Goal: Task Accomplishment & Management: Complete application form

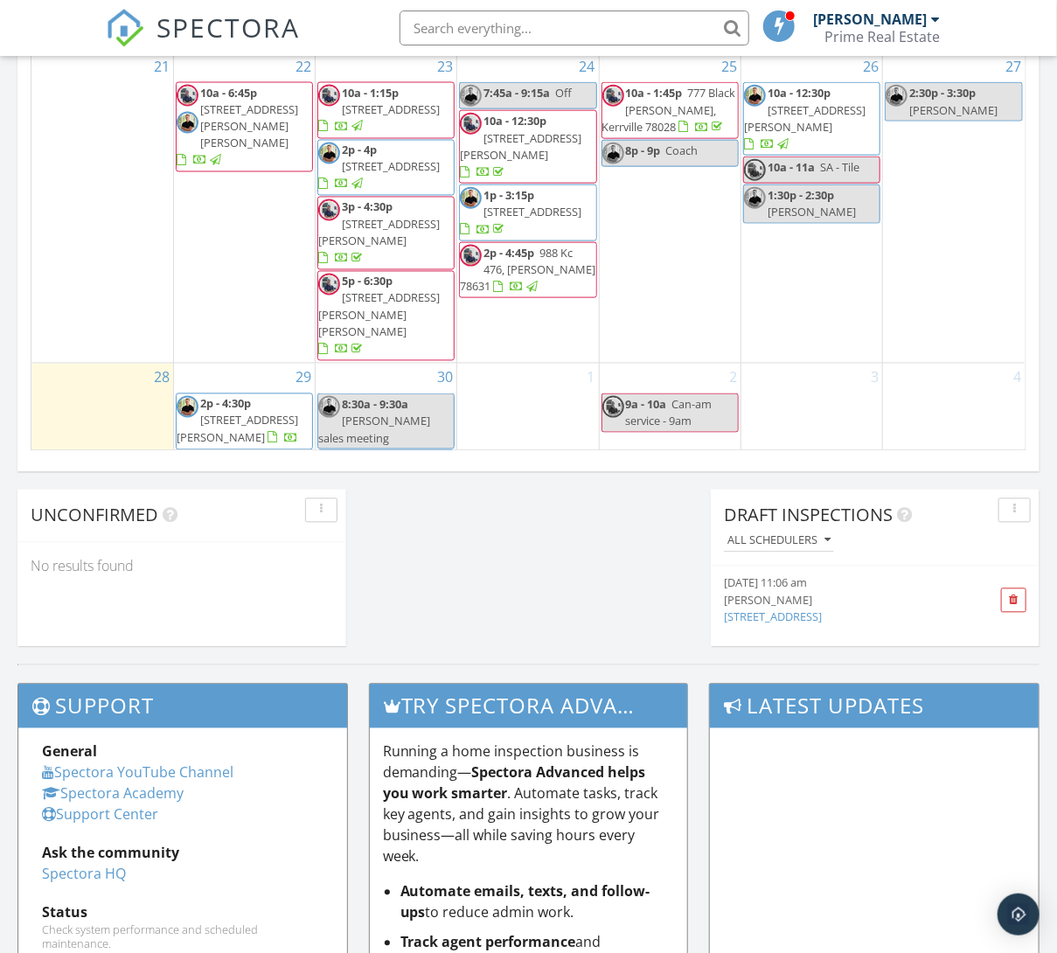
scroll to position [513, 0]
click at [377, 365] on div "30 8:30a - 9:30a Jaime S sales meeting 10:30a - 11:30a Sandra" at bounding box center [386, 429] width 141 height 128
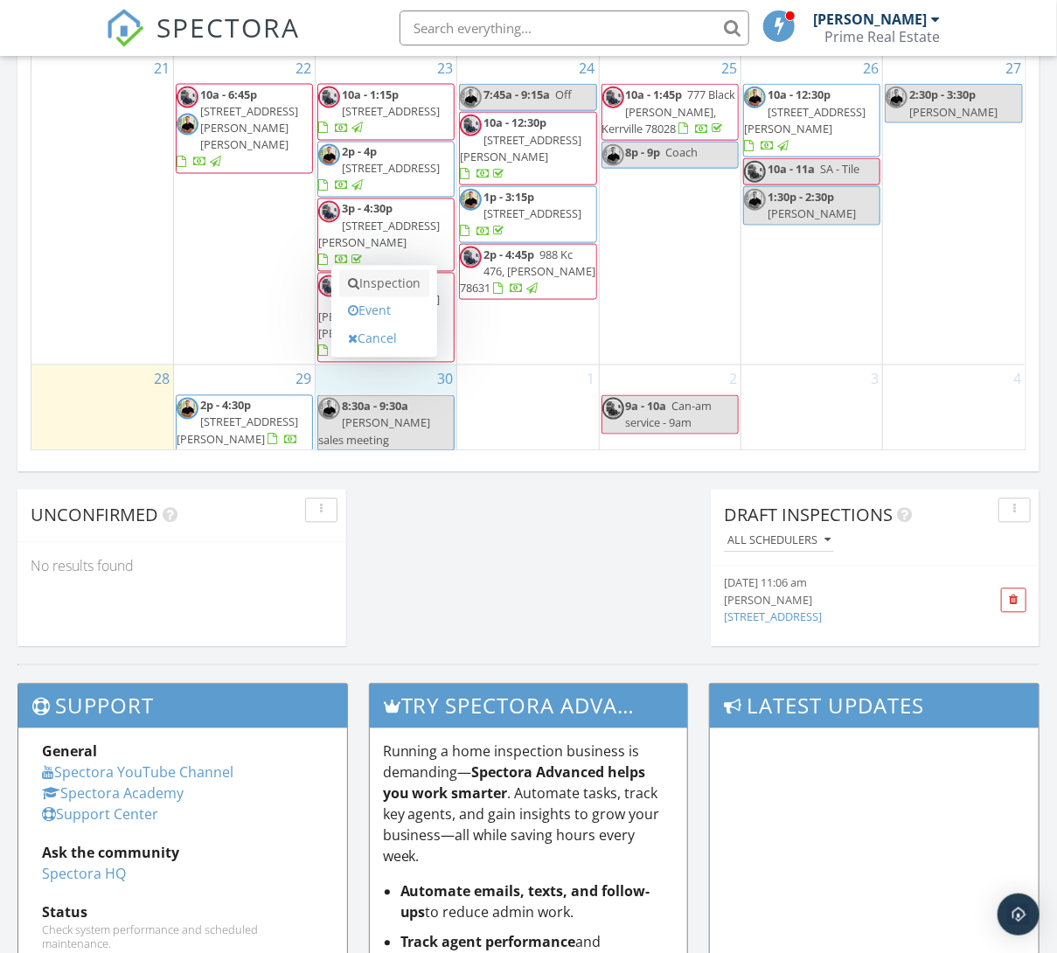
click at [384, 270] on link "Inspection" at bounding box center [384, 284] width 90 height 28
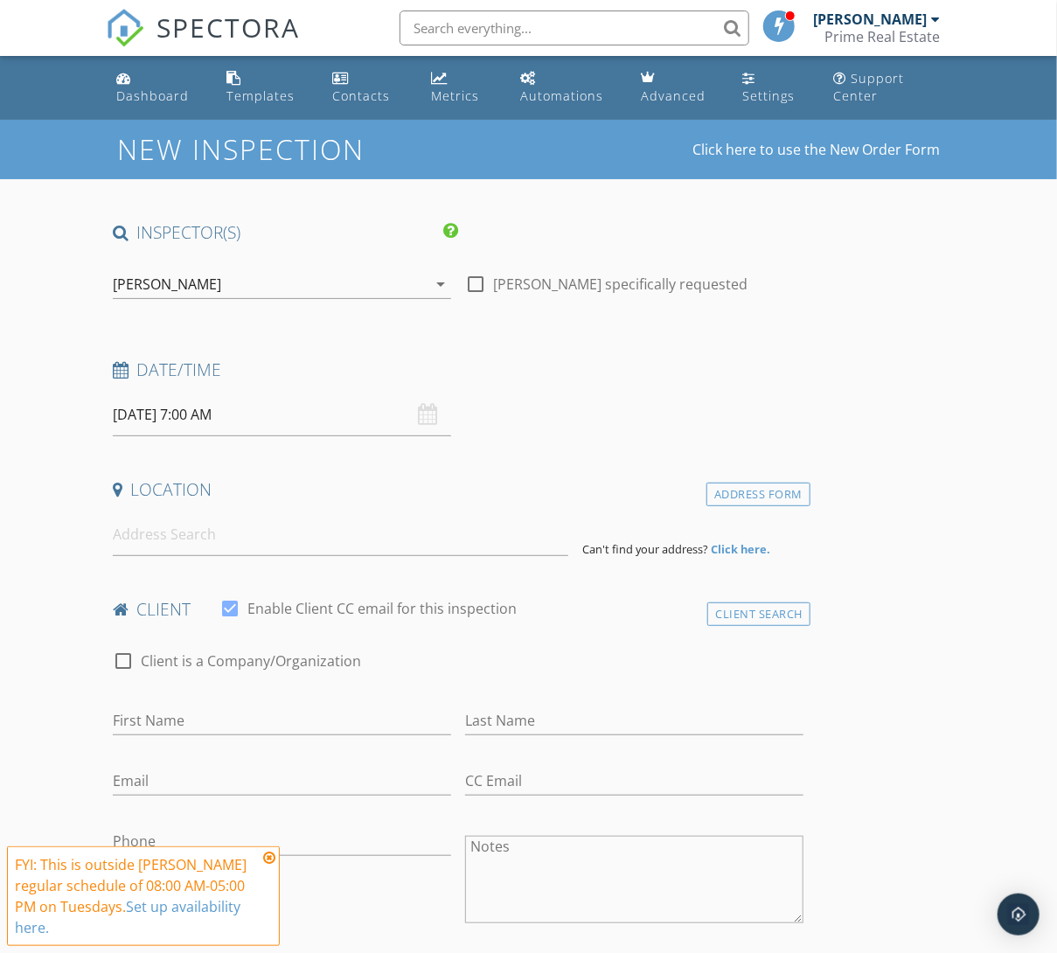
click at [199, 406] on input "09/30/2025 7:00 AM" at bounding box center [282, 414] width 338 height 43
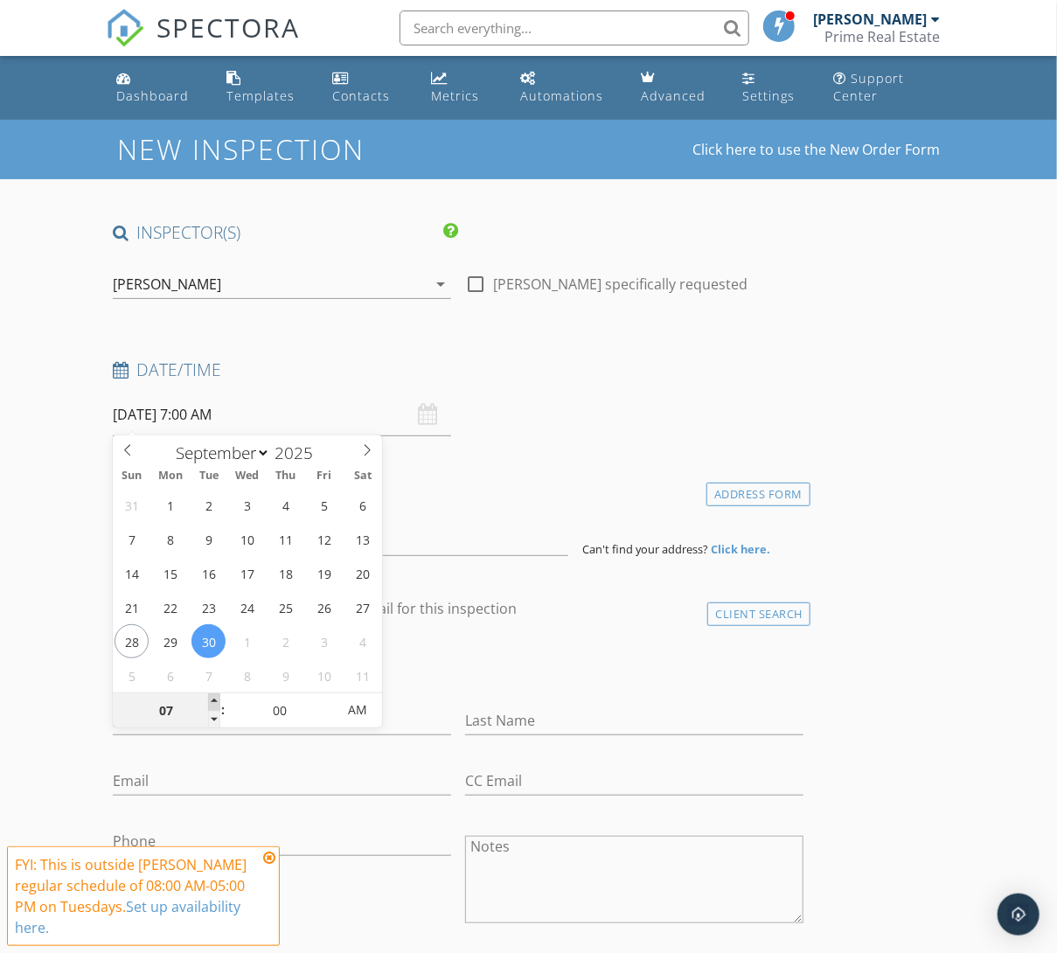
type input "08"
type input "09/30/2025 8:00 AM"
click at [217, 703] on span at bounding box center [214, 701] width 12 height 17
type input "09"
type input "09/30/2025 9:00 AM"
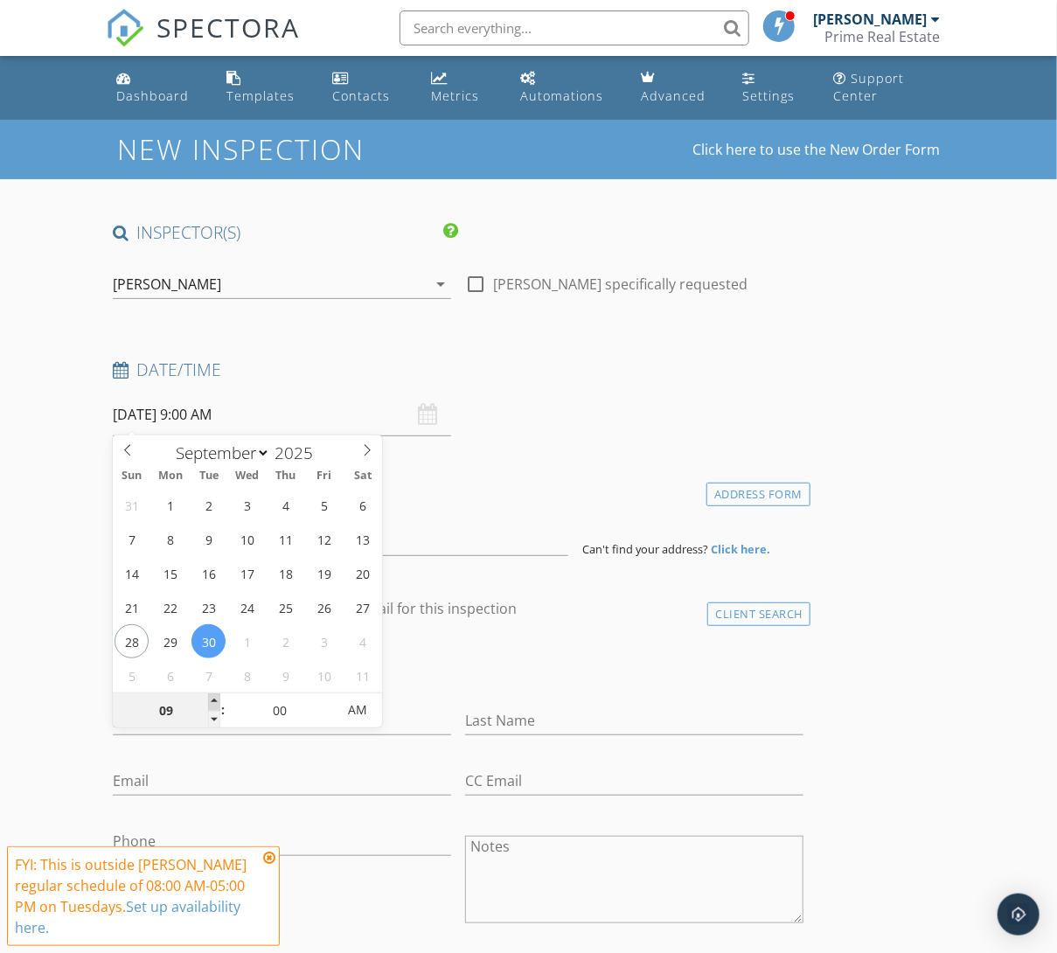
click at [217, 703] on span at bounding box center [214, 701] width 12 height 17
type input "10"
type input "09/30/2025 10:00 AM"
click at [217, 703] on span at bounding box center [214, 701] width 12 height 17
type input "11"
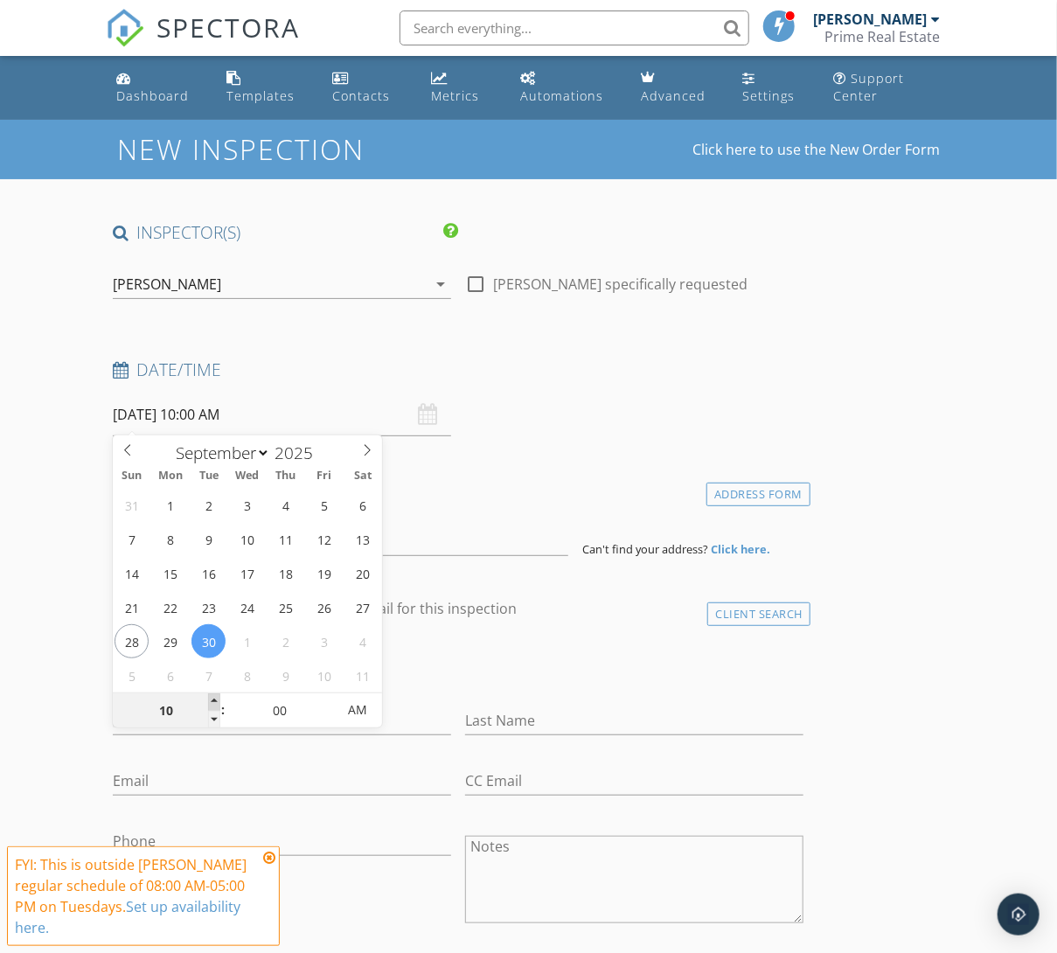
type input "09/30/2025 11:00 AM"
click at [217, 703] on span at bounding box center [214, 701] width 12 height 17
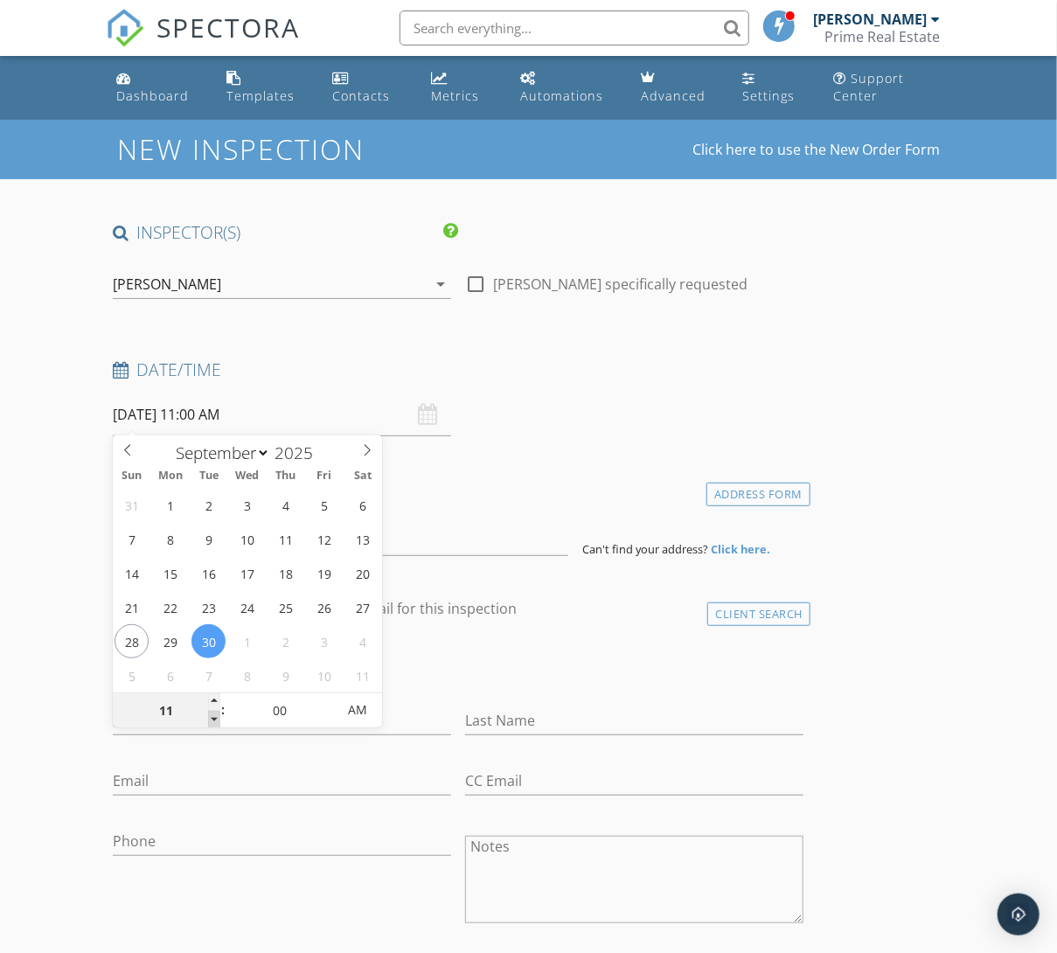
type input "10"
type input "09/30/2025 10:00 AM"
click at [214, 718] on span at bounding box center [214, 719] width 12 height 17
type input "05"
type input "09/30/2025 10:05 AM"
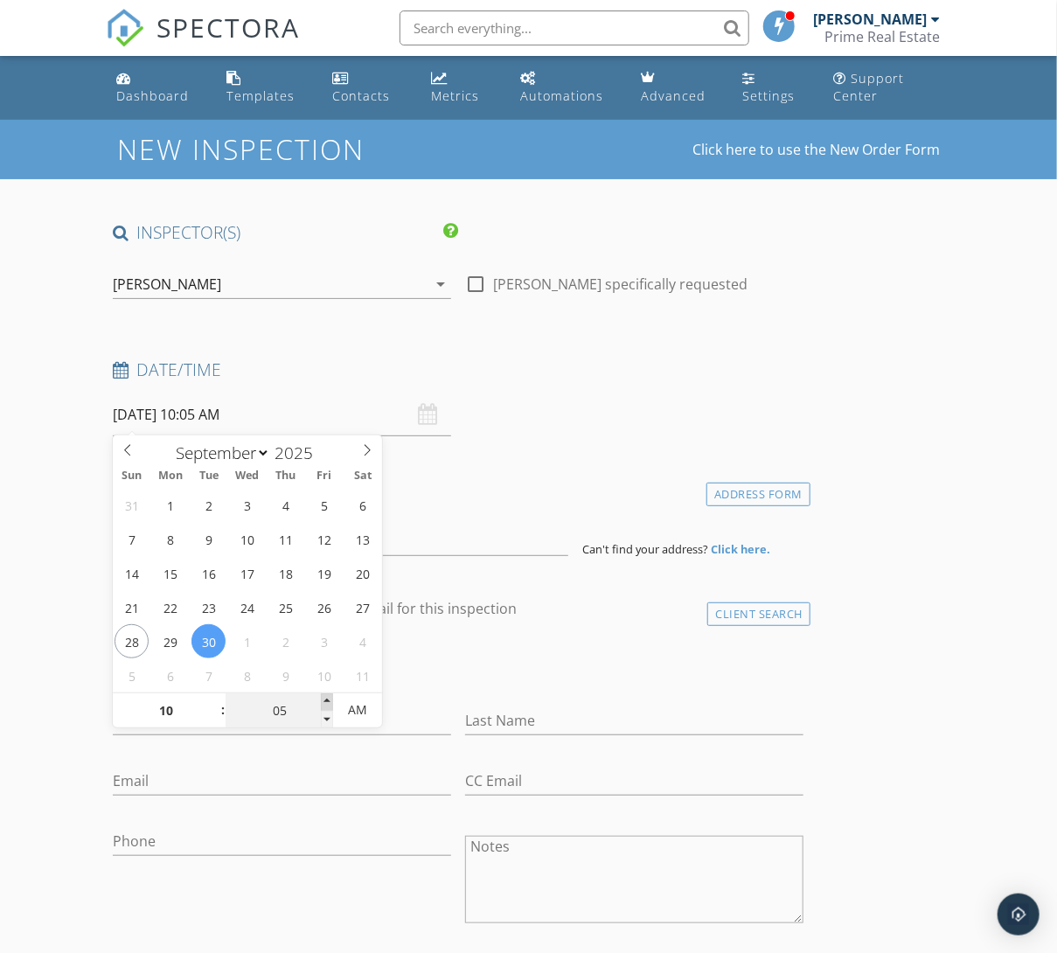
click at [329, 700] on span at bounding box center [327, 701] width 12 height 17
type input "10"
type input "09/30/2025 10:10 AM"
click at [329, 700] on span at bounding box center [327, 701] width 12 height 17
type input "15"
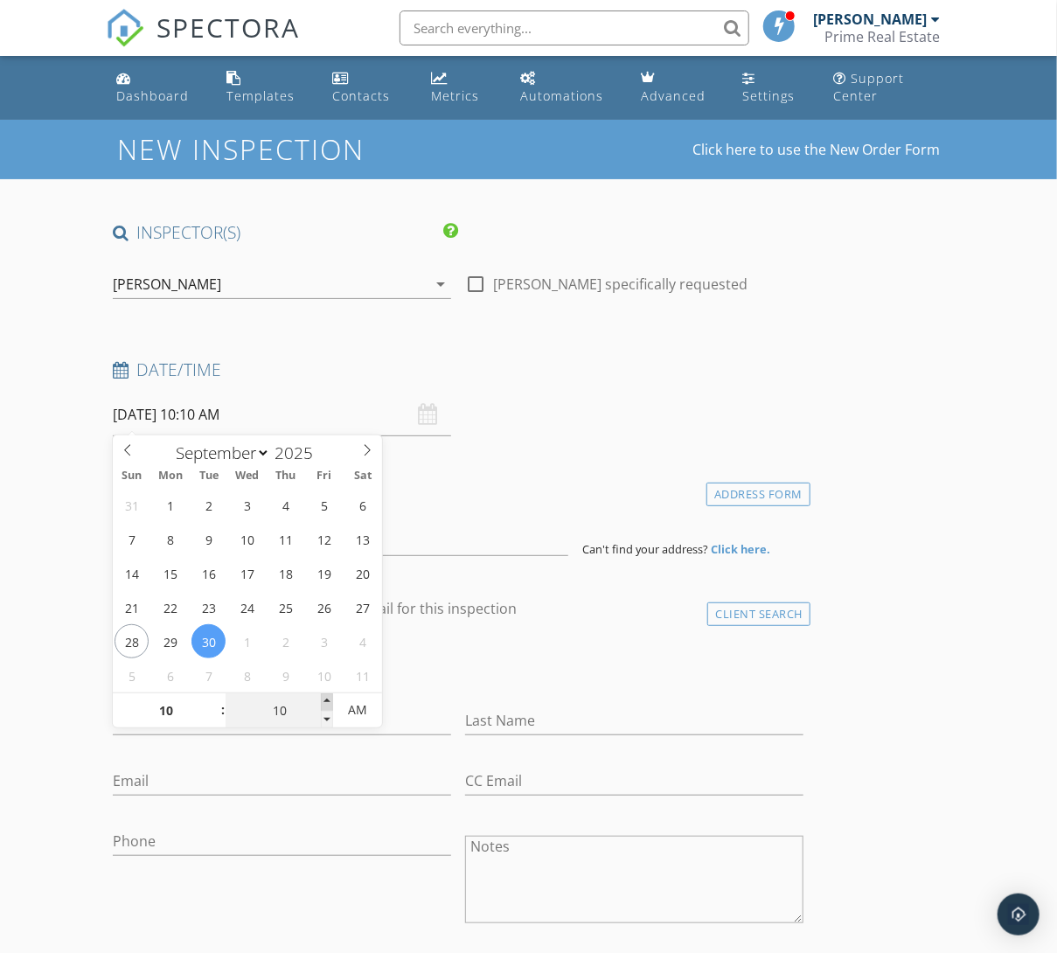
type input "09/30/2025 10:15 AM"
click at [329, 700] on span at bounding box center [327, 701] width 12 height 17
type input "20"
type input "09/30/2025 10:20 AM"
click at [329, 700] on span at bounding box center [327, 701] width 12 height 17
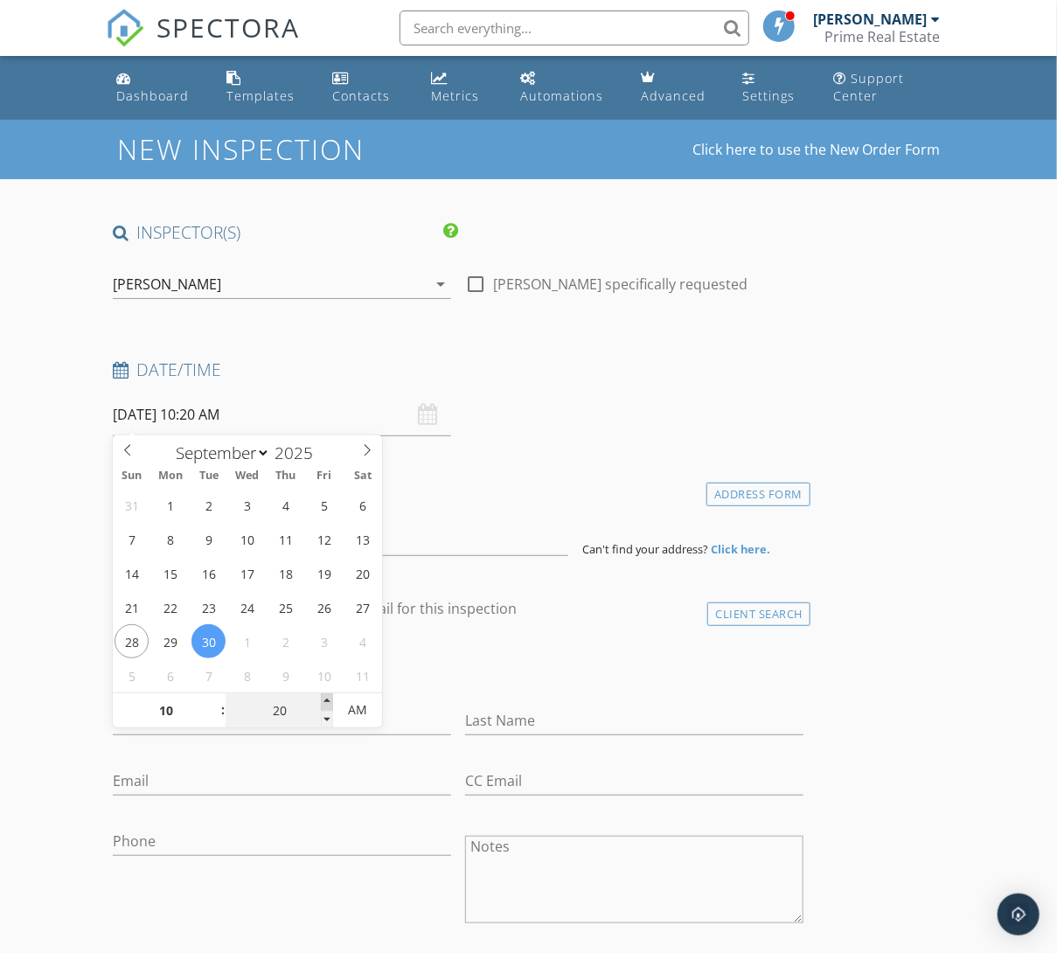
type input "25"
type input "09/30/2025 10:25 AM"
click at [329, 700] on span at bounding box center [327, 701] width 12 height 17
type input "30"
type input "09/30/2025 10:30 AM"
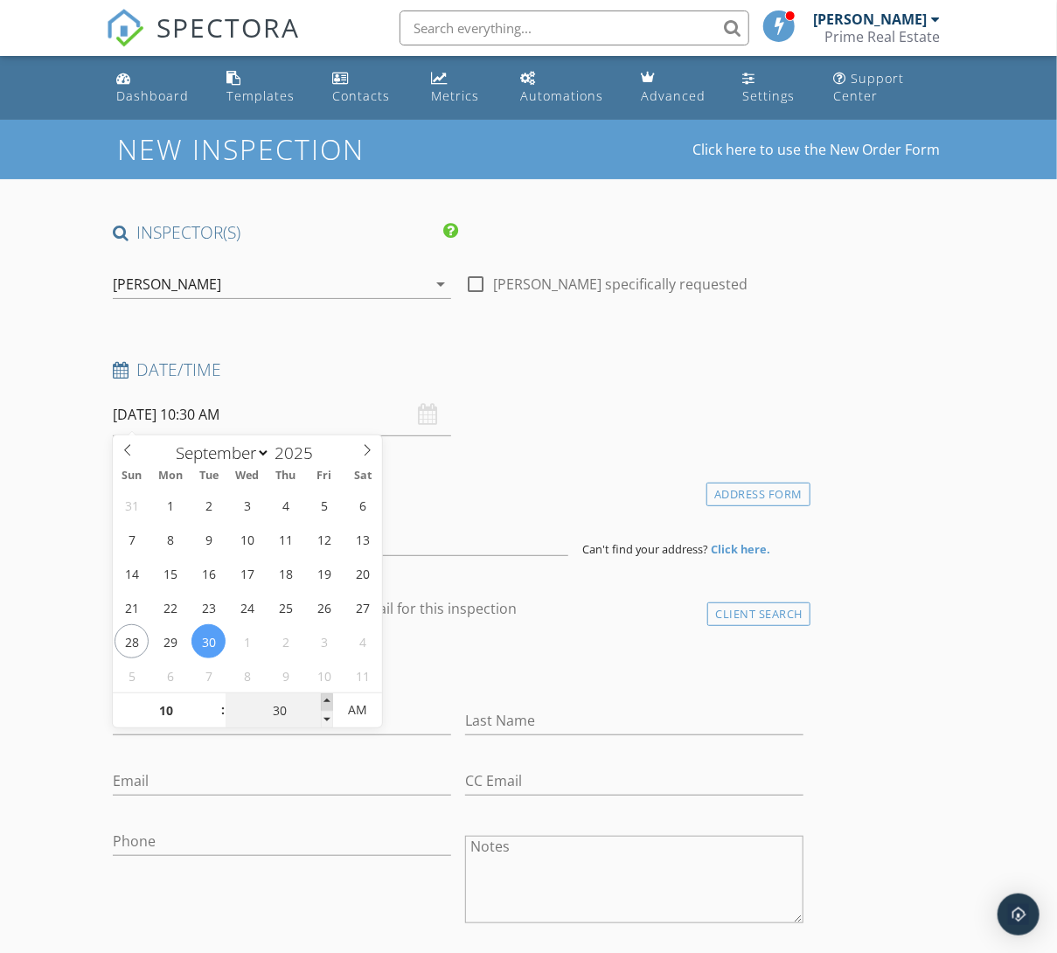
click at [329, 700] on span at bounding box center [327, 701] width 12 height 17
type input "35"
type input "09/30/2025 10:35 AM"
click at [329, 700] on span at bounding box center [327, 701] width 12 height 17
type input "30"
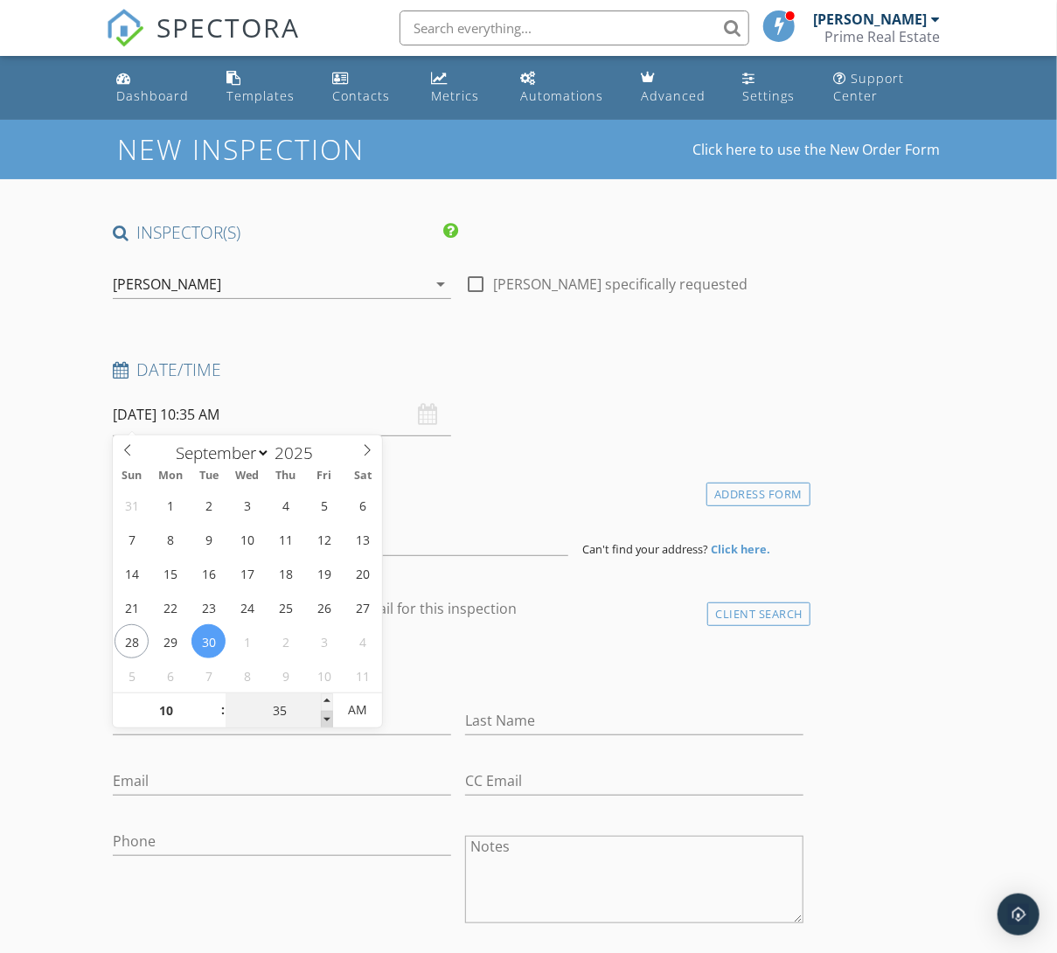
type input "09/30/2025 10:30 AM"
click at [324, 720] on span at bounding box center [327, 719] width 12 height 17
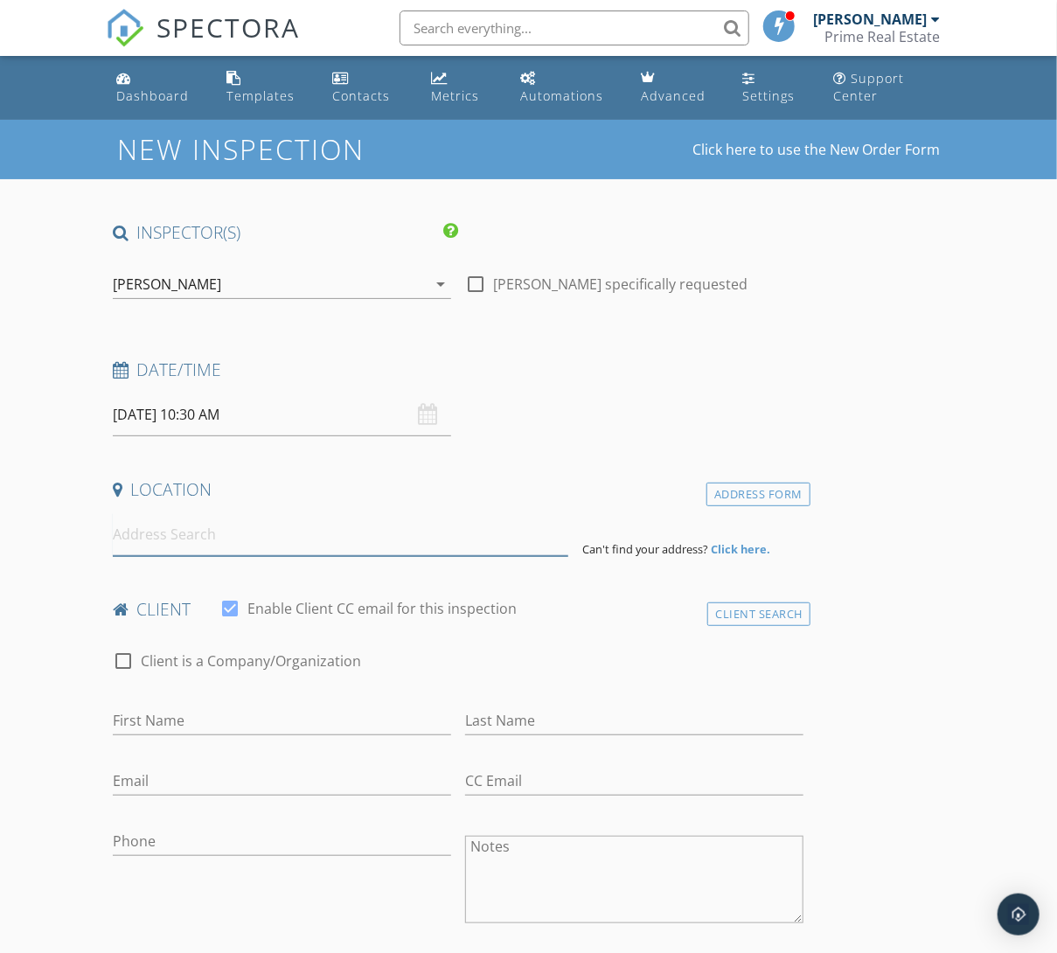
click at [156, 538] on input at bounding box center [340, 534] width 455 height 43
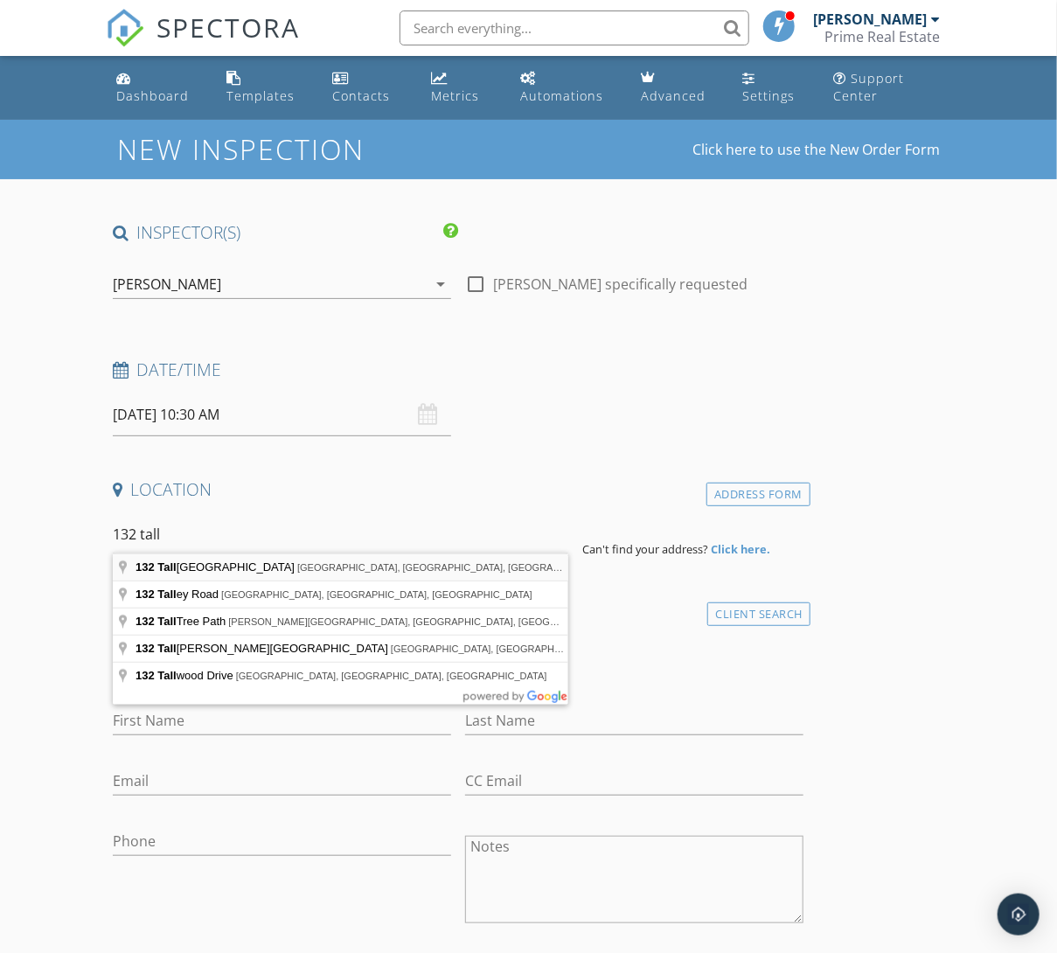
type input "132 Tall Timber Road, Kerrville, TX, USA"
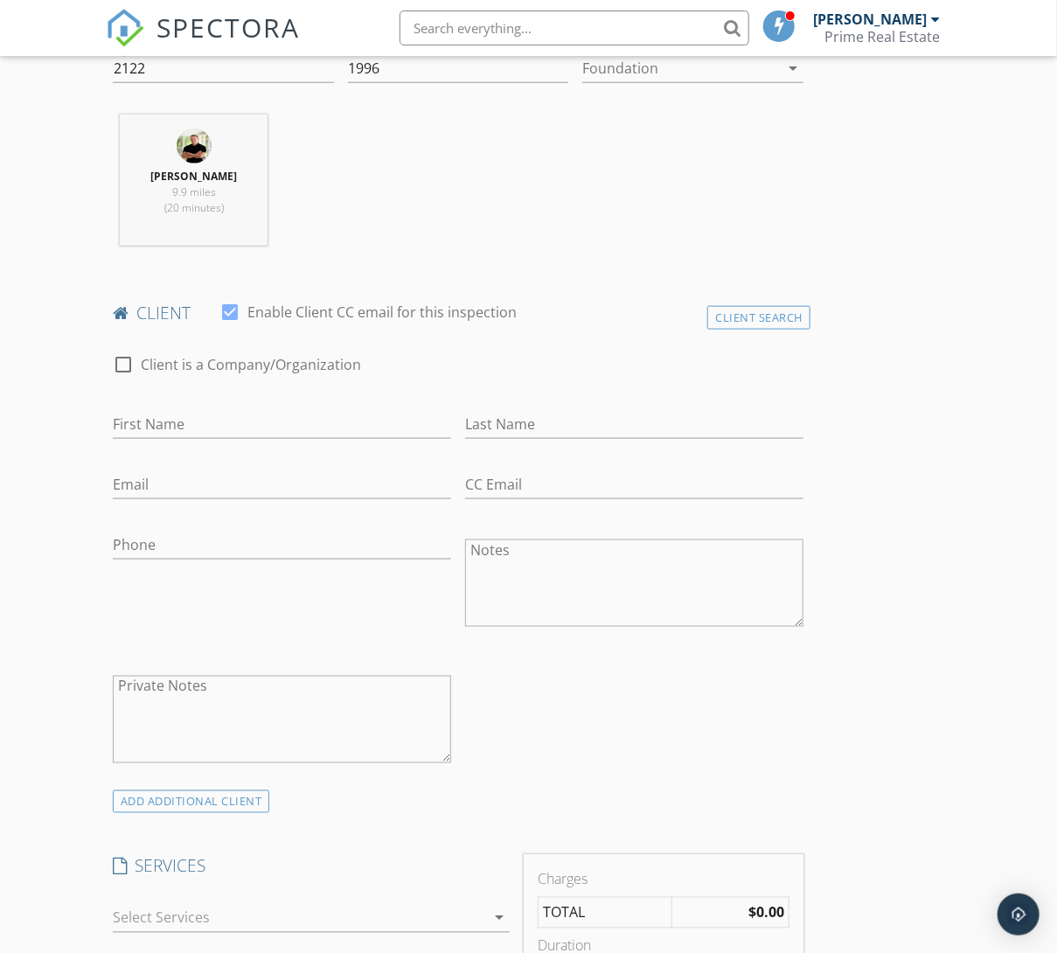
scroll to position [674, 0]
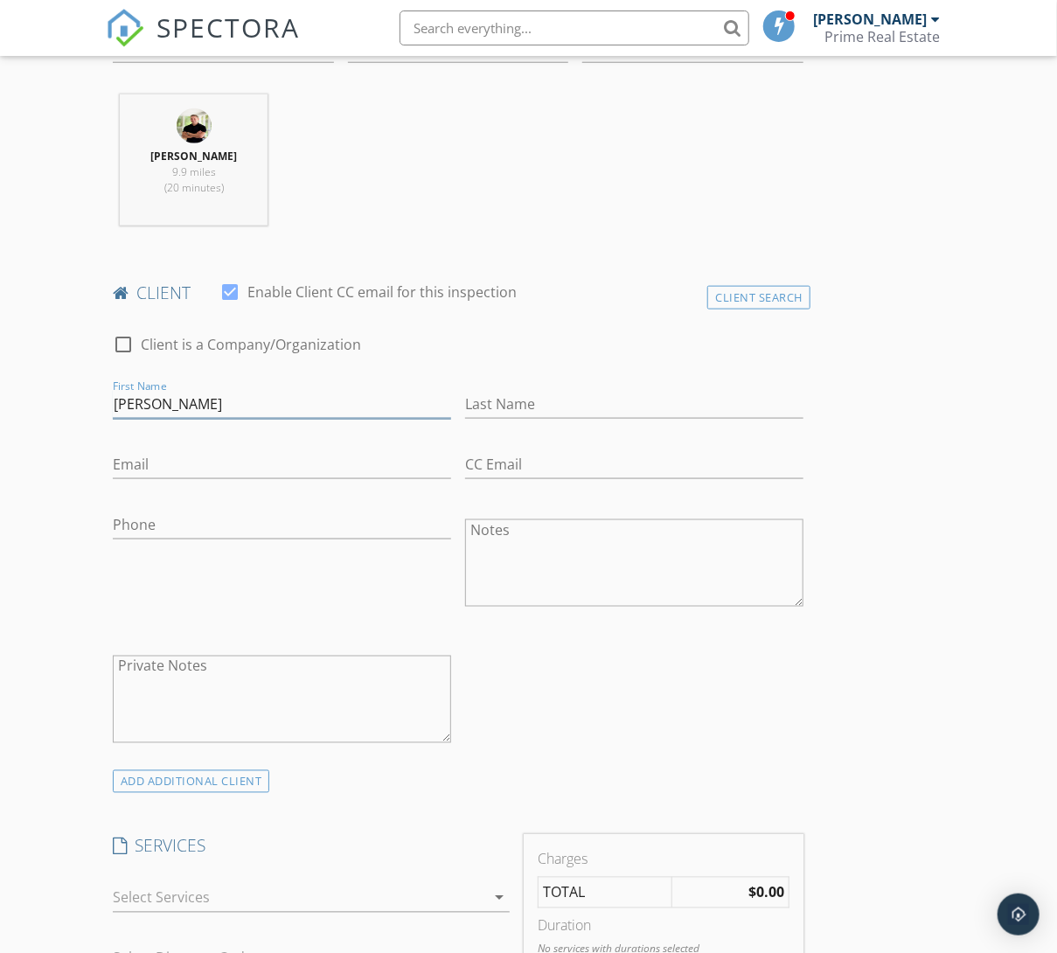
type input "Chiara"
type input "Baughman"
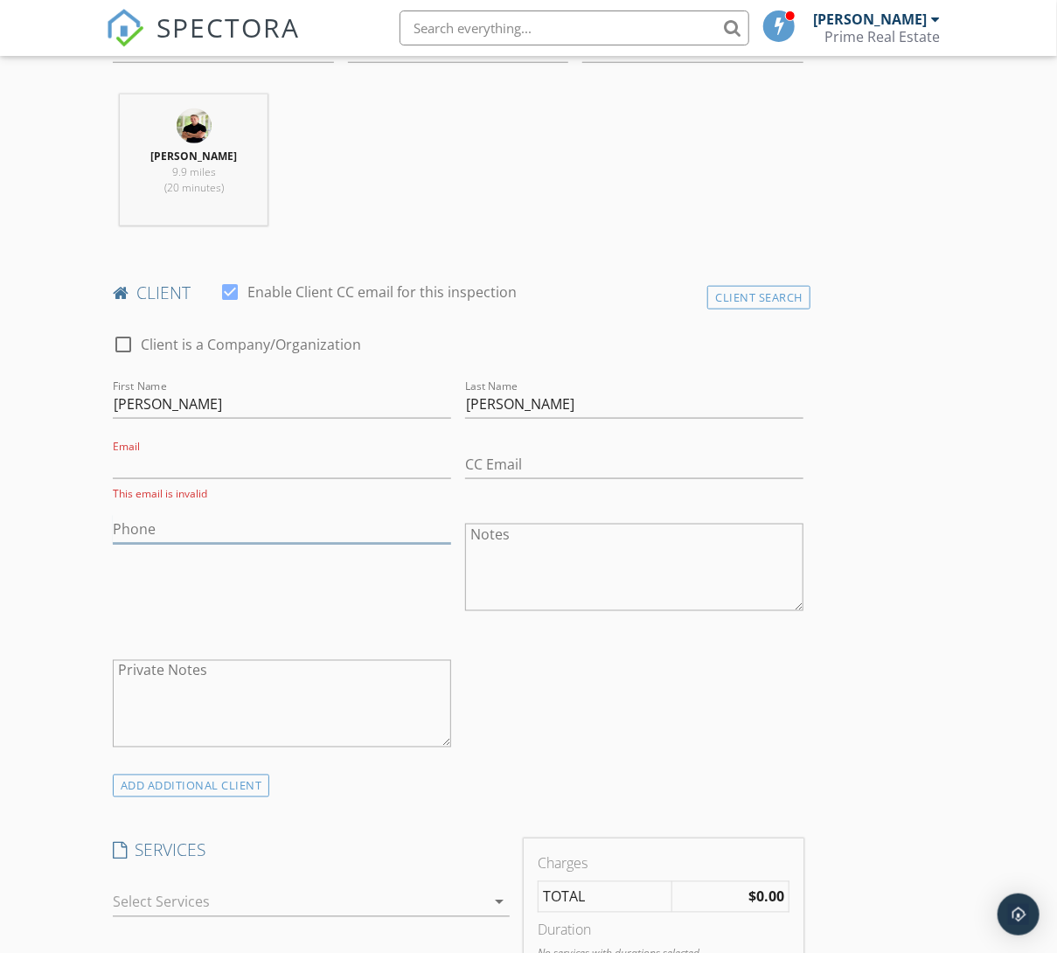
click at [149, 524] on input "Phone" at bounding box center [282, 529] width 338 height 29
paste input "713-259-9981"
type input "713-259-9981"
click at [141, 461] on input "Email" at bounding box center [282, 464] width 338 height 29
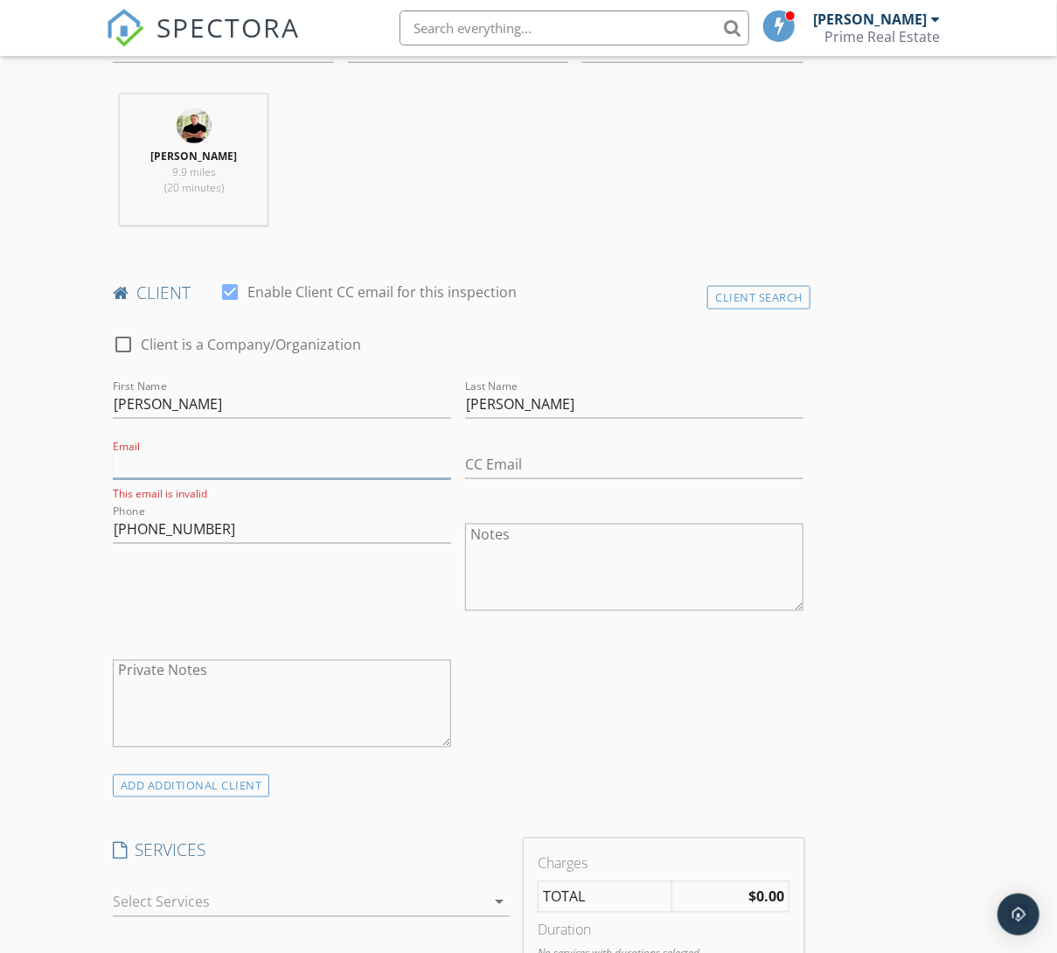
paste input "chiara.baughman@jamesavery.com"
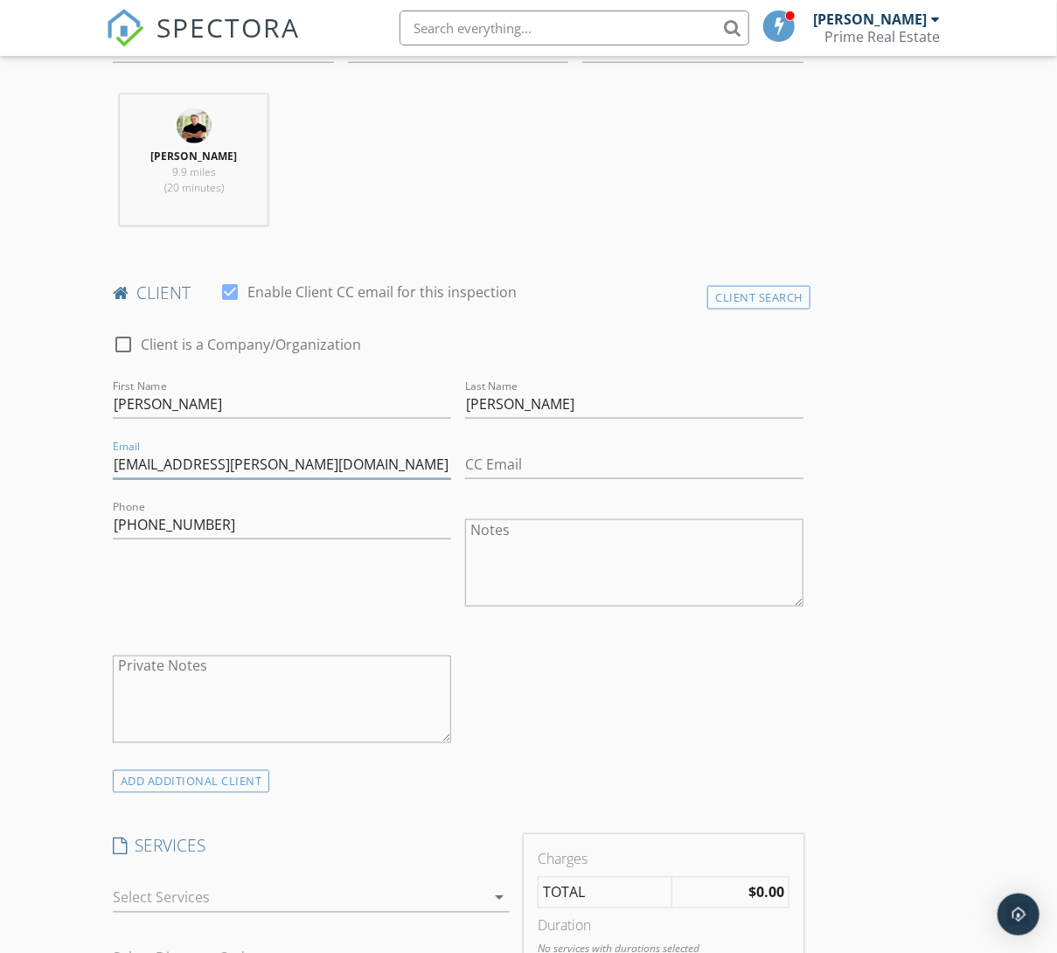
type input "chiara.baughman@jamesavery.com"
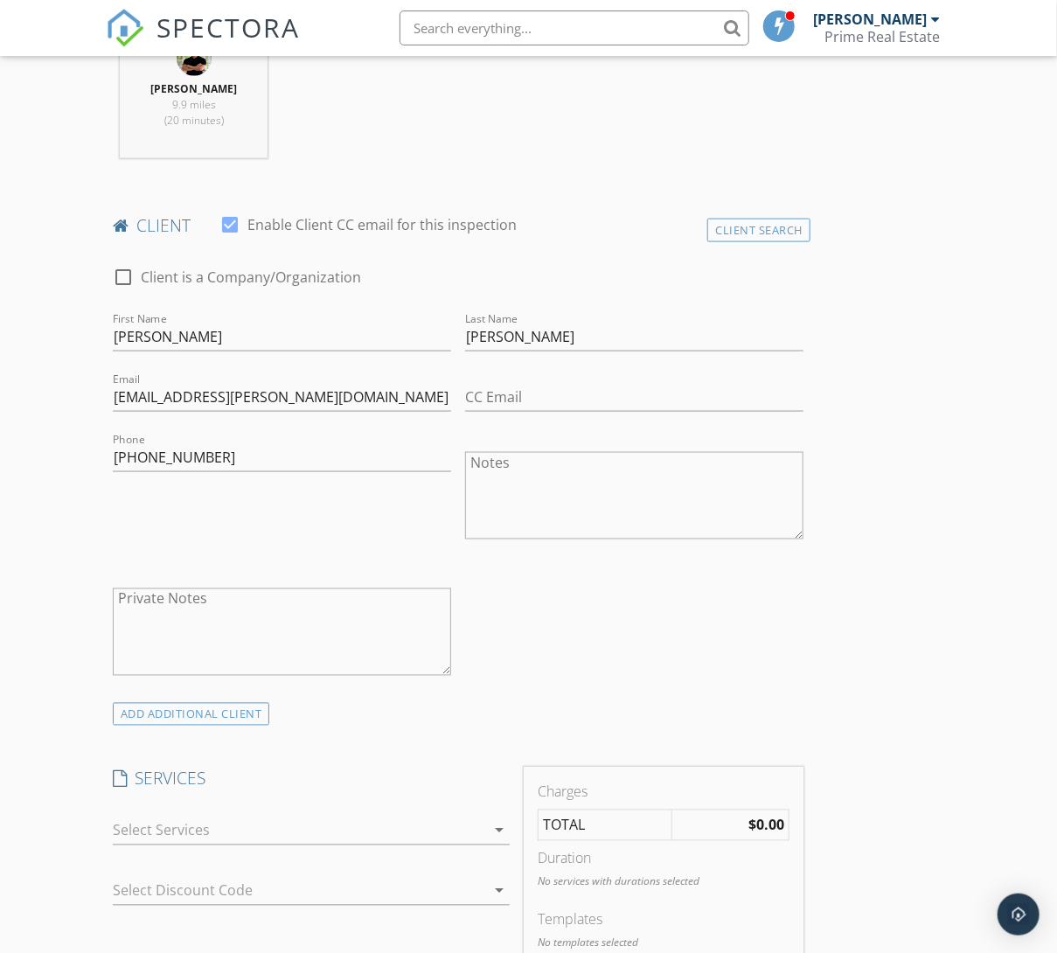
scroll to position [713, 0]
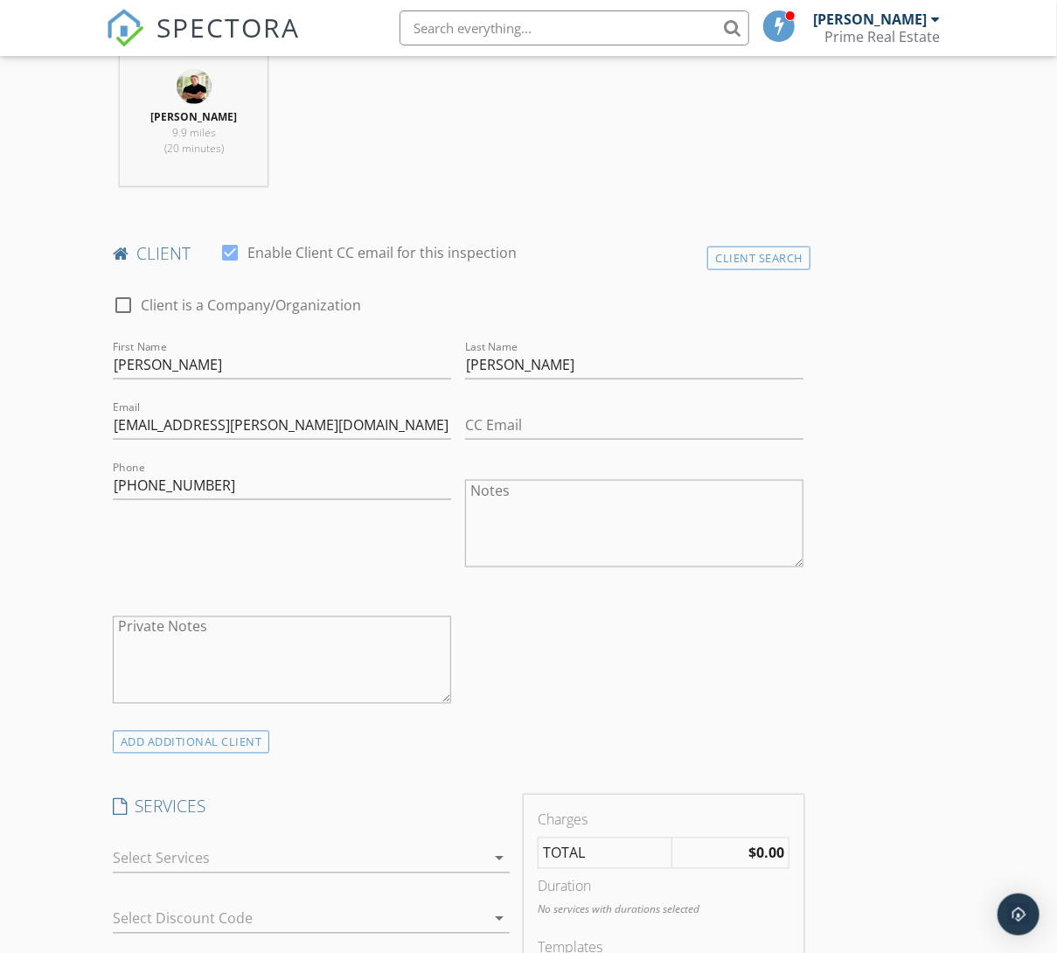
click at [500, 852] on icon "arrow_drop_down" at bounding box center [499, 858] width 21 height 21
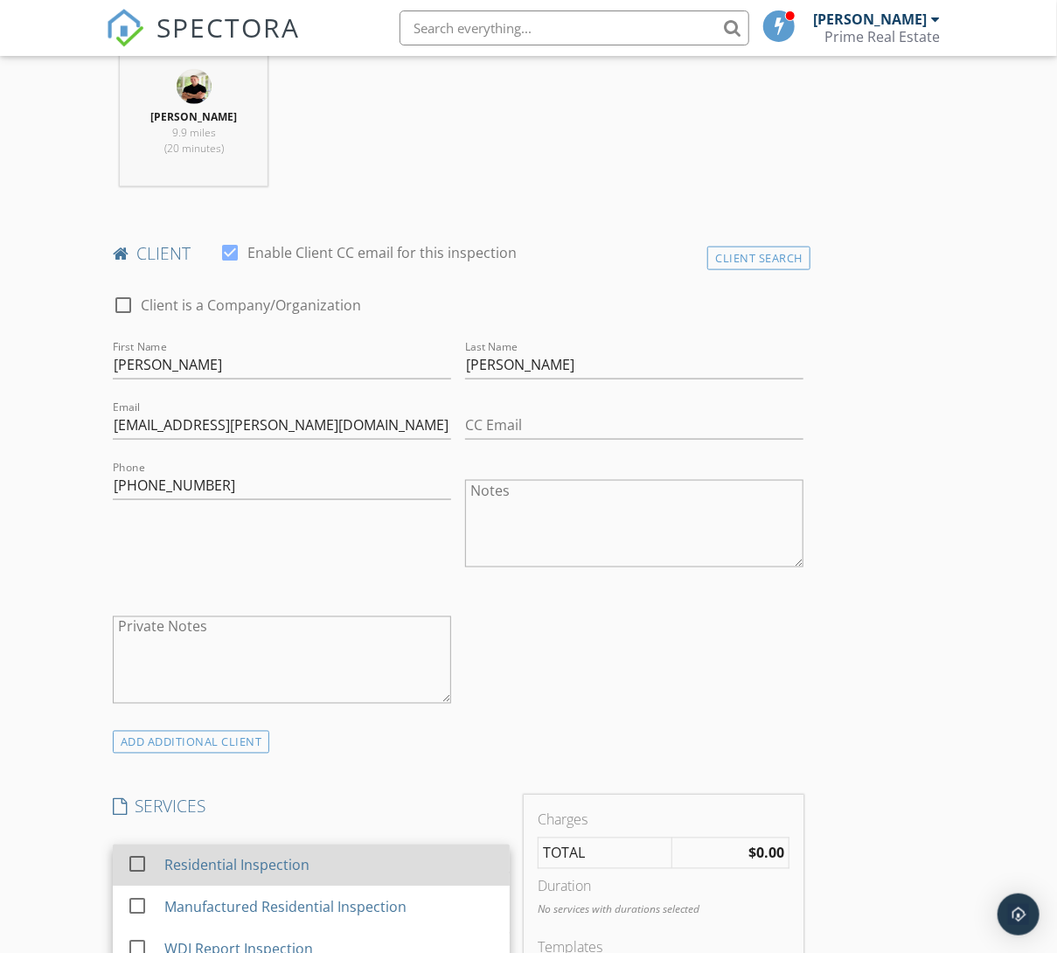
click at [142, 858] on div at bounding box center [137, 865] width 30 height 30
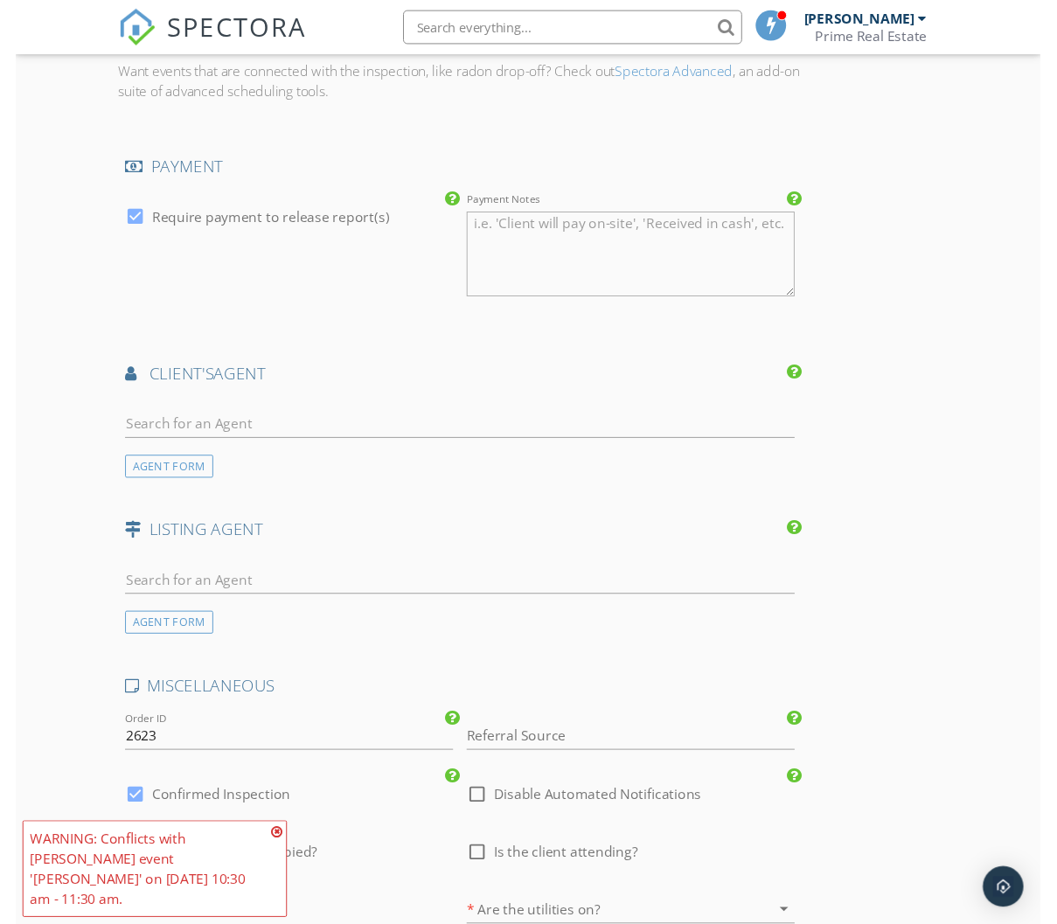
scroll to position [1894, 0]
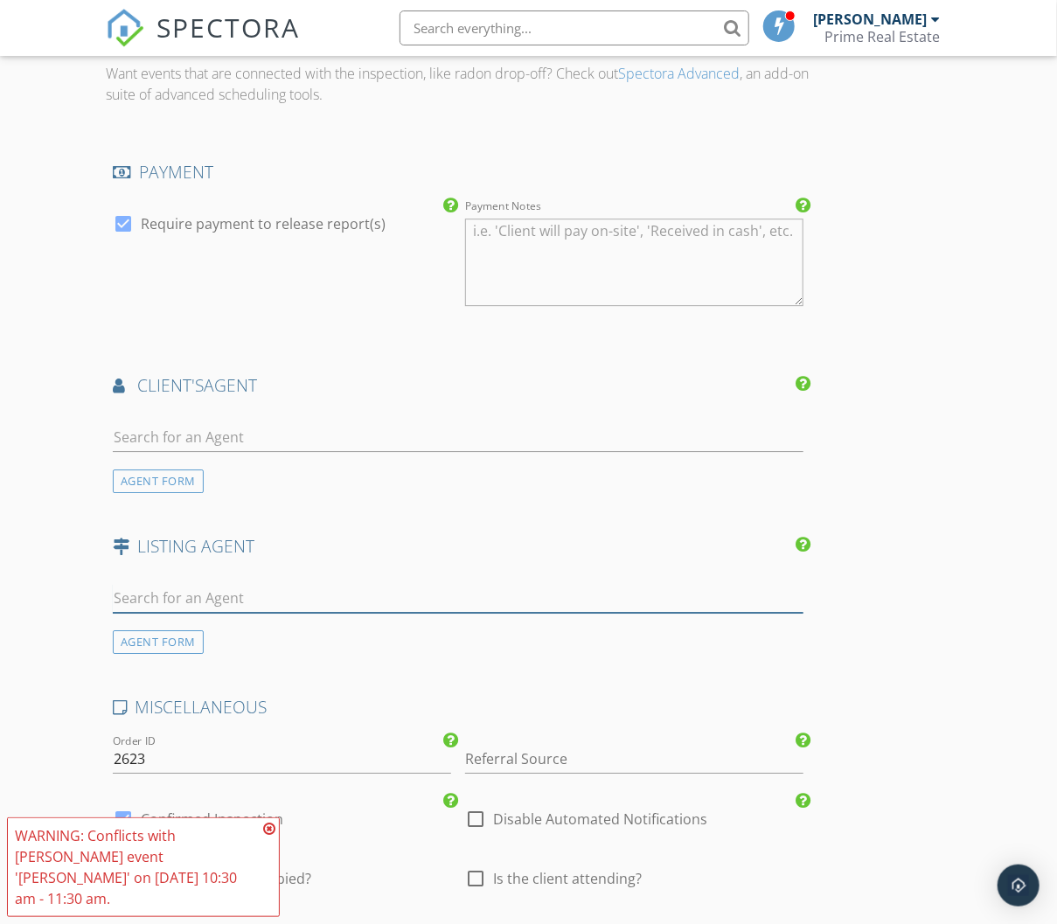
click at [177, 584] on input "text" at bounding box center [458, 598] width 690 height 29
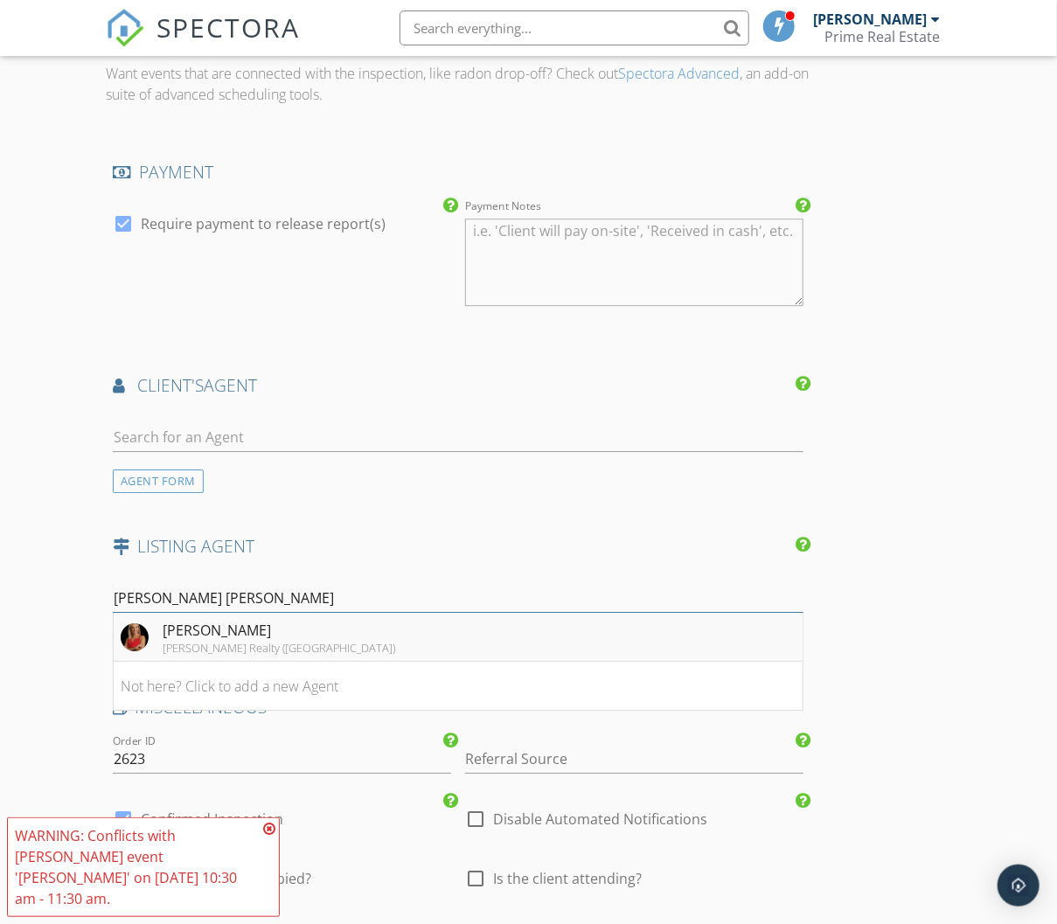
type input "Amy pat"
click at [220, 641] on div "Keller Williams Realty (Kerrville)" at bounding box center [279, 648] width 232 height 14
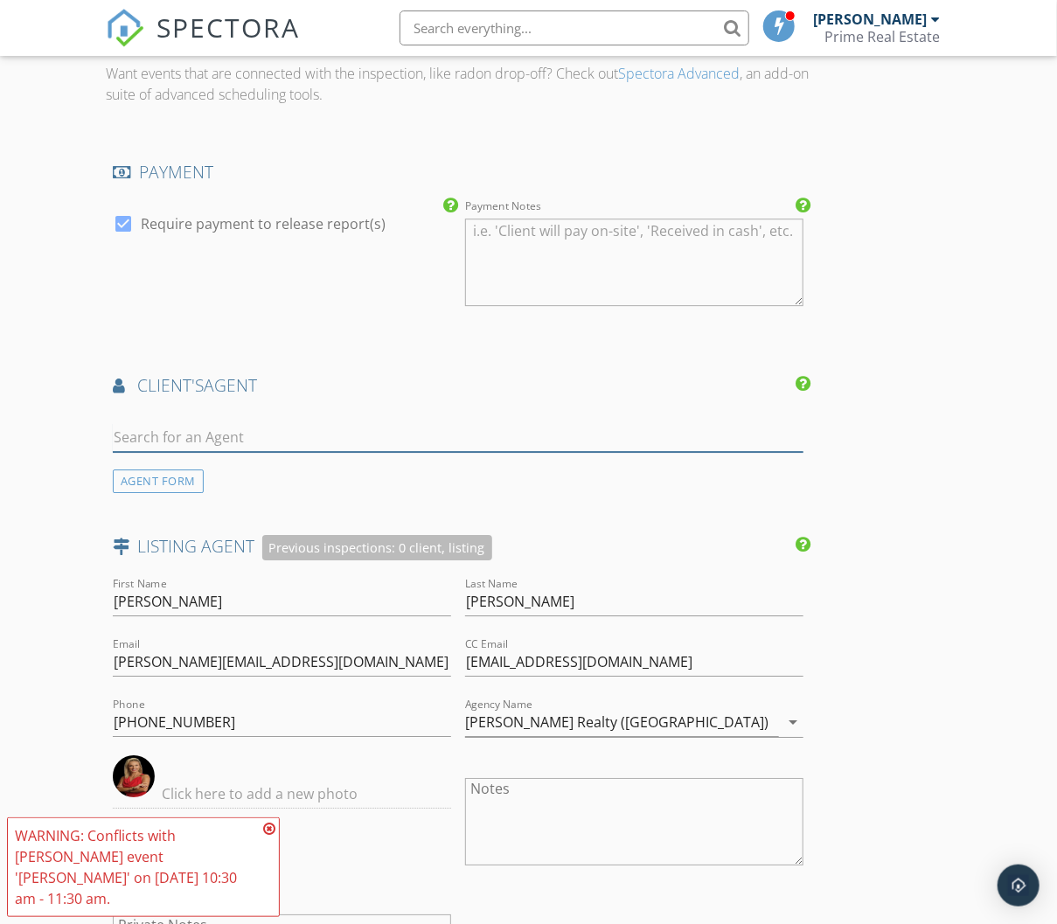
click at [197, 423] on input "text" at bounding box center [458, 437] width 690 height 29
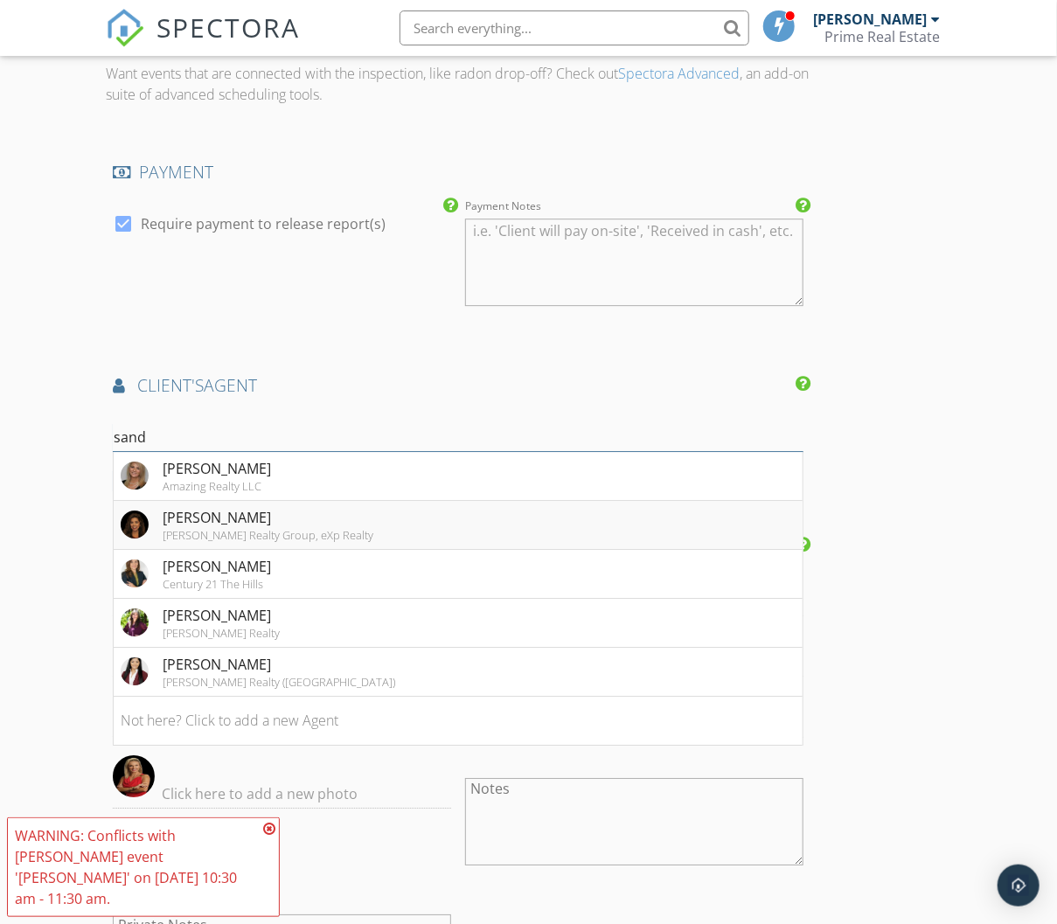
type input "sand"
click at [235, 528] on div "Tinsley Realty Group, eXp Realty" at bounding box center [268, 535] width 211 height 14
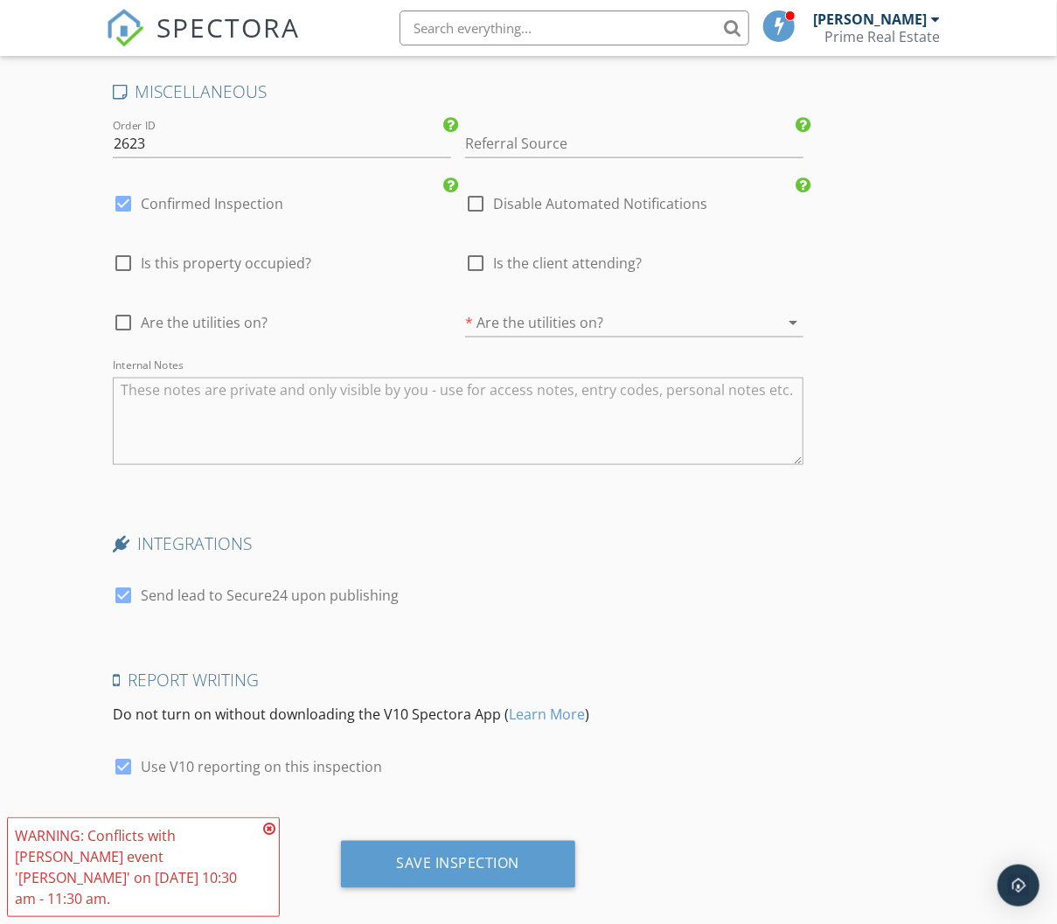
scroll to position [3304, 0]
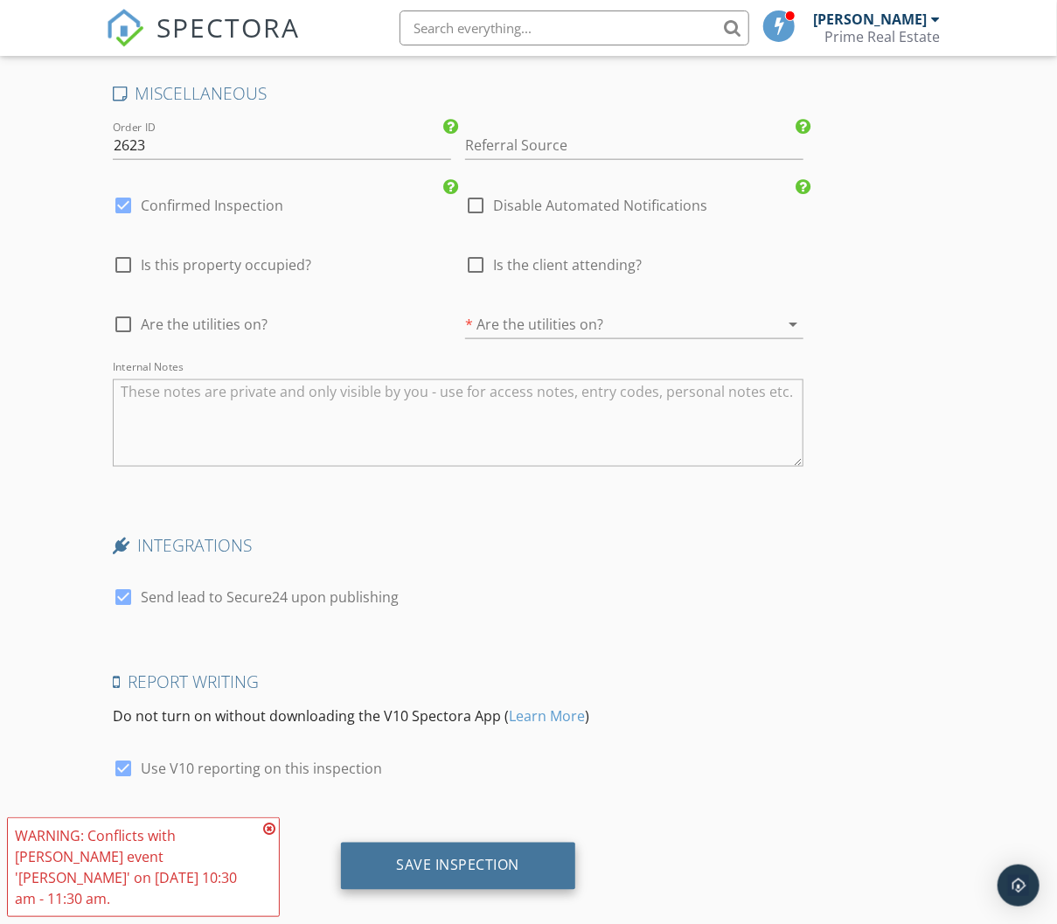
click at [473, 857] on div "Save Inspection" at bounding box center [458, 865] width 123 height 17
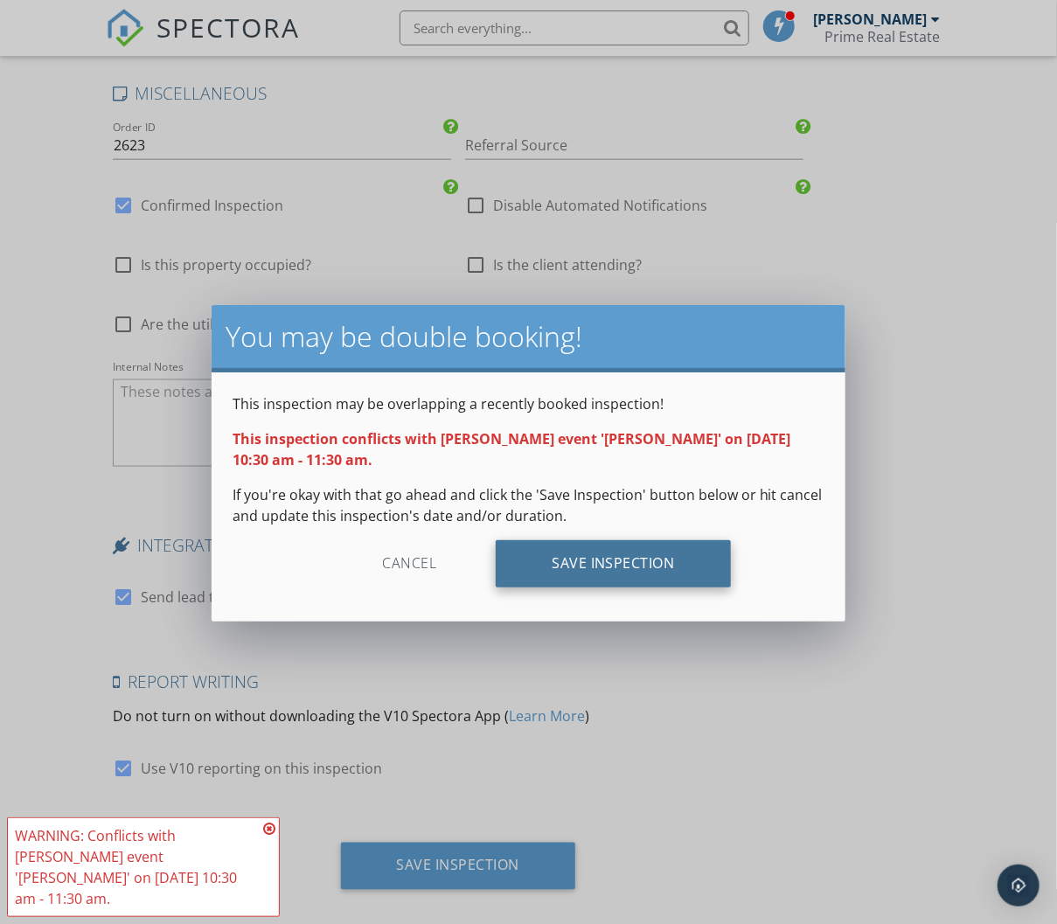
click at [624, 558] on div "Save Inspection" at bounding box center [613, 563] width 235 height 47
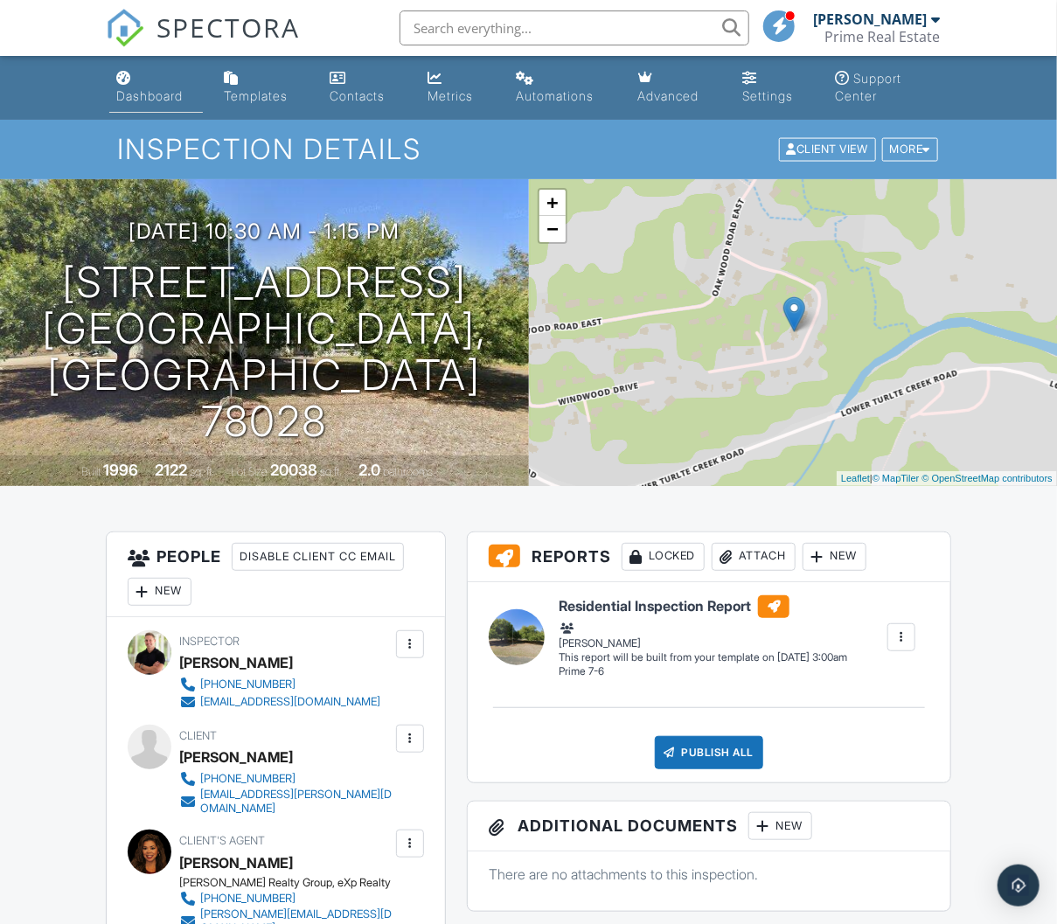
click at [148, 96] on div "Dashboard" at bounding box center [149, 95] width 66 height 15
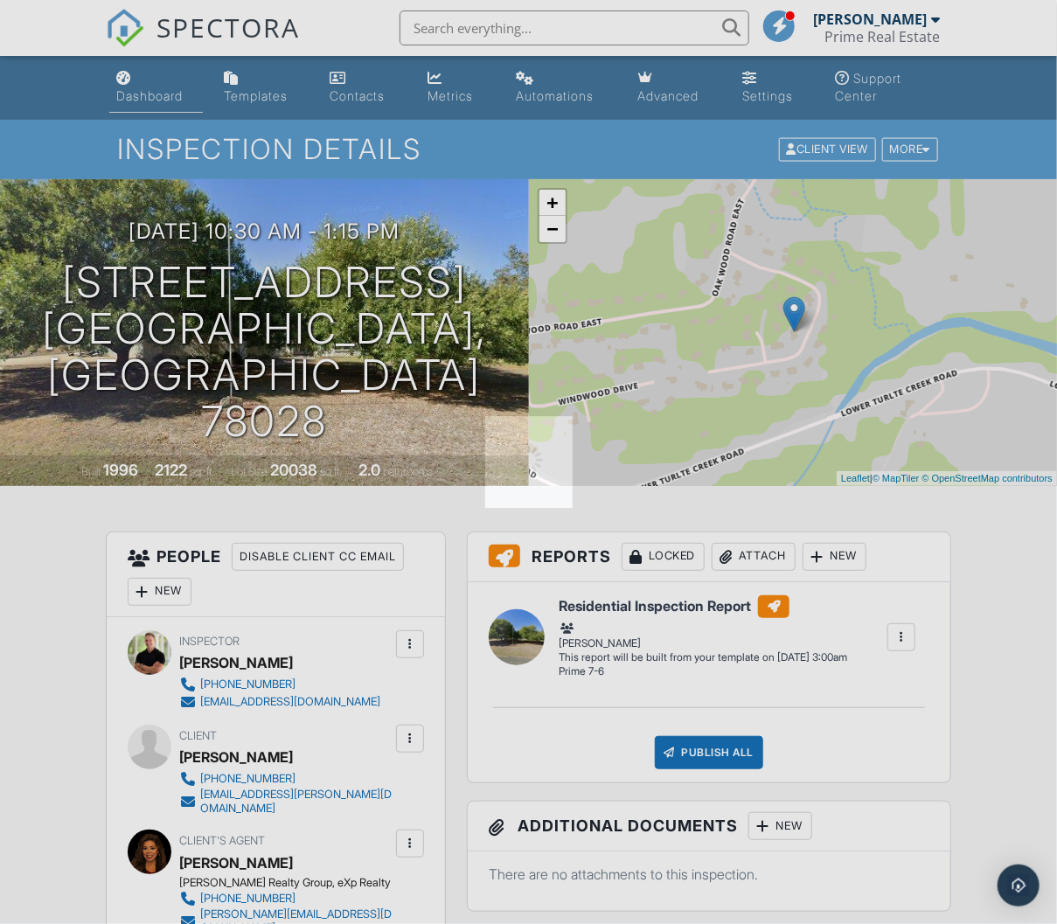
click at [148, 96] on div at bounding box center [528, 462] width 1057 height 924
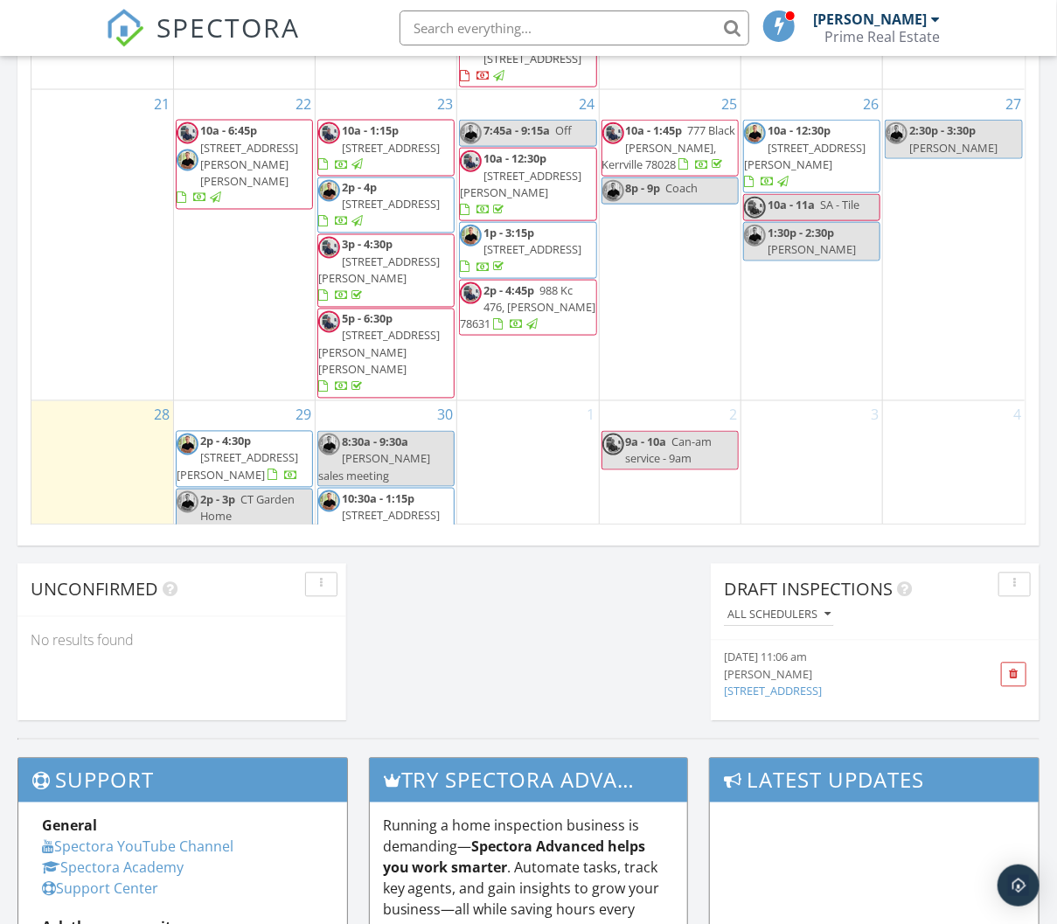
scroll to position [1187, 0]
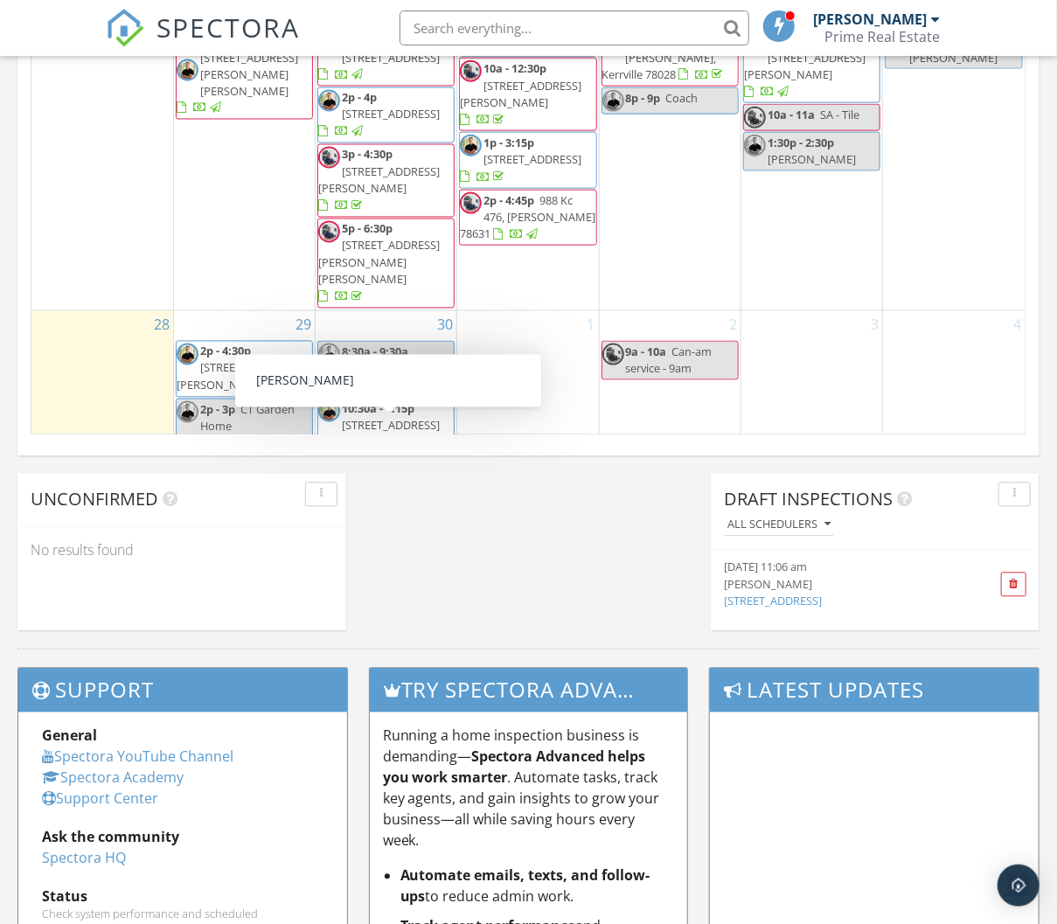
click at [380, 457] on div "10:30a - 11:30a Sandra" at bounding box center [385, 473] width 135 height 33
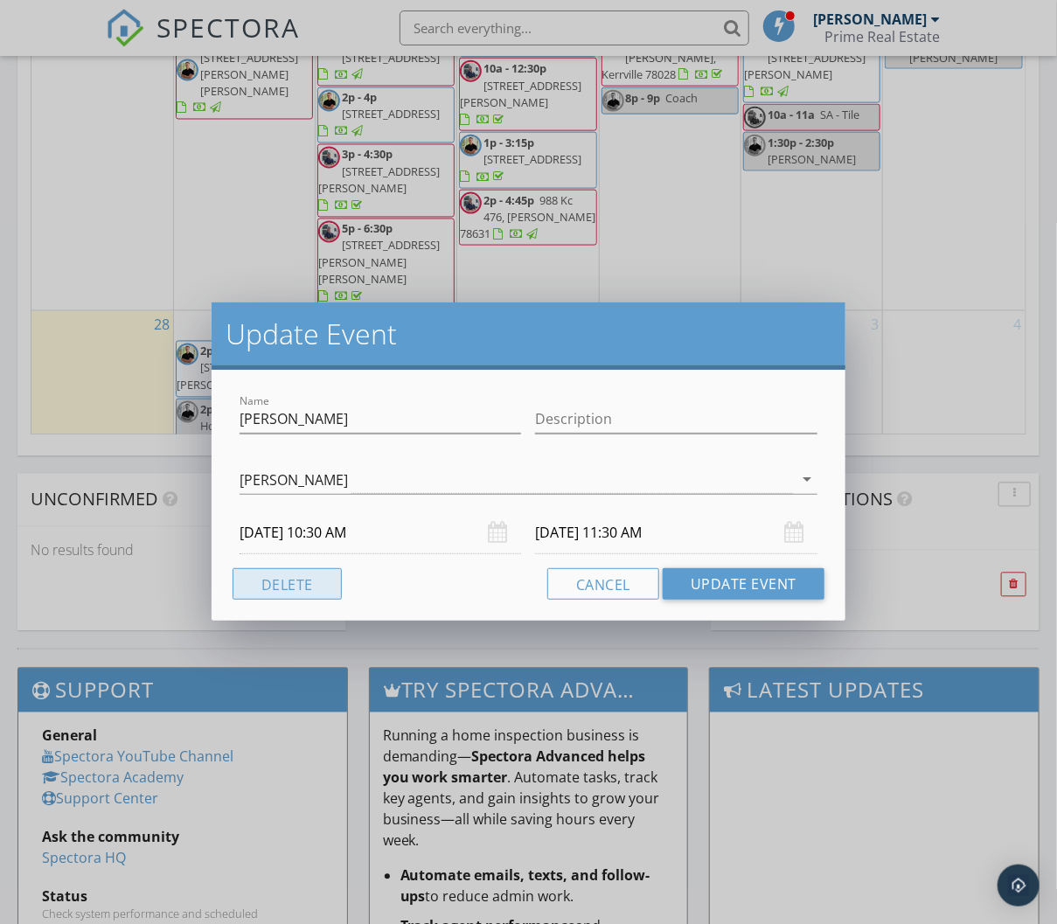
click at [260, 585] on button "Delete" at bounding box center [286, 583] width 109 height 31
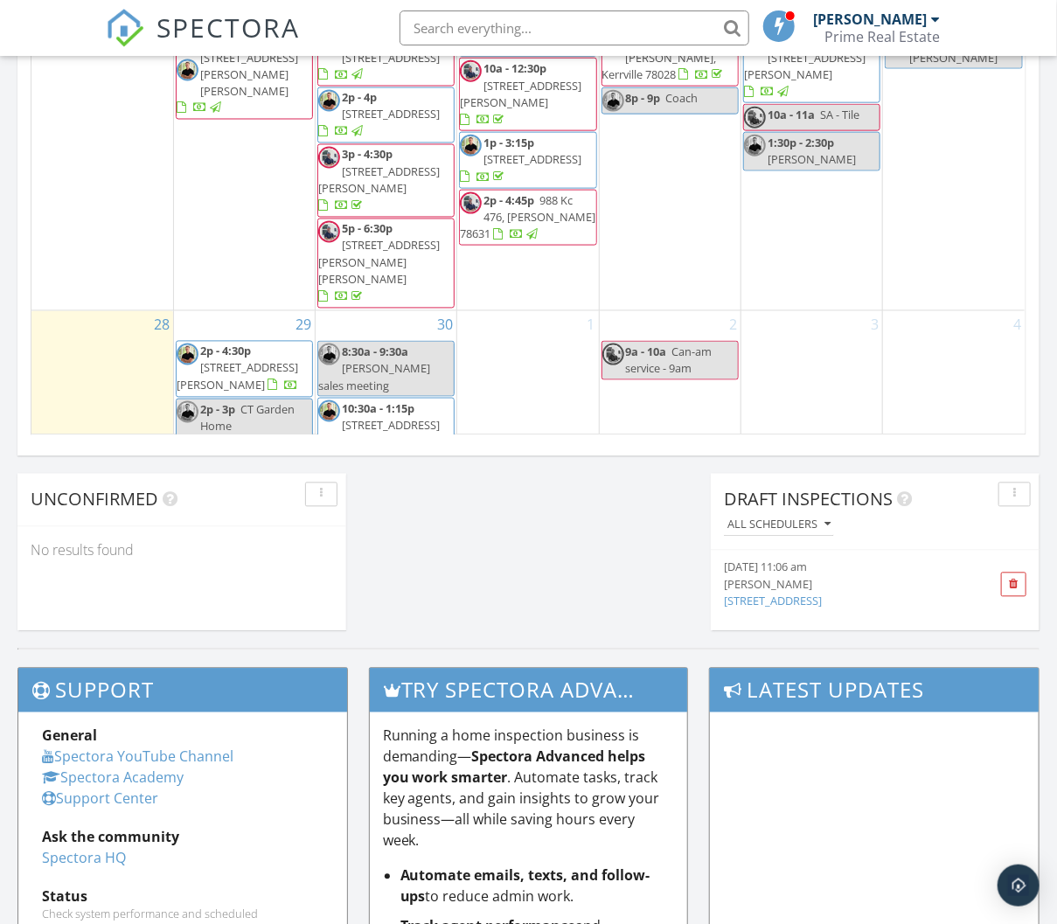
click at [275, 401] on div "2p - 3p CT Garden Home" at bounding box center [244, 417] width 135 height 33
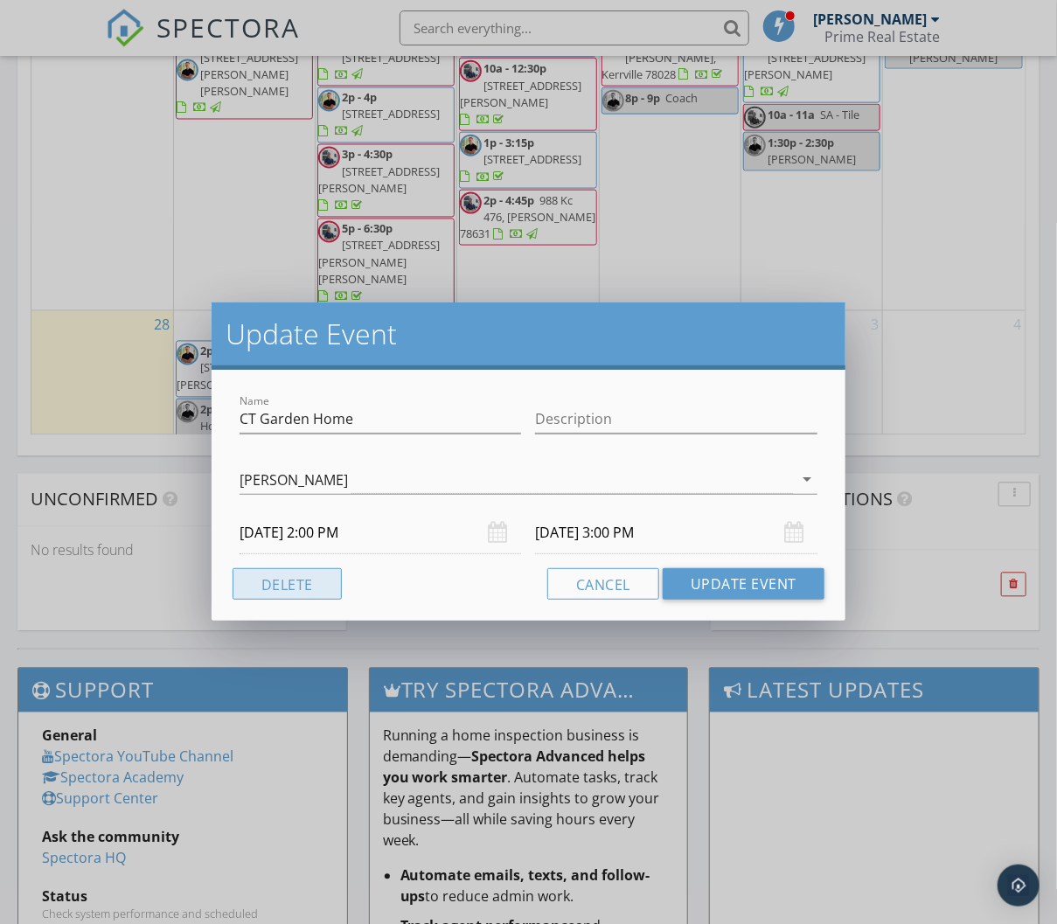
drag, startPoint x: 302, startPoint y: 579, endPoint x: 311, endPoint y: 579, distance: 9.7
click at [303, 579] on button "Delete" at bounding box center [286, 583] width 109 height 31
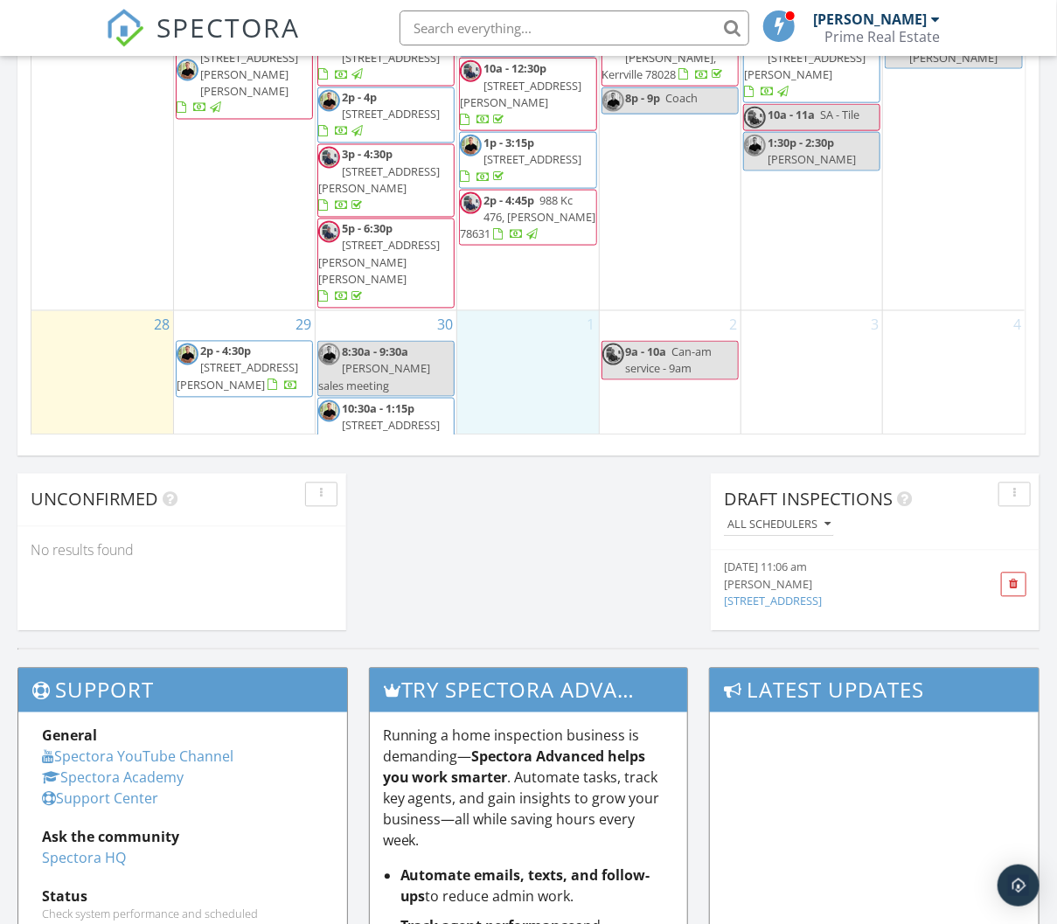
click at [535, 317] on div "1" at bounding box center [527, 383] width 141 height 144
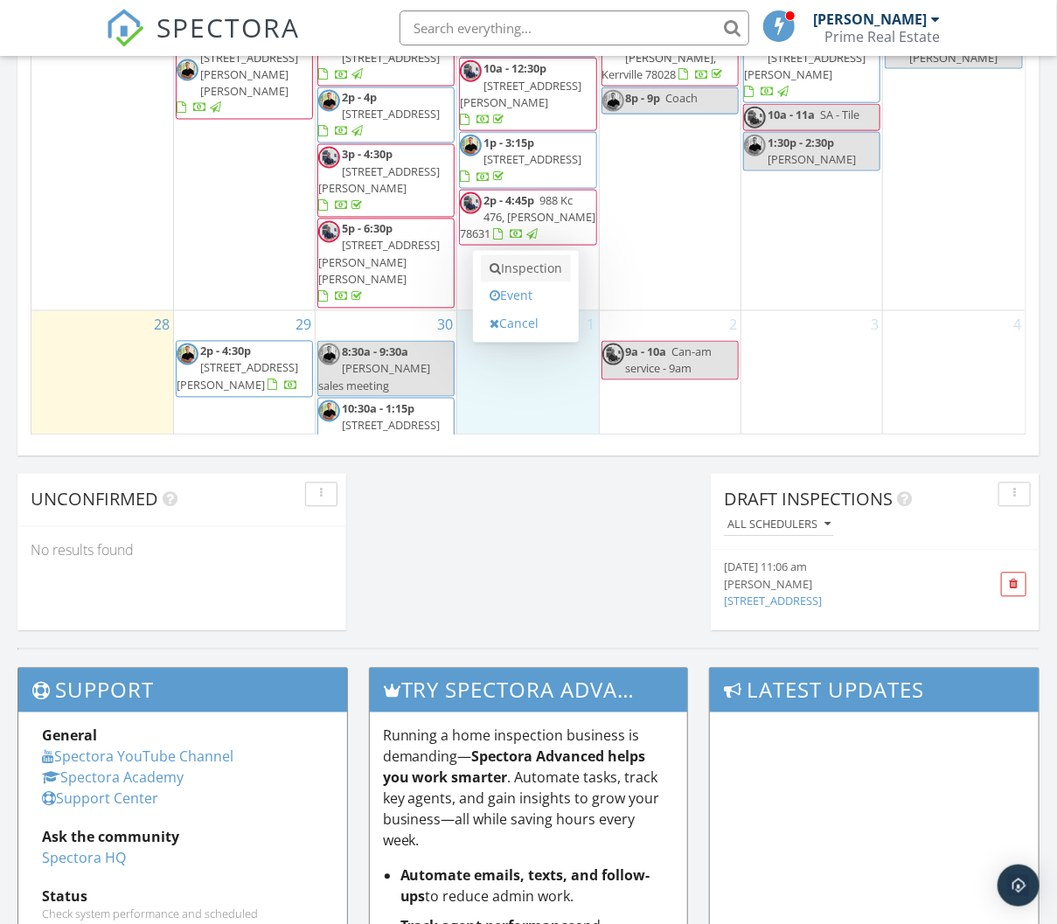
click at [538, 255] on link "Inspection" at bounding box center [526, 269] width 90 height 28
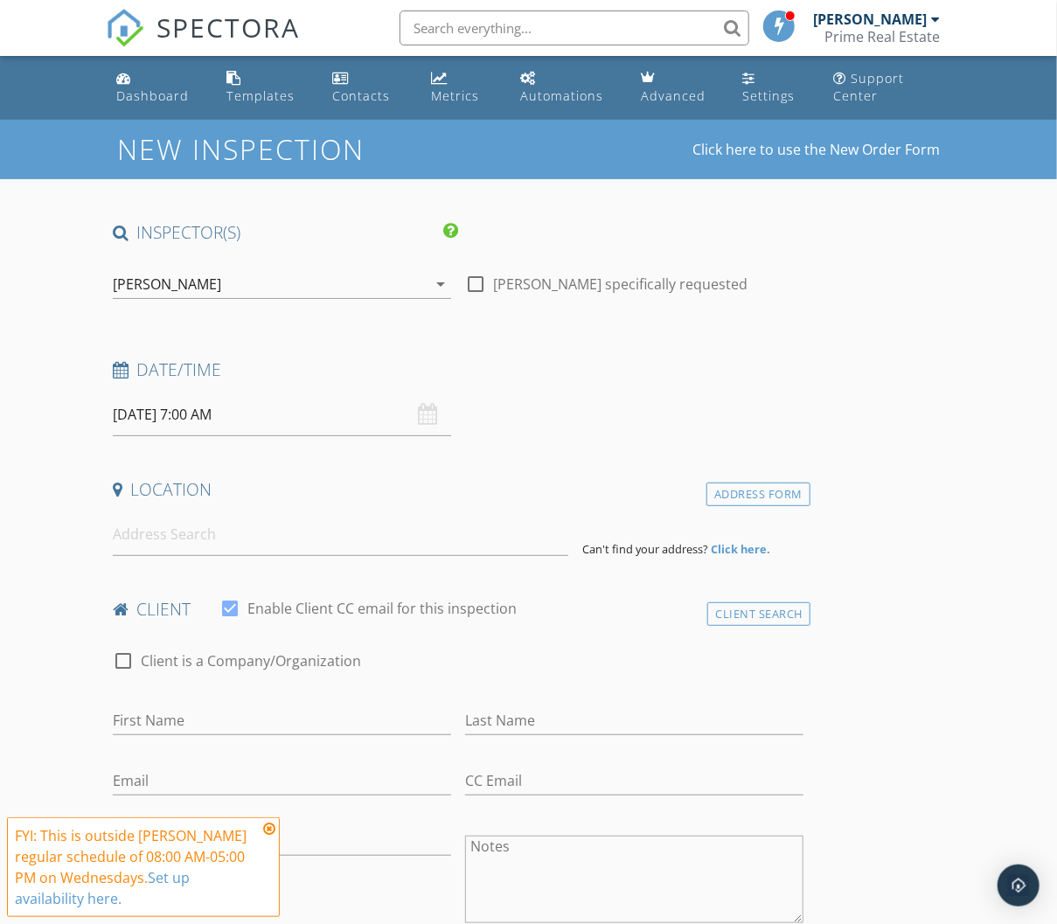
drag, startPoint x: 209, startPoint y: 412, endPoint x: 213, endPoint y: 433, distance: 21.4
click at [209, 413] on input "[DATE] 7:00 AM" at bounding box center [282, 414] width 338 height 43
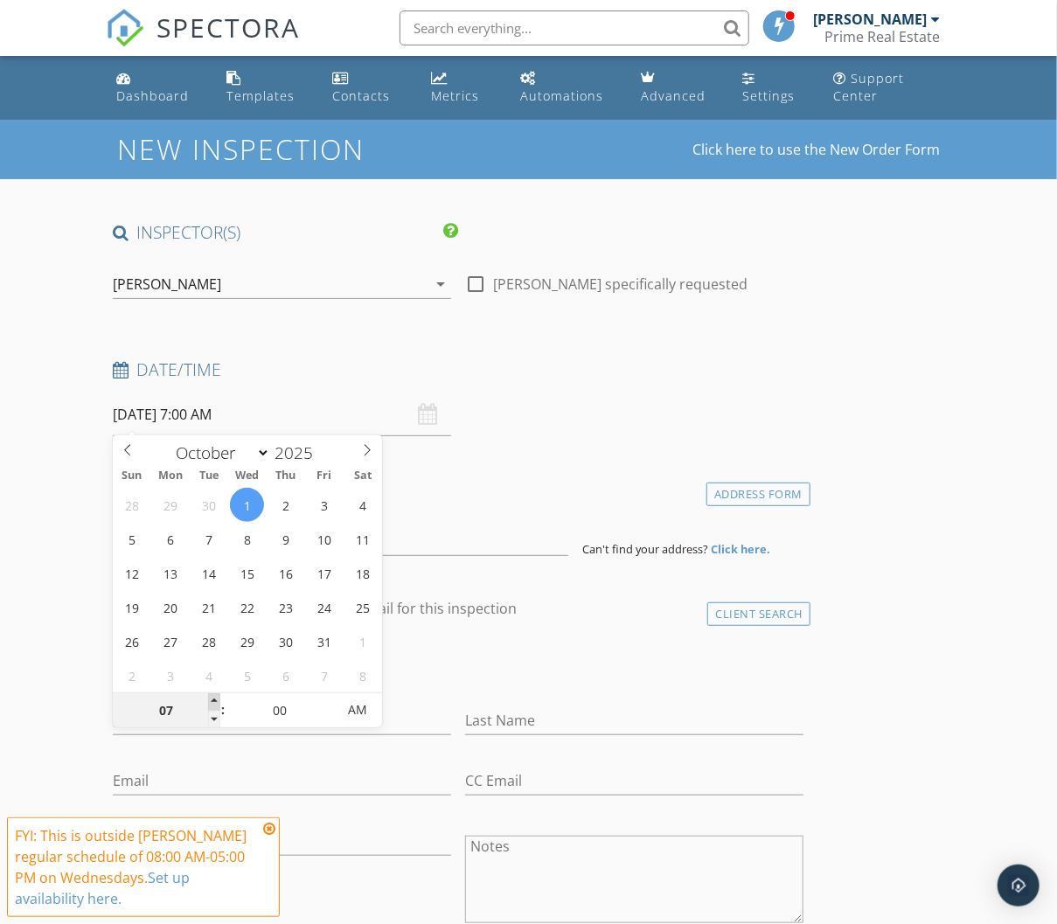
type input "08"
type input "[DATE] 8:00 AM"
click at [216, 702] on span at bounding box center [214, 701] width 12 height 17
type input "09"
type input "10/01/2025 9:00 AM"
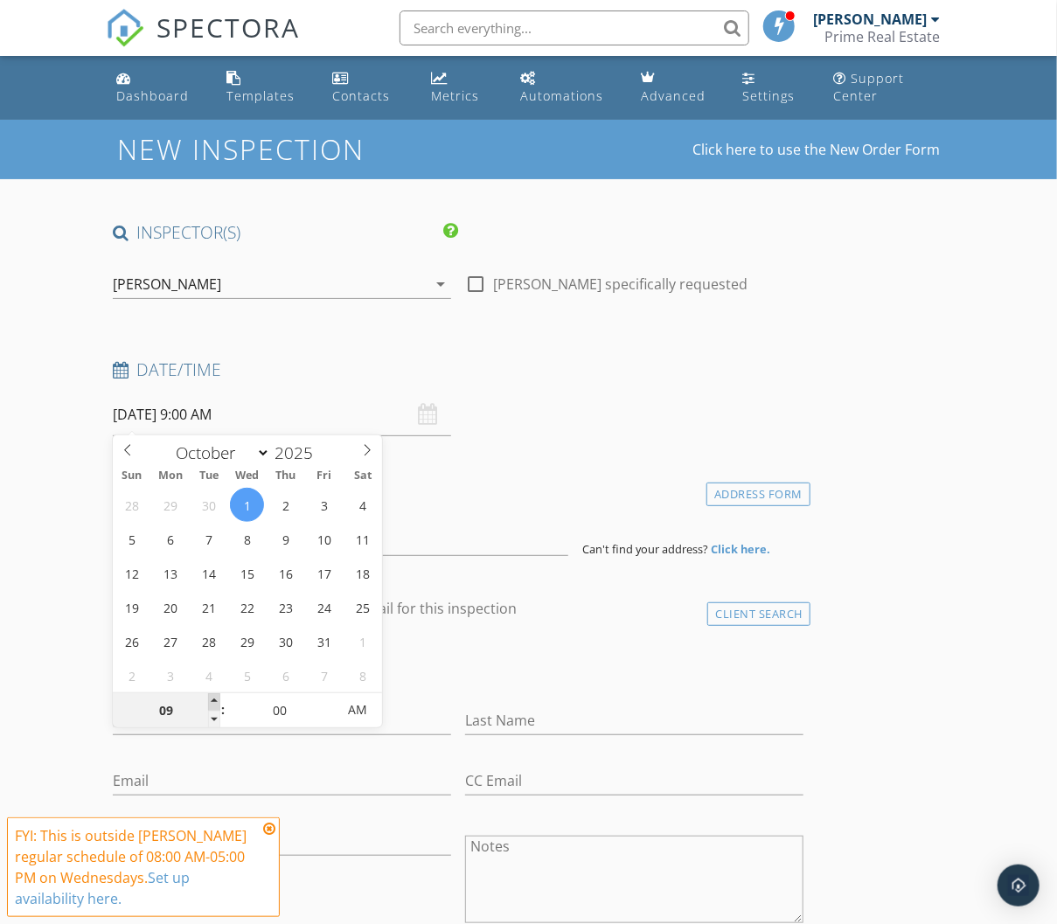
click at [216, 702] on span at bounding box center [214, 701] width 12 height 17
type input "10"
type input "[DATE] 10:00 AM"
click at [216, 702] on span at bounding box center [214, 701] width 12 height 17
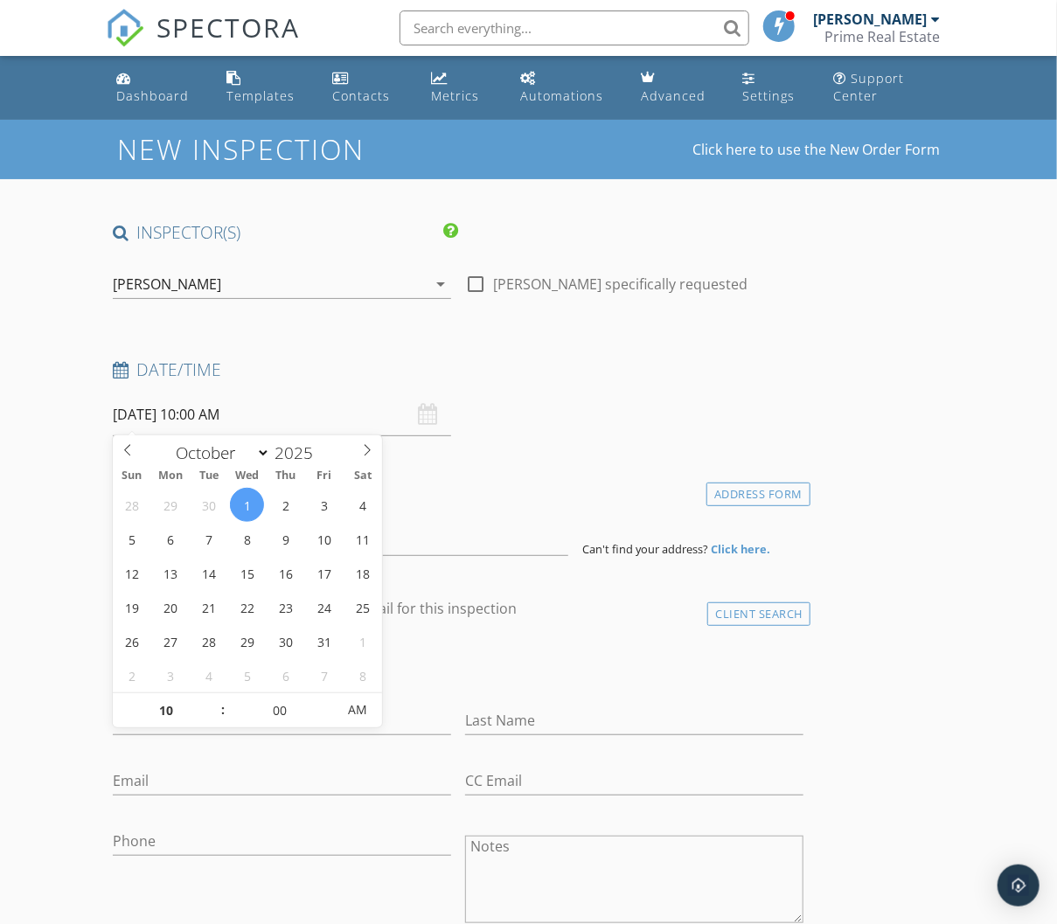
click at [686, 692] on div "Last Name" at bounding box center [634, 722] width 352 height 60
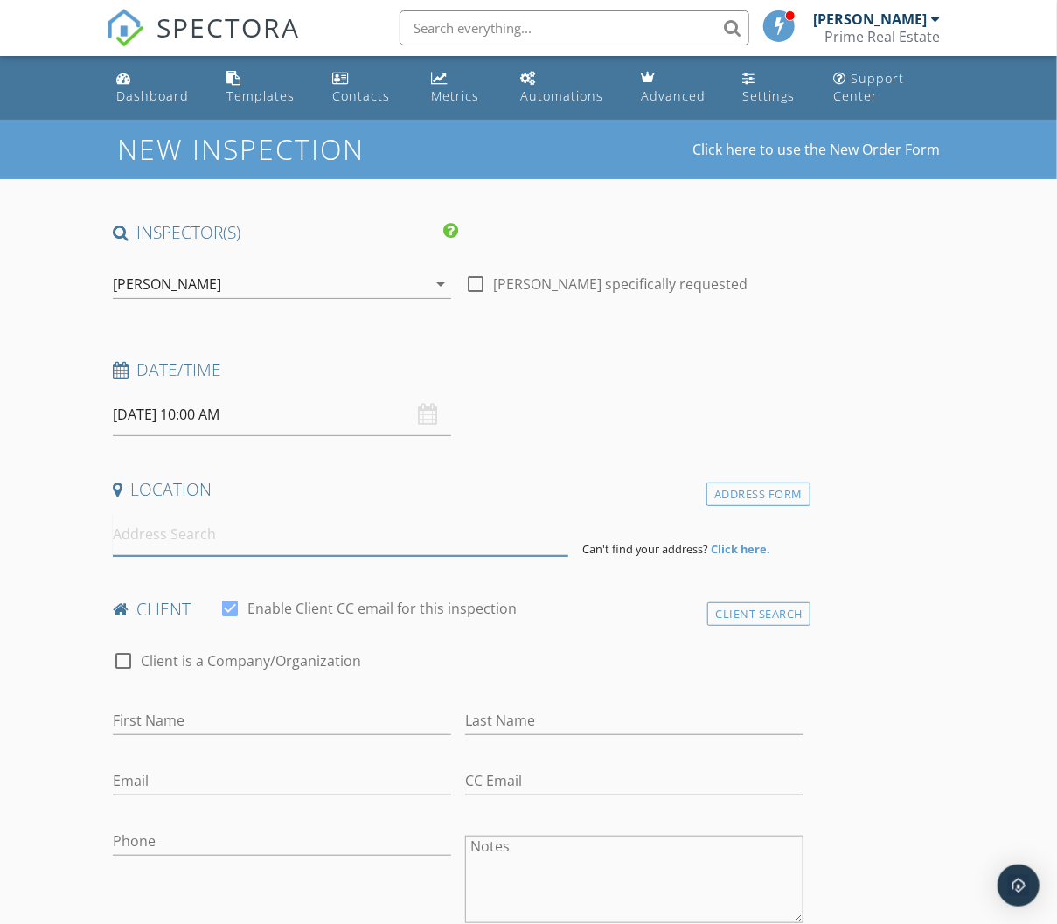
drag, startPoint x: 383, startPoint y: 514, endPoint x: 377, endPoint y: 522, distance: 10.0
click at [381, 519] on input at bounding box center [340, 534] width 455 height 43
drag, startPoint x: 376, startPoint y: 533, endPoint x: 391, endPoint y: 541, distance: 16.8
click at [376, 533] on input at bounding box center [340, 534] width 455 height 43
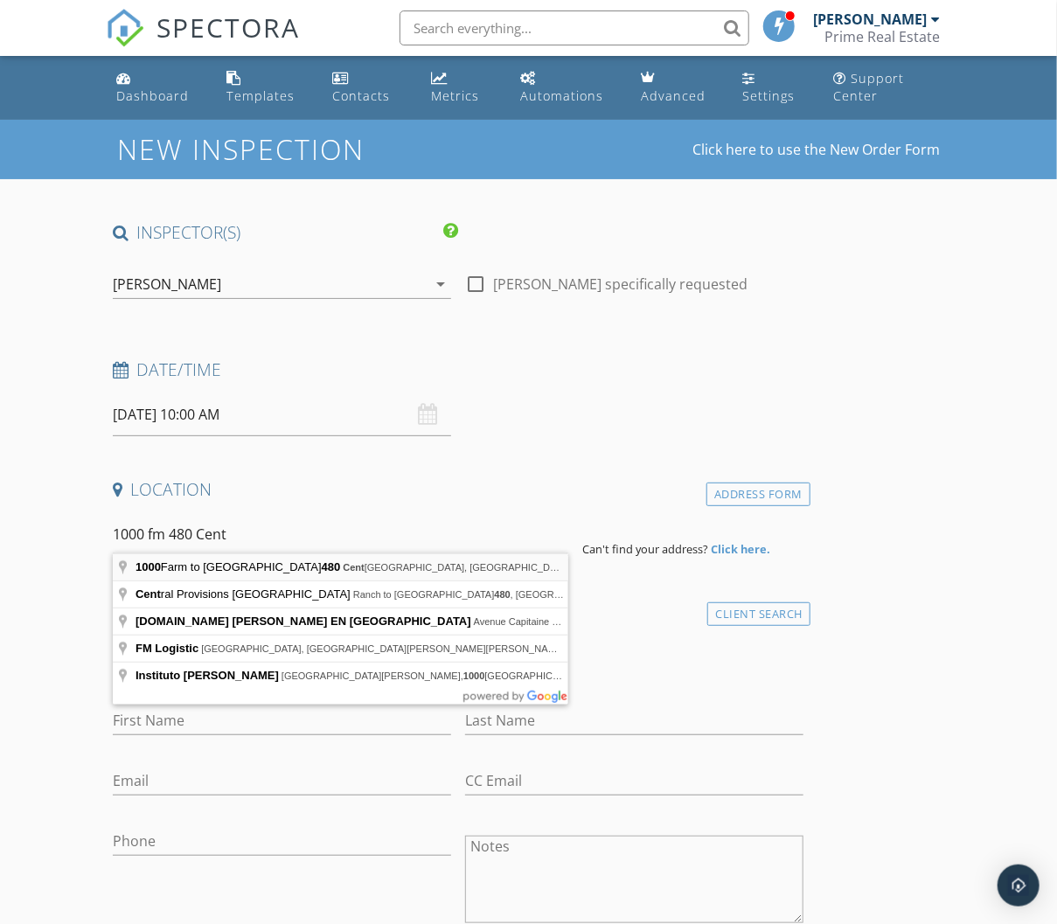
type input "1000 Farm to Market Road 480, Center Point, TX, USA"
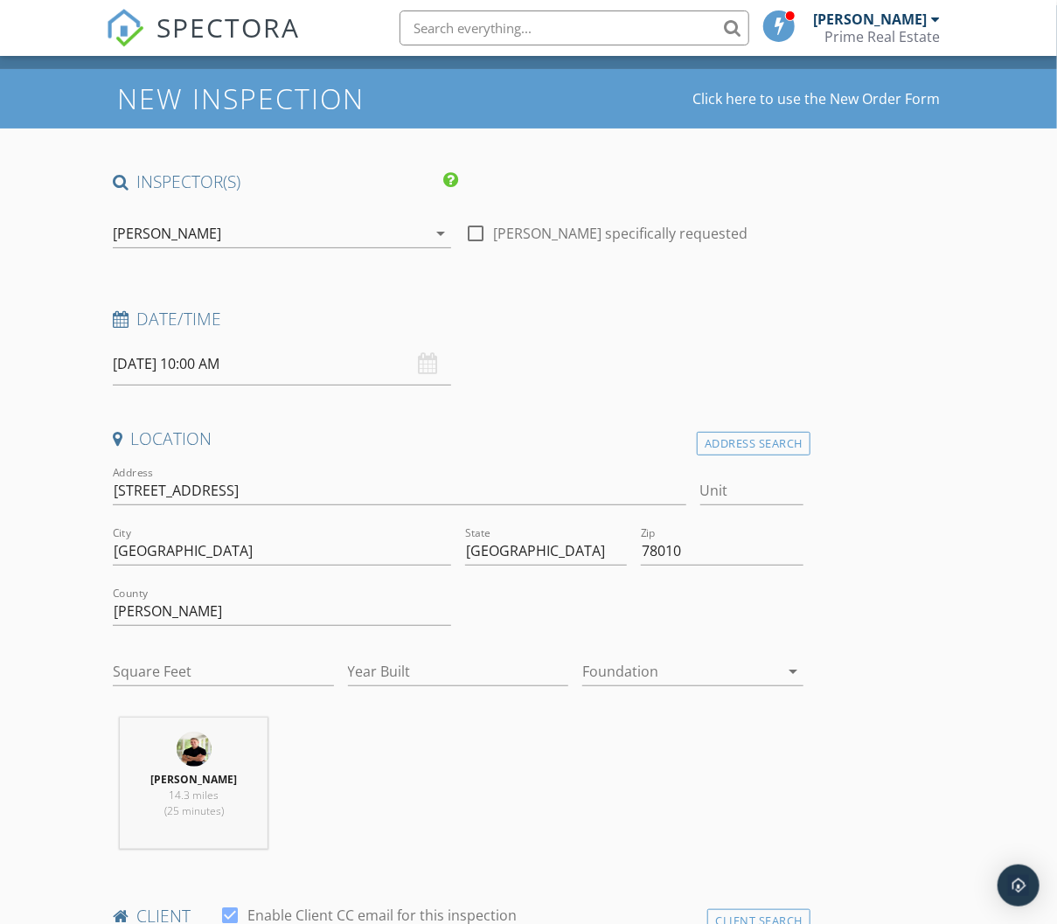
scroll to position [185, 0]
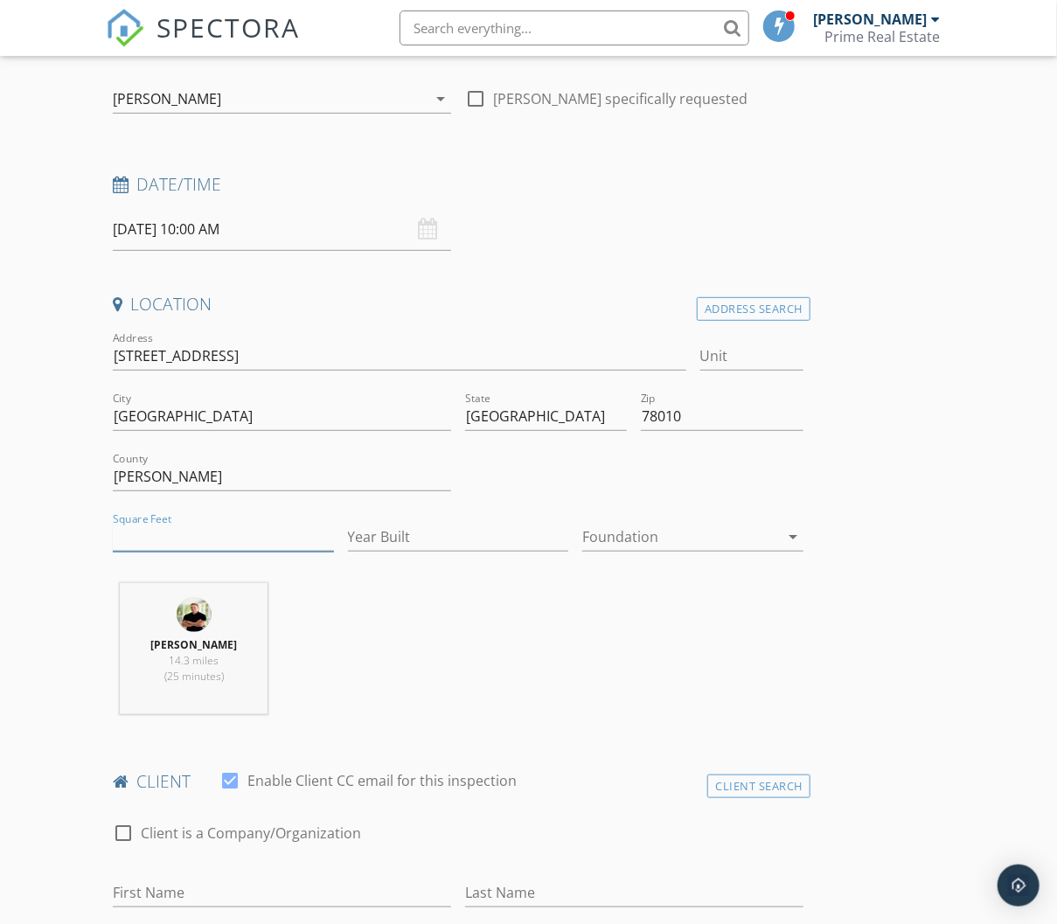
click at [164, 535] on input "Square Feet" at bounding box center [223, 537] width 221 height 29
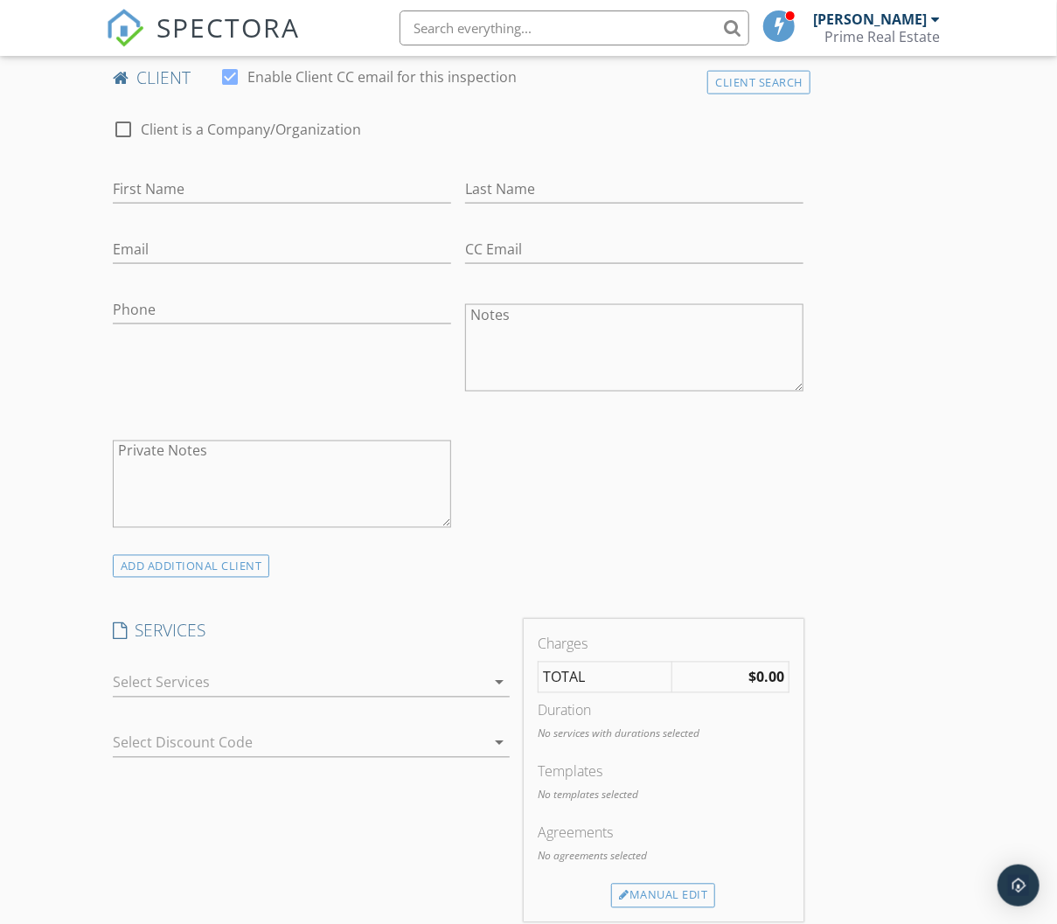
scroll to position [1005, 0]
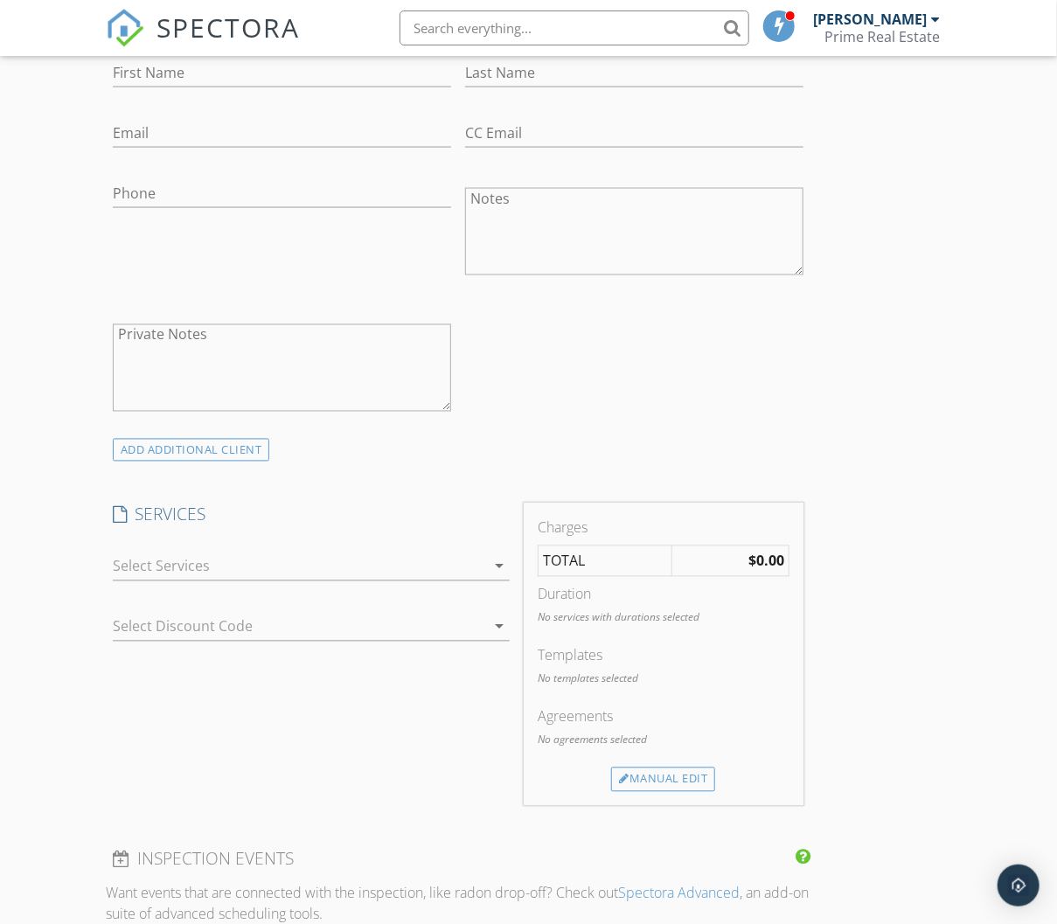
type input "5754"
click at [498, 563] on icon "arrow_drop_down" at bounding box center [499, 566] width 21 height 21
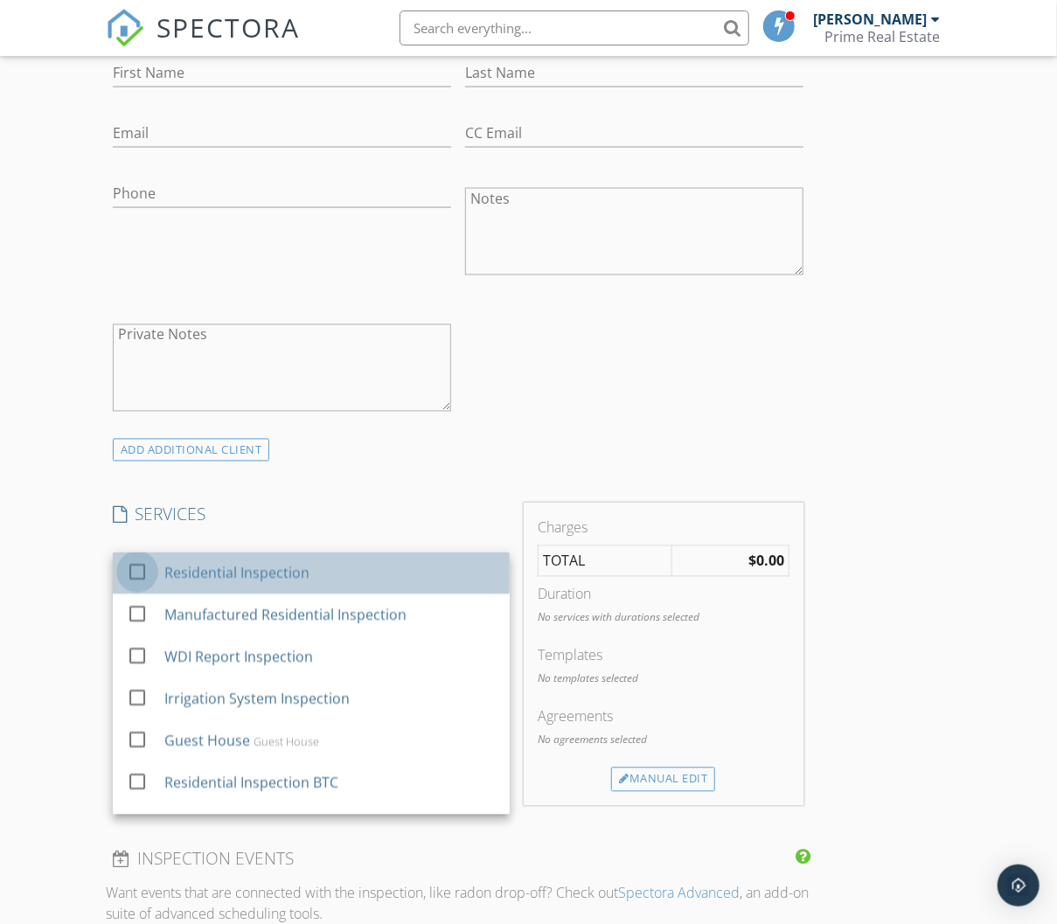
click at [139, 563] on div at bounding box center [137, 573] width 30 height 30
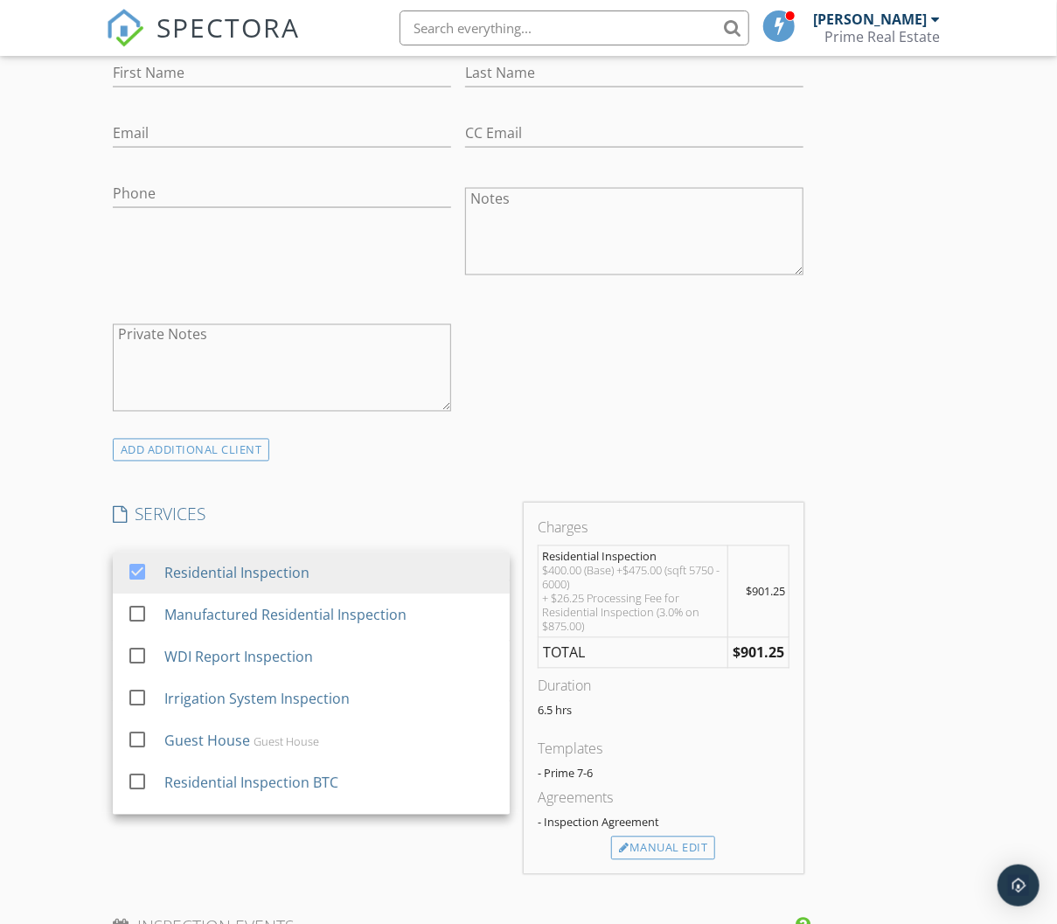
click at [917, 619] on div "INSPECTOR(S) check_box JT Aspra PRIMARY check_box_outline_blank Bear Aspra JT A…" at bounding box center [528, 811] width 845 height 3190
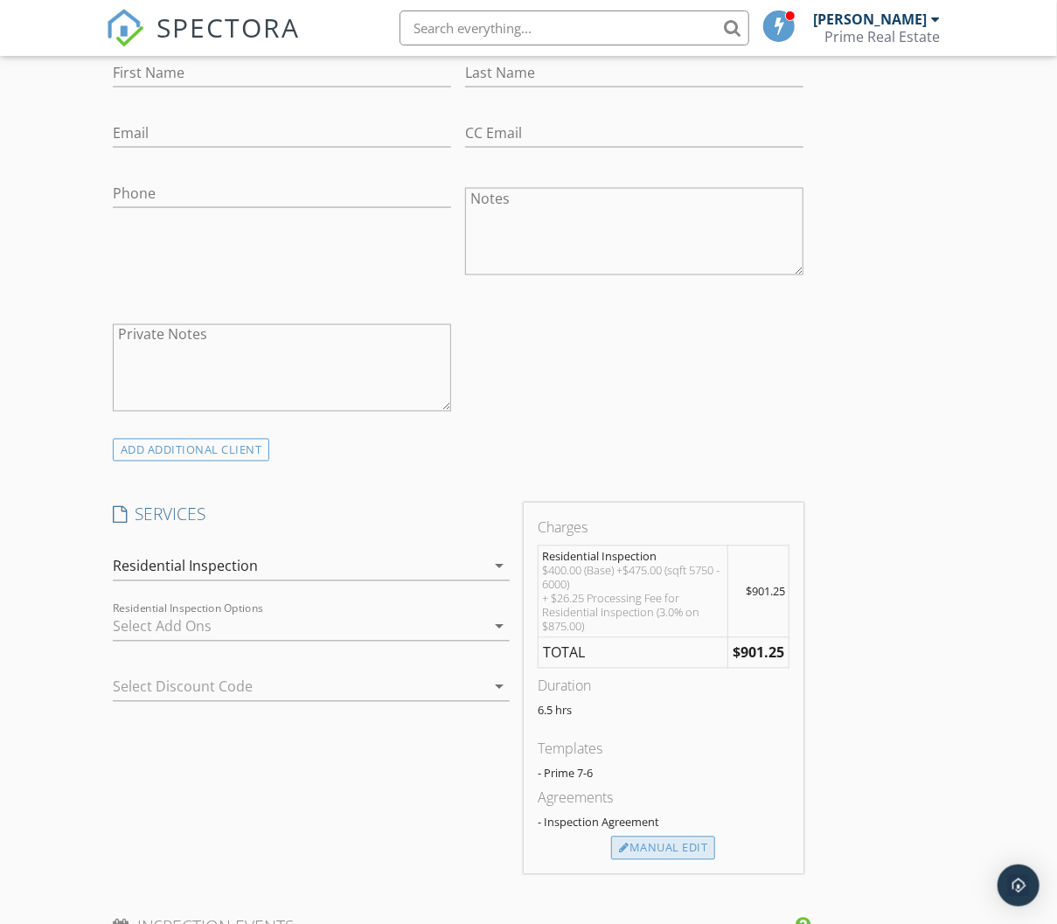
click at [681, 836] on div "Manual Edit" at bounding box center [663, 848] width 104 height 24
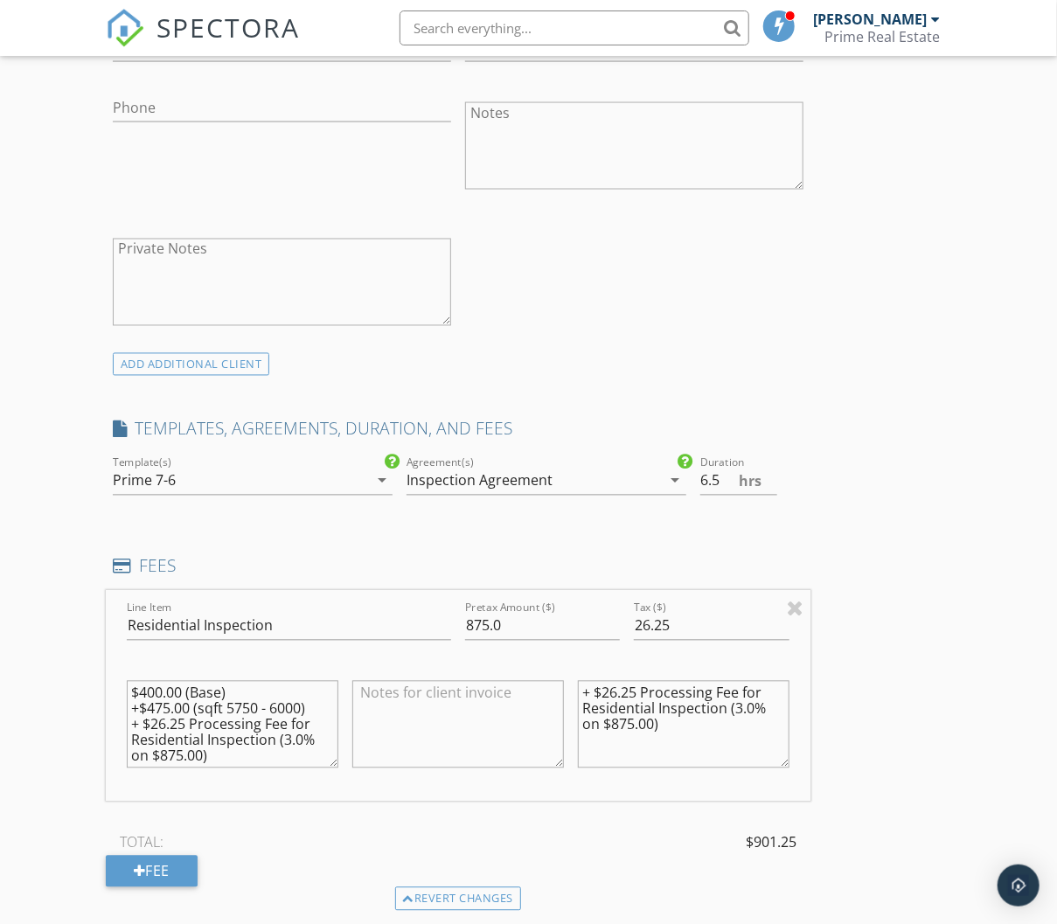
scroll to position [1113, 0]
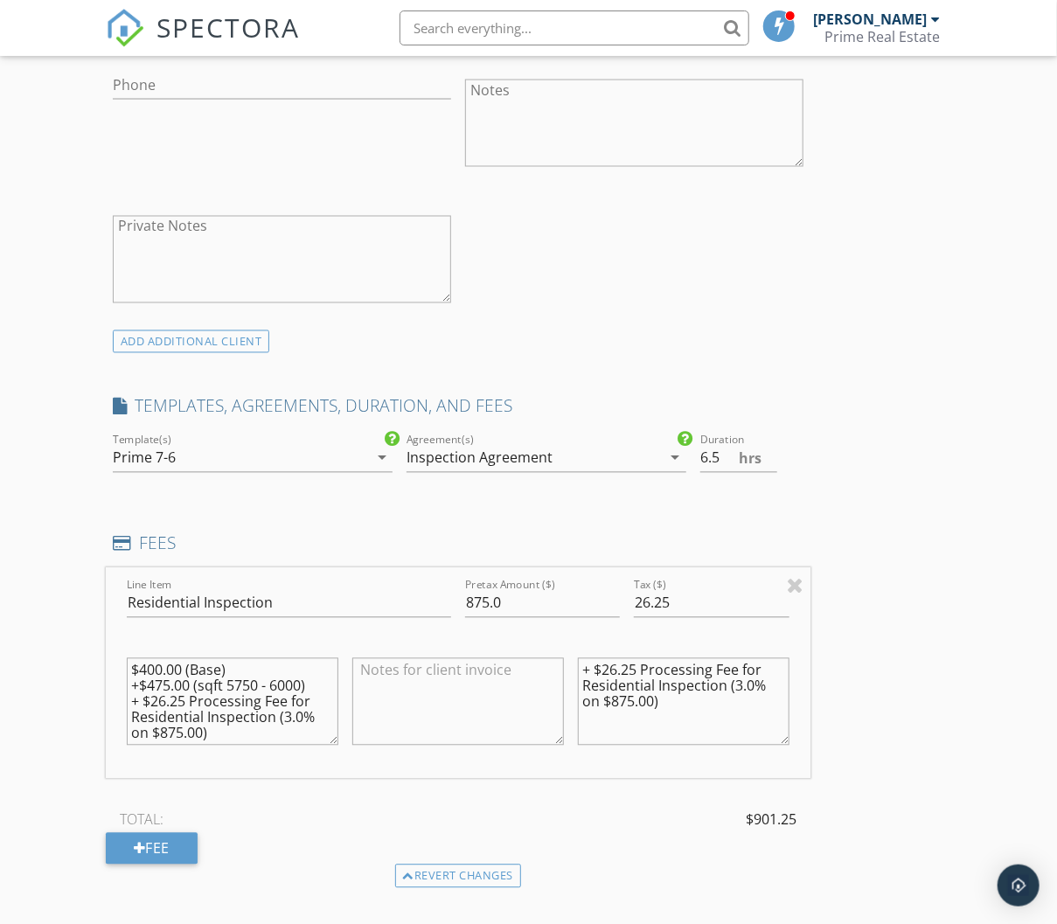
drag, startPoint x: 217, startPoint y: 732, endPoint x: 68, endPoint y: 599, distance: 199.3
click at [88, 604] on div "New Inspection Click here to use the New Order Form INSPECTOR(S) check_box JT A…" at bounding box center [528, 734] width 1057 height 3456
click at [609, 591] on input "875.01" at bounding box center [542, 603] width 155 height 29
click at [609, 591] on input "875.02" at bounding box center [542, 603] width 155 height 29
click at [609, 591] on input "875.03" at bounding box center [542, 603] width 155 height 29
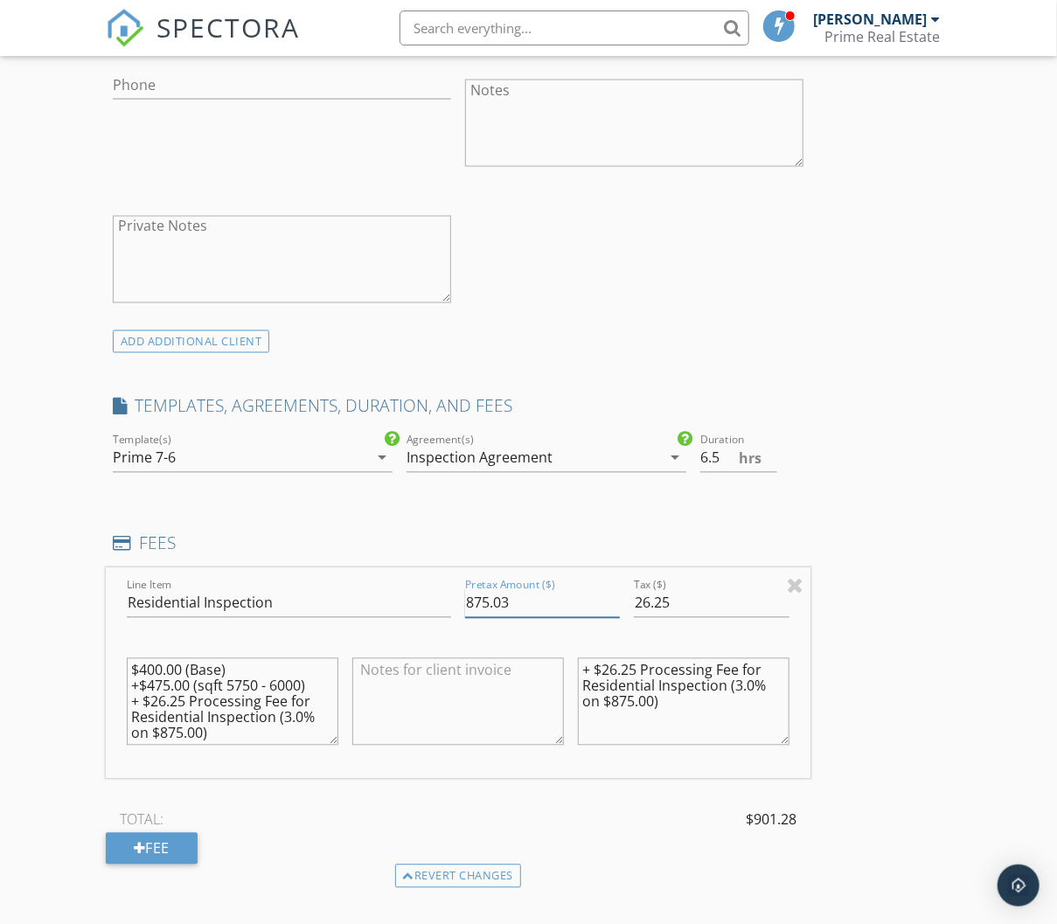
drag, startPoint x: 399, startPoint y: 592, endPoint x: 219, endPoint y: 561, distance: 182.6
click at [304, 574] on div "Line Item Residential Inspection Pretax Amount ($) 875.03 Tax ($) 26.25 $400.00…" at bounding box center [458, 673] width 704 height 211
type input "1200"
click at [681, 593] on input "26.25" at bounding box center [711, 603] width 155 height 29
drag, startPoint x: 683, startPoint y: 600, endPoint x: 598, endPoint y: 591, distance: 85.3
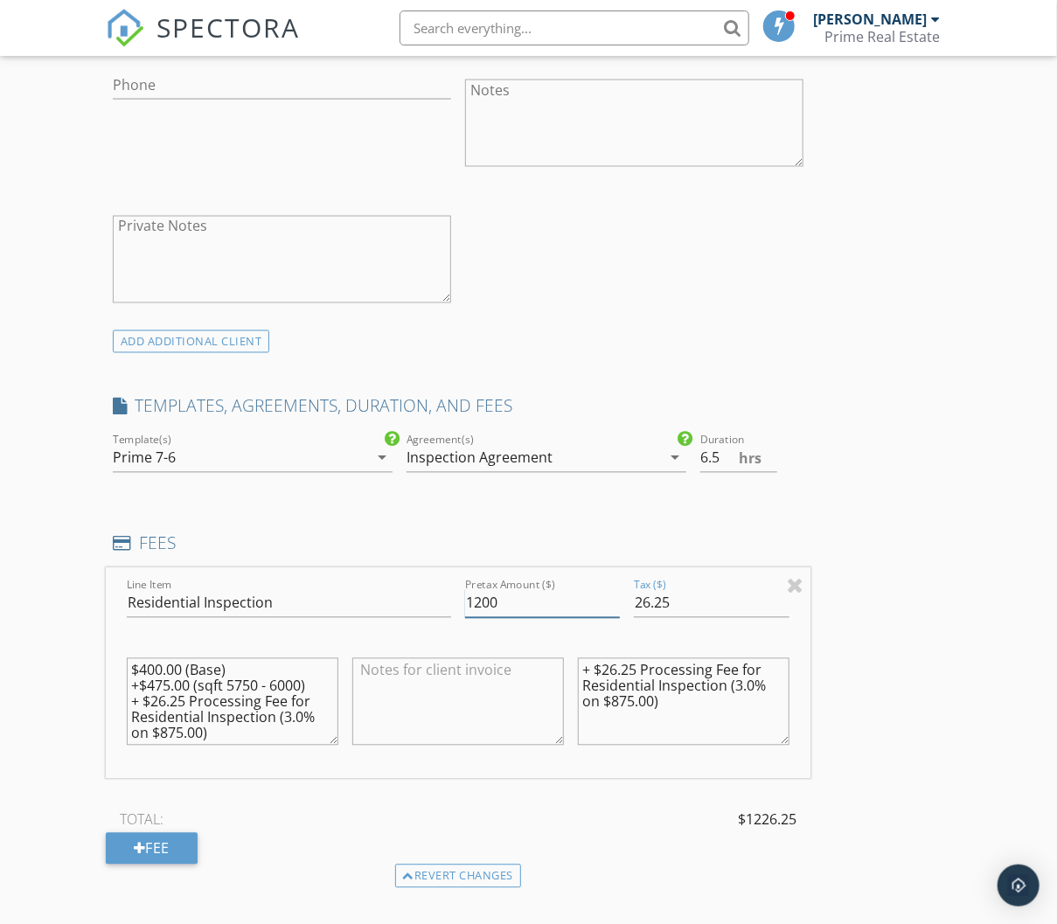
click at [610, 590] on input "1200" at bounding box center [542, 603] width 155 height 29
click at [696, 596] on input "26.25" at bounding box center [711, 603] width 155 height 29
drag, startPoint x: 683, startPoint y: 596, endPoint x: 593, endPoint y: 586, distance: 90.6
click at [596, 586] on div "Line Item Residential Inspection Pretax Amount ($) 1200 Tax ($) 26.25 $400.00 (…" at bounding box center [458, 673] width 704 height 211
type input "36"
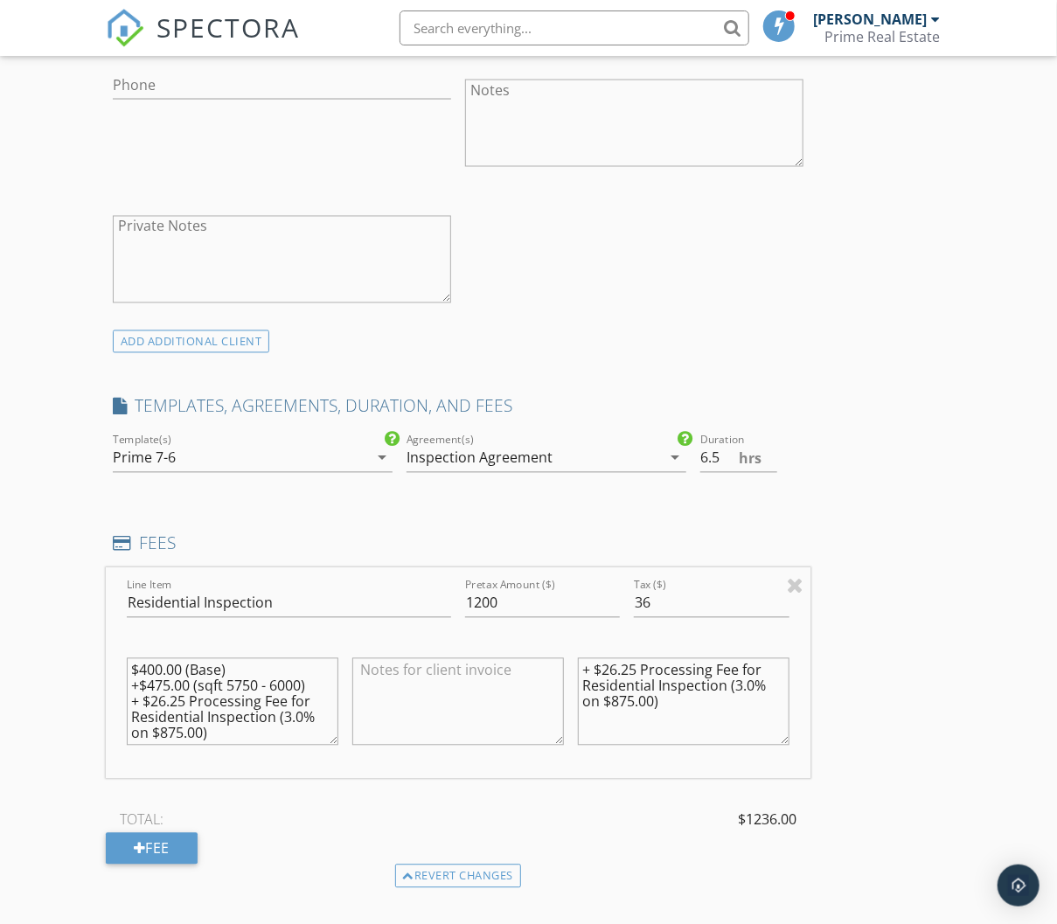
click at [961, 400] on div "New Inspection Click here to use the New Order Form INSPECTOR(S) check_box JT A…" at bounding box center [528, 734] width 1057 height 3456
click at [770, 455] on input "6" at bounding box center [738, 458] width 77 height 29
click at [770, 455] on input "5.5" at bounding box center [738, 458] width 77 height 29
click at [770, 455] on input "5" at bounding box center [738, 458] width 77 height 29
click at [770, 455] on input "4.5" at bounding box center [738, 458] width 77 height 29
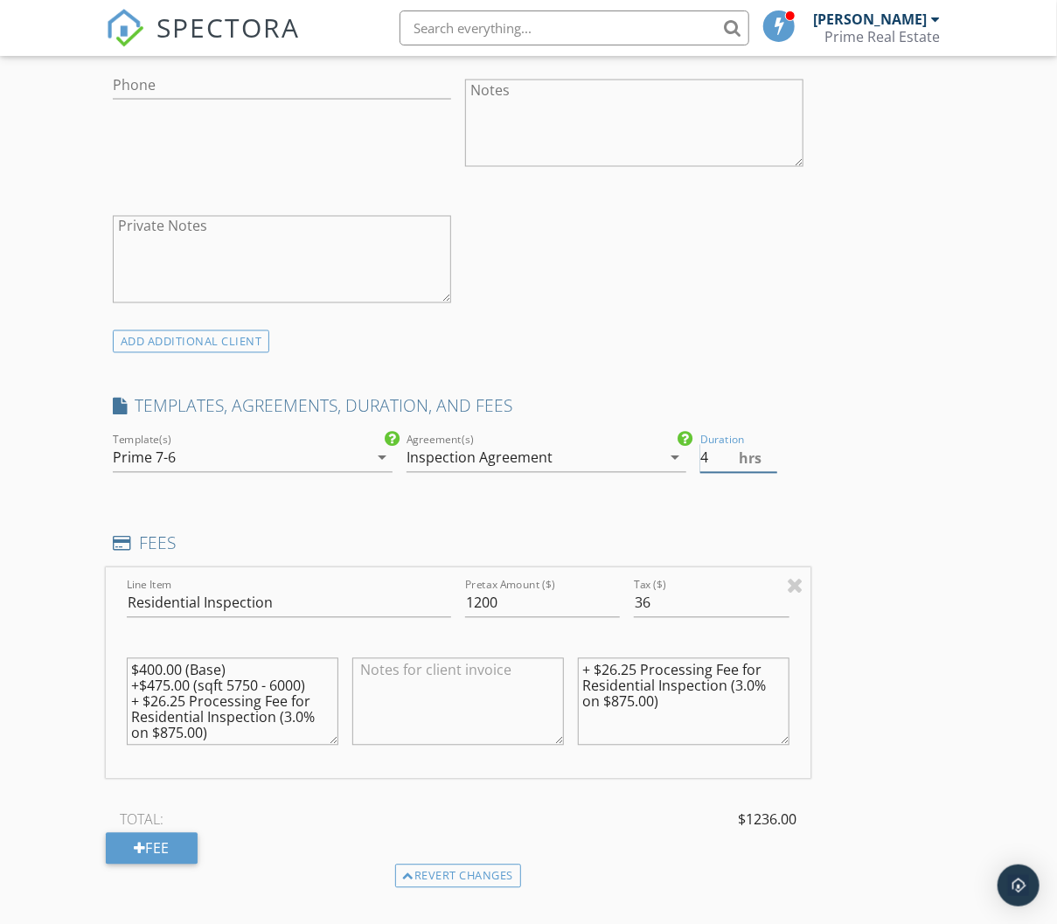
click at [770, 455] on input "4" at bounding box center [738, 458] width 77 height 29
click at [770, 455] on input "3.5" at bounding box center [738, 458] width 77 height 29
type input "3"
click at [768, 456] on input "3" at bounding box center [738, 458] width 77 height 29
click at [846, 443] on div "INSPECTOR(S) check_box JT Aspra PRIMARY check_box_outline_blank Bear Aspra JT A…" at bounding box center [528, 764] width 845 height 3312
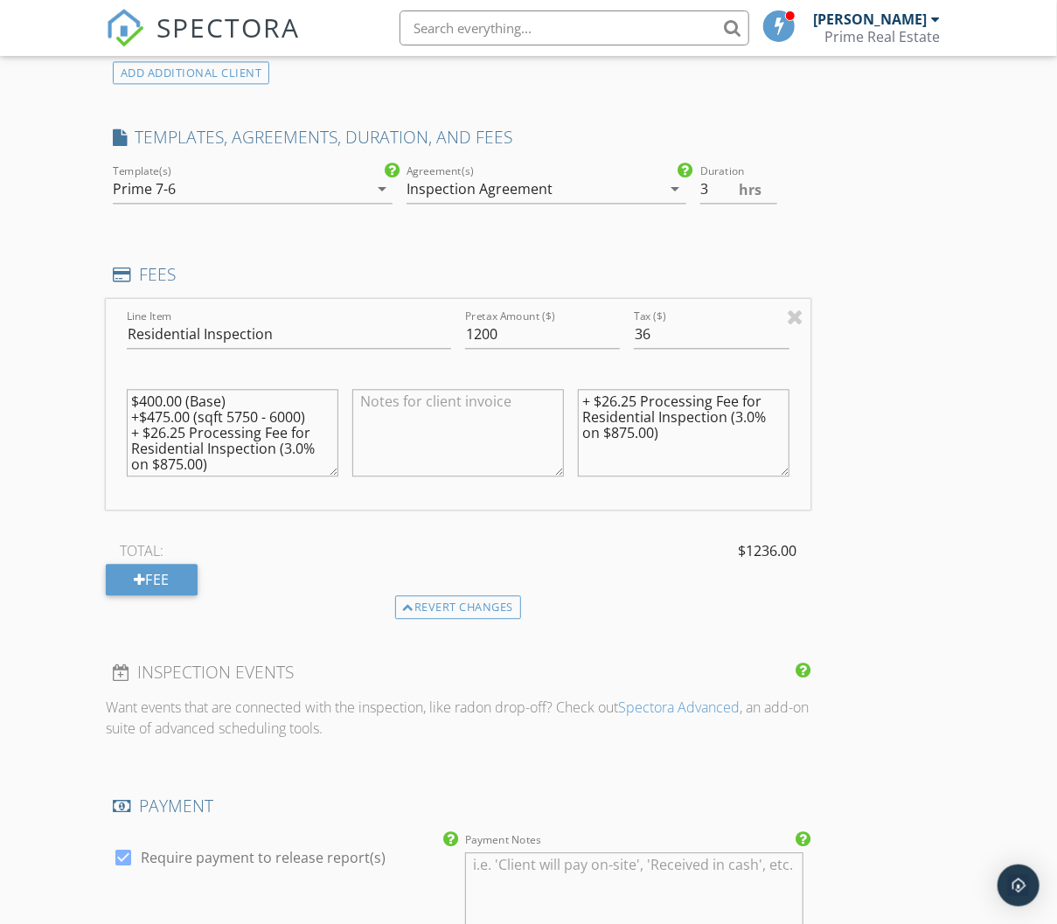
scroll to position [14, 0]
click at [233, 452] on textarea "$400.00 (Base) +$475.00 (sqft 5750 - 6000) + $26.25 Processing Fee for Resident…" at bounding box center [233, 432] width 212 height 87
drag, startPoint x: 231, startPoint y: 452, endPoint x: 6, endPoint y: 310, distance: 265.5
click at [18, 316] on div "New Inspection Click here to use the New Order Form INSPECTOR(S) check_box JT A…" at bounding box center [528, 465] width 1057 height 3456
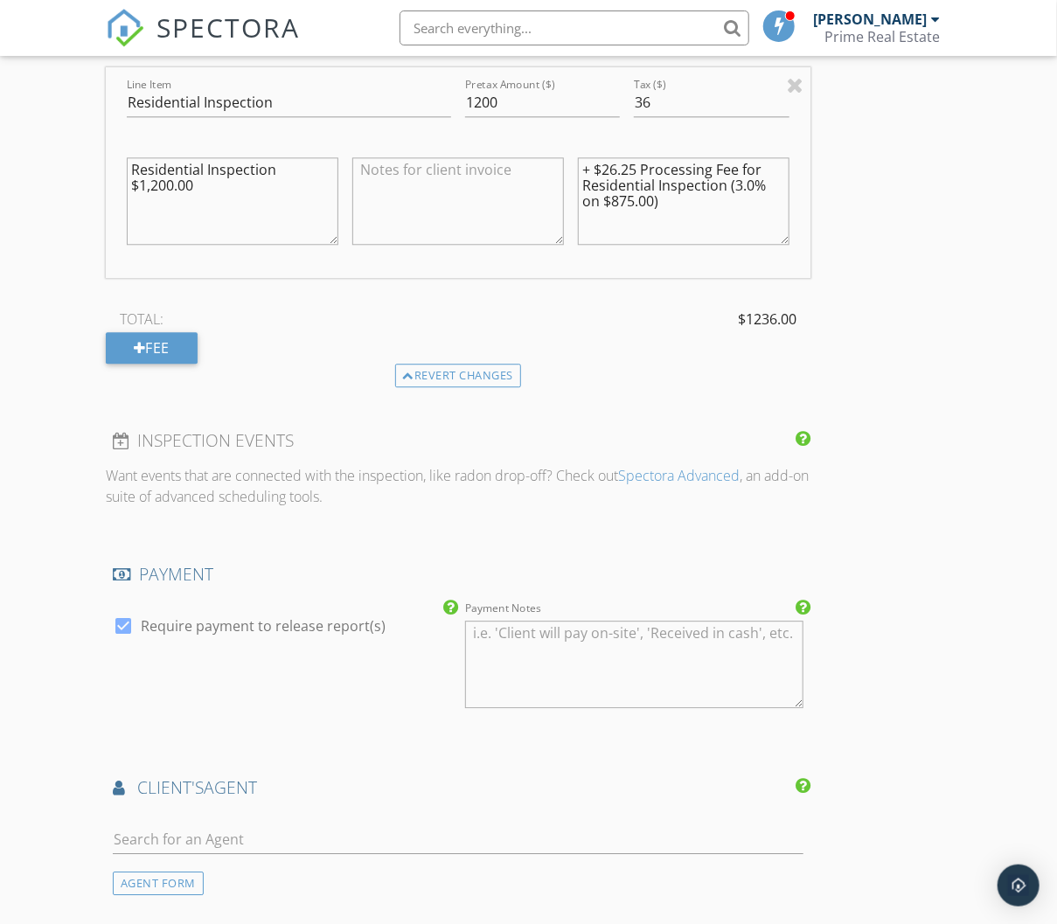
scroll to position [1615, 0]
click at [235, 171] on textarea "Residential Inspection $1,200.00 (5,754 Main House)" at bounding box center [233, 199] width 212 height 87
drag, startPoint x: 331, startPoint y: 178, endPoint x: 401, endPoint y: 193, distance: 71.5
click at [333, 178] on textarea "Residential Inspection $1,200.00 (5,754' Main House)" at bounding box center [233, 199] width 212 height 87
type textarea "Residential Inspection $1,200.00 (5,754' Main House) + $375.00 (988' Guest Hous…"
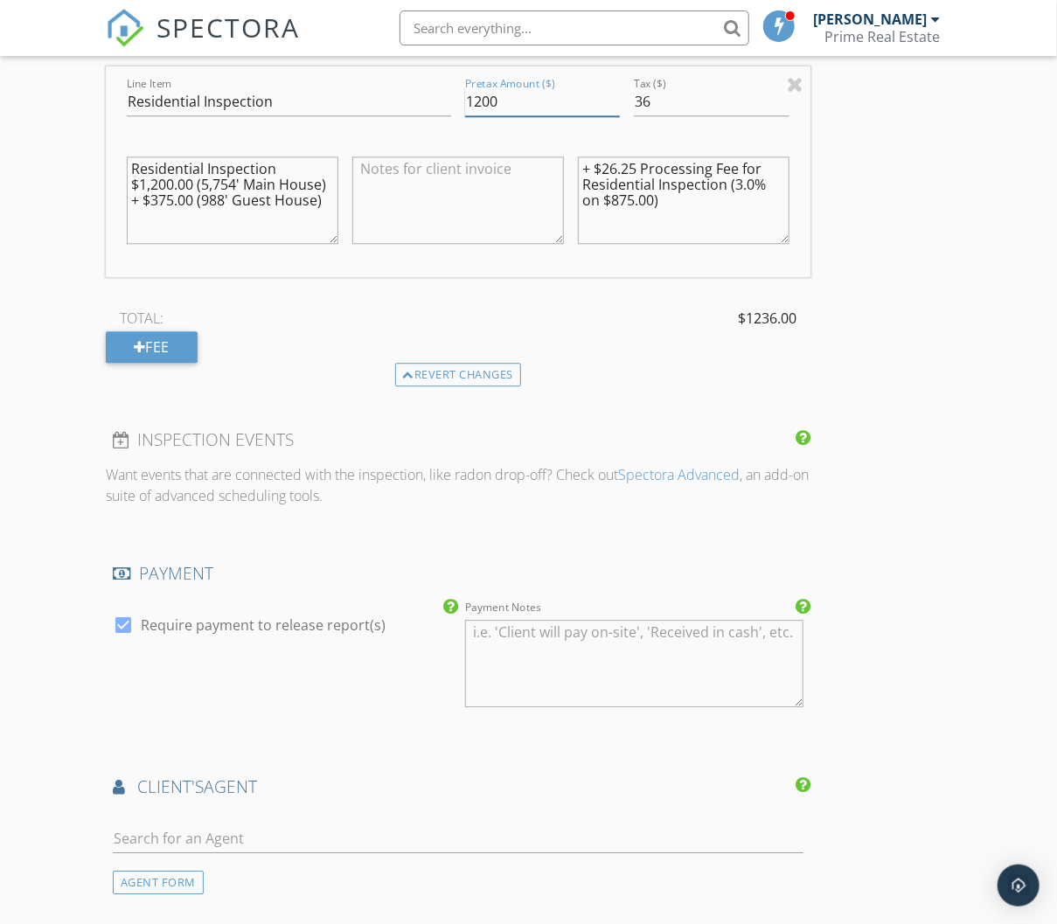
drag, startPoint x: 499, startPoint y: 94, endPoint x: 446, endPoint y: 84, distance: 54.3
click at [452, 86] on div "Line Item Residential Inspection Pretax Amount ($) 1200 Tax ($) 36 Residential …" at bounding box center [458, 171] width 704 height 211
type input "1575"
click at [680, 94] on input "36" at bounding box center [711, 101] width 155 height 29
drag, startPoint x: 679, startPoint y: 94, endPoint x: 517, endPoint y: 74, distance: 163.7
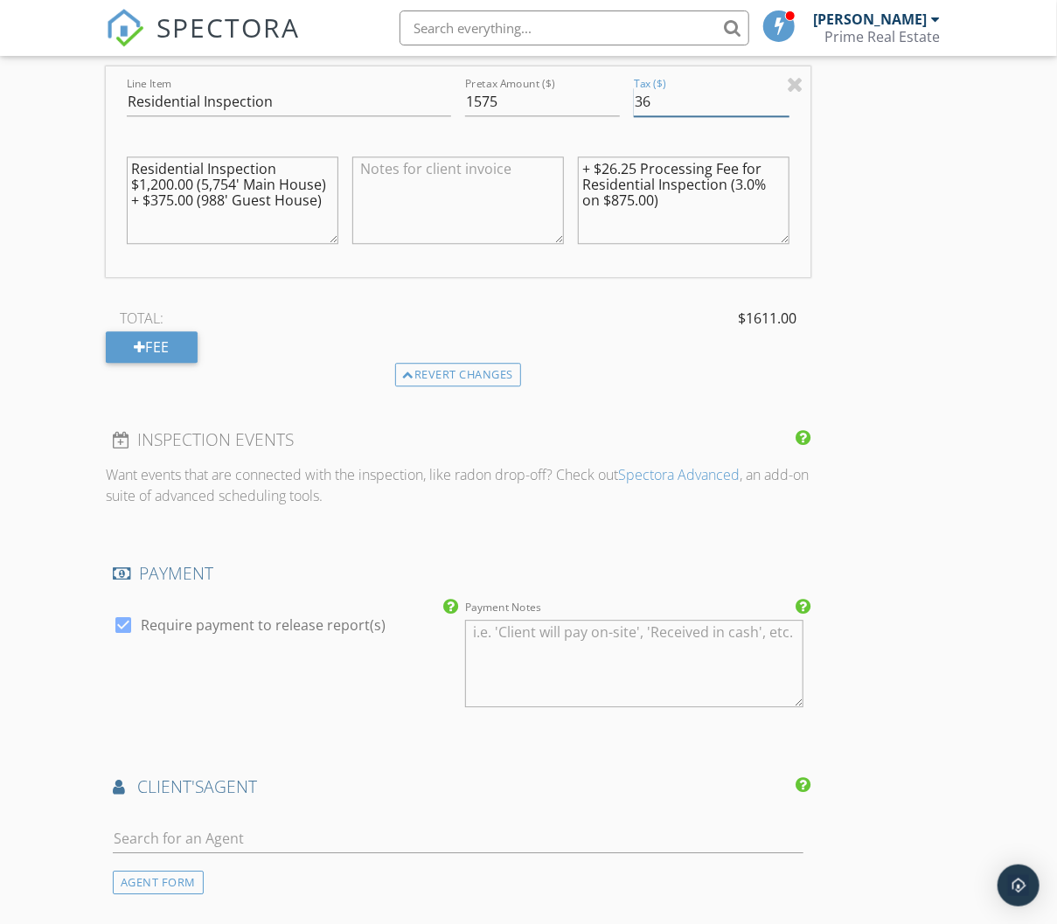
click at [517, 74] on div "Line Item Residential Inspection Pretax Amount ($) 1575 Tax ($) 36 Residential …" at bounding box center [458, 171] width 704 height 211
type input "47.25"
click at [300, 214] on textarea "Residential Inspection $1,200.00 (5,754' Main House) + $375.00 (988' Guest Hous…" at bounding box center [233, 199] width 212 height 87
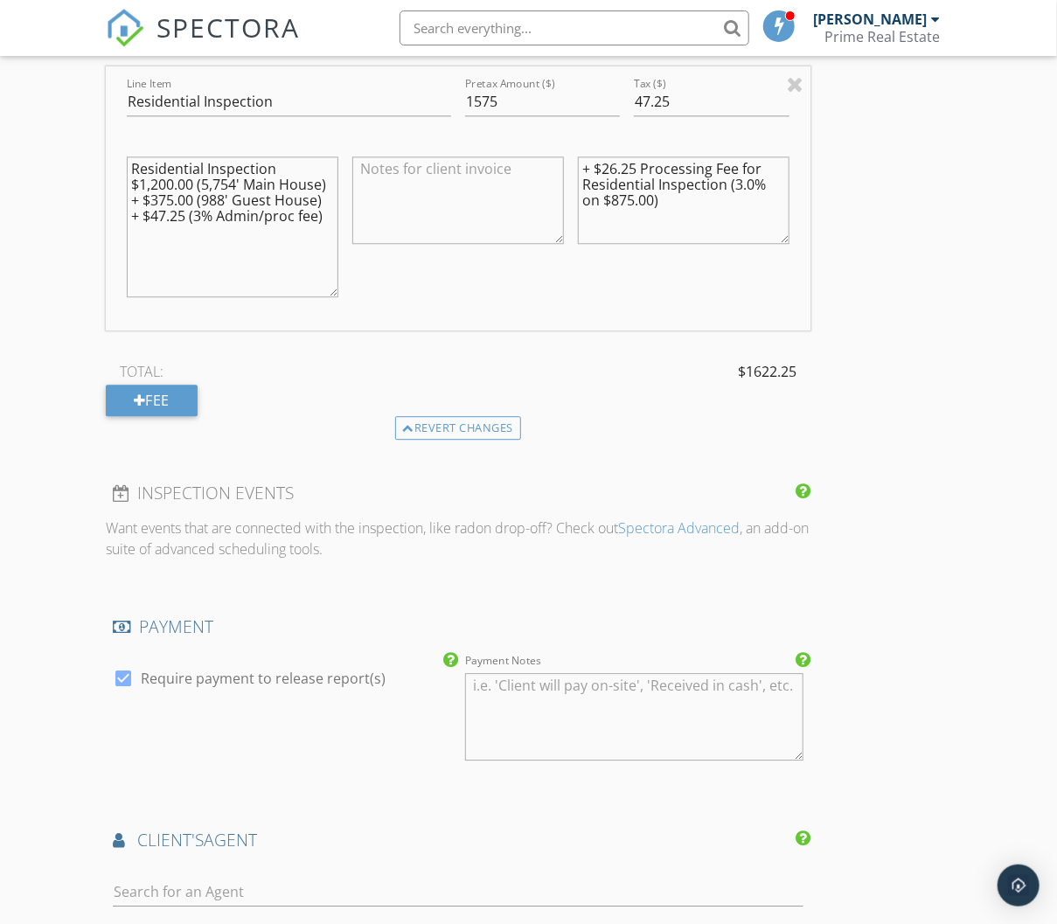
click at [217, 268] on textarea "Residential Inspection $1,200.00 (5,754' Main House) + $375.00 (988' Guest Hous…" at bounding box center [233, 226] width 212 height 141
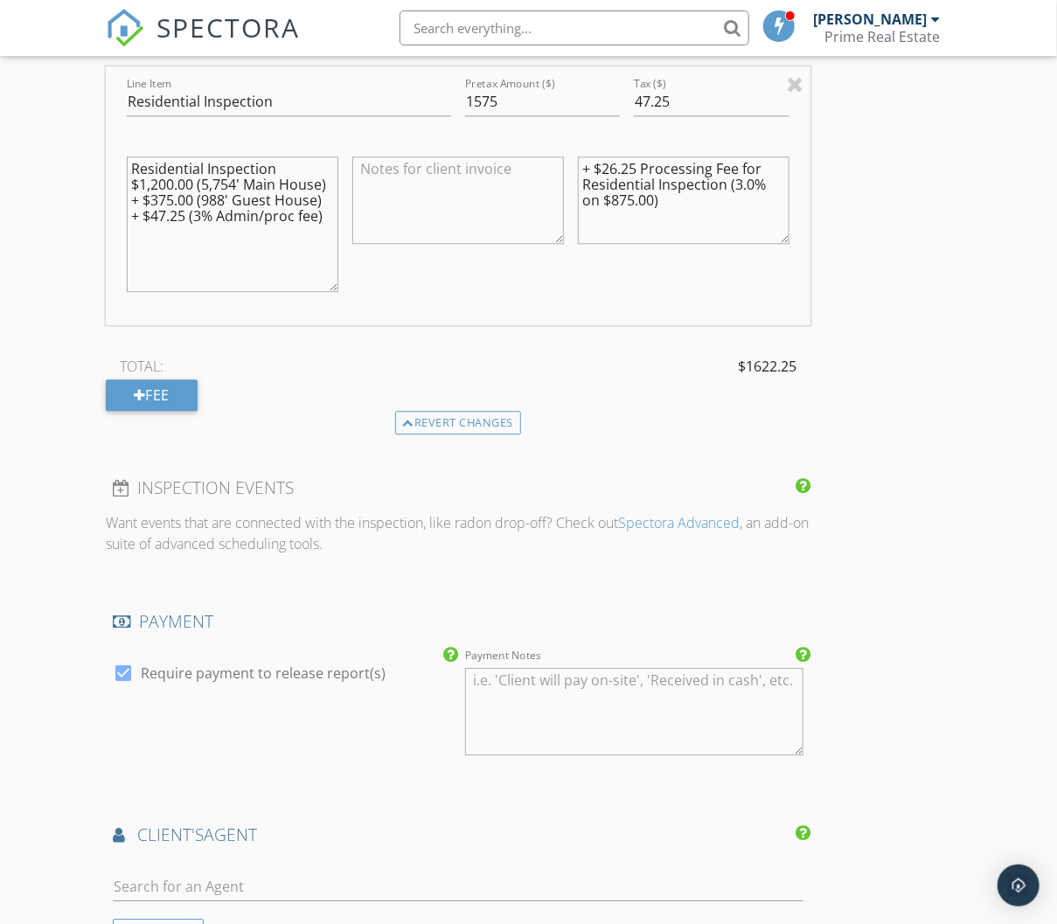
drag, startPoint x: 327, startPoint y: 211, endPoint x: 51, endPoint y: 142, distance: 284.5
click at [55, 144] on div "New Inspection Click here to use the New Order Form INSPECTOR(S) check_box JT A…" at bounding box center [528, 257] width 1057 height 3504
click at [254, 207] on textarea "Residential Inspection $1,200.00 (5,754' Main House) + $375.00 (988' Guest Hous…" at bounding box center [233, 223] width 212 height 135
click at [259, 212] on textarea "Residential Inspection $1,200.00 (5,754' Main House) + $375.00 (988' Guest Hous…" at bounding box center [233, 223] width 212 height 135
drag, startPoint x: 255, startPoint y: 223, endPoint x: 305, endPoint y: 252, distance: 57.6
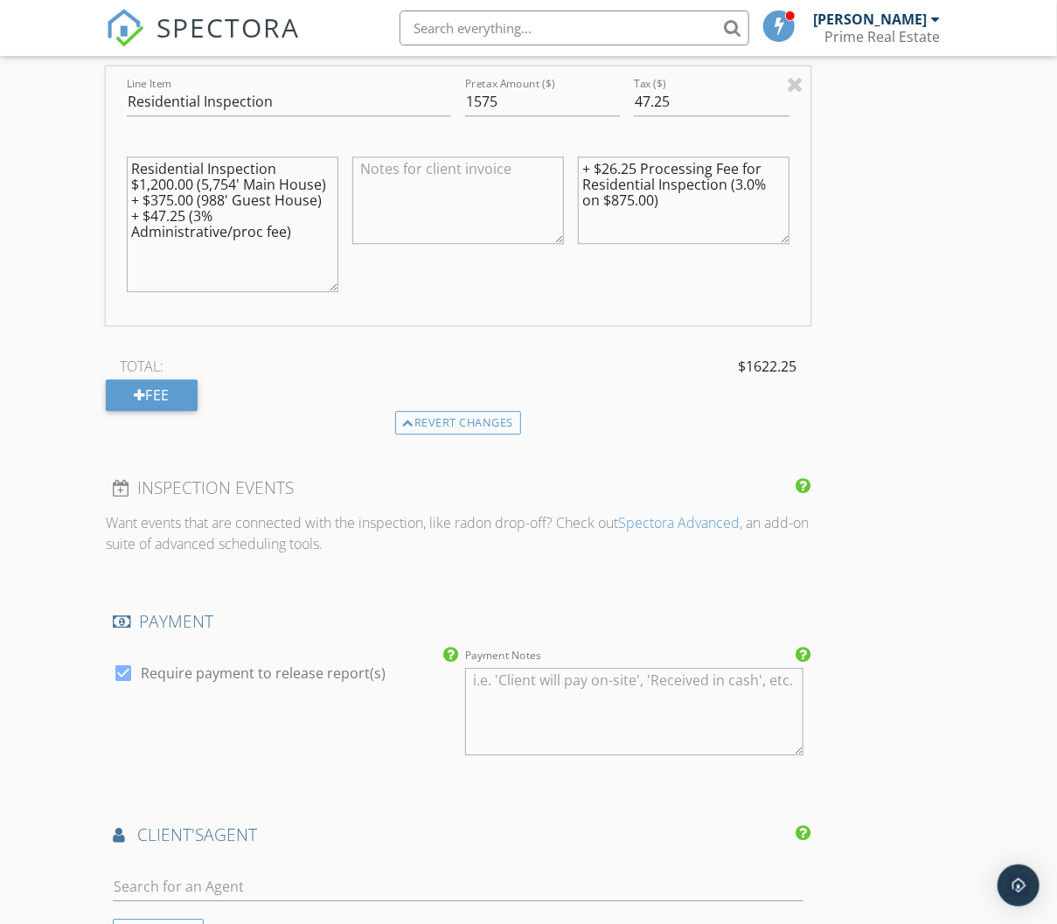
click at [257, 223] on textarea "Residential Inspection $1,200.00 (5,754' Main House) + $375.00 (988' Guest Hous…" at bounding box center [233, 223] width 212 height 135
drag, startPoint x: 322, startPoint y: 232, endPoint x: 22, endPoint y: 142, distance: 313.0
click at [24, 142] on div "New Inspection Click here to use the New Order Form INSPECTOR(S) check_box JT A…" at bounding box center [528, 257] width 1057 height 3504
type textarea "Residential Inspection $1,200.00 (5,754' Main House) + $375.00 (988' Guest Hous…"
click at [432, 200] on textarea at bounding box center [458, 199] width 212 height 87
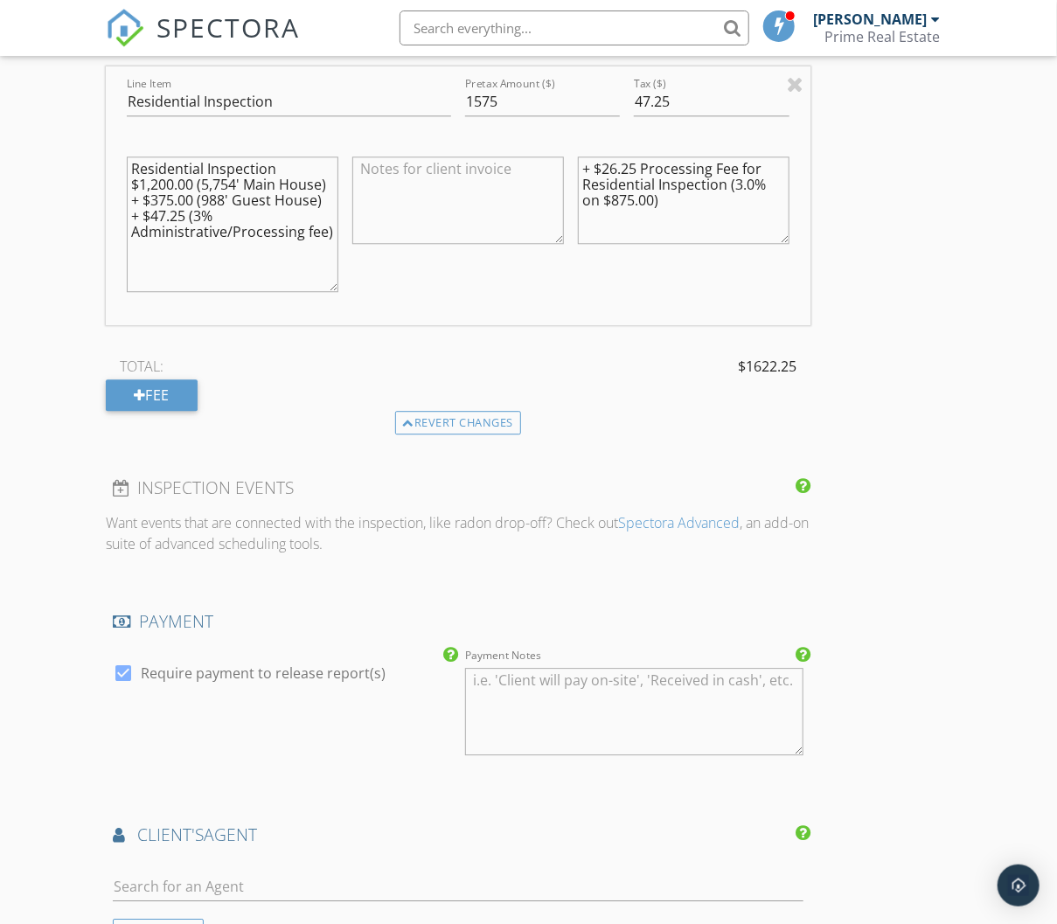
paste textarea "Residential Inspection $1,200.00 (5,754' Main House) + $375.00 (988' Guest Hous…"
type textarea "Residential Inspection $1,200.00 (5,754' Main House) + $375.00 (988' Guest Hous…"
drag, startPoint x: 670, startPoint y: 214, endPoint x: 446, endPoint y: 33, distance: 288.4
click at [490, 68] on div "Line Item Residential Inspection Pretax Amount ($) 1575 Tax ($) 47.25 Residenti…" at bounding box center [458, 195] width 704 height 259
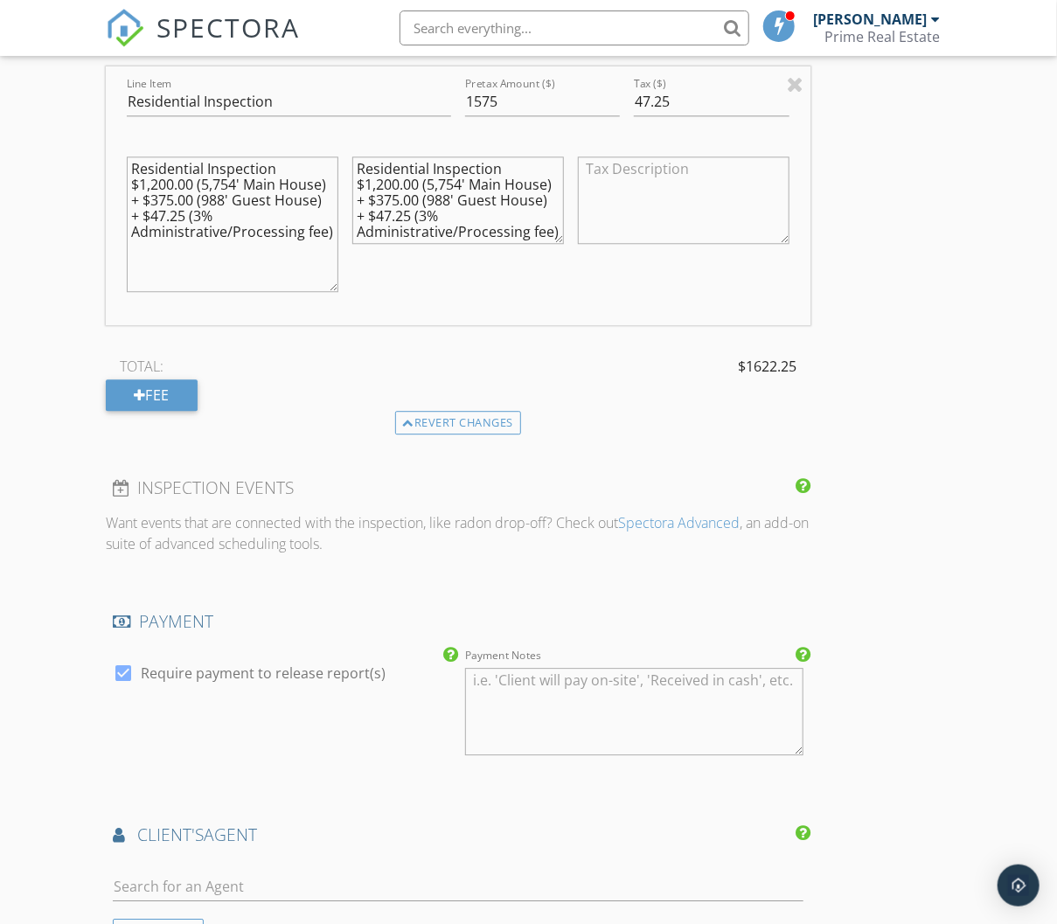
paste textarea "Residential Inspection $1,200.00 (5,754' Main House) + $375.00 (988' Guest Hous…"
type textarea "Residential Inspection $1,200.00 (5,754' Main House) + $375.00 (988' Guest Hous…"
click at [877, 267] on div "INSPECTOR(S) check_box JT Aspra PRIMARY check_box_outline_blank Bear Aspra JT A…" at bounding box center [528, 286] width 845 height 3361
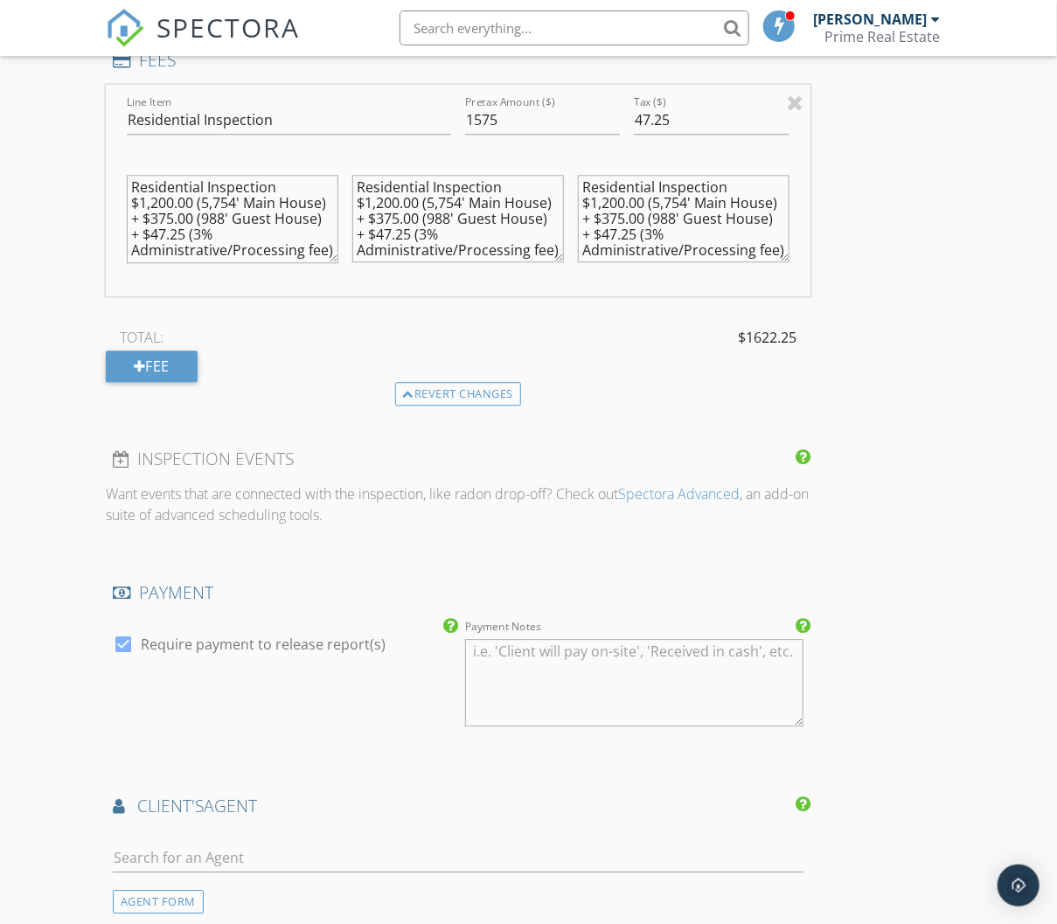
click at [327, 251] on textarea "Residential Inspection $1,200.00 (5,754' Main House) + $375.00 (988' Guest Hous…" at bounding box center [233, 219] width 212 height 88
click at [860, 313] on div "INSPECTOR(S) check_box JT Aspra PRIMARY check_box_outline_blank Bear Aspra JT A…" at bounding box center [528, 280] width 845 height 3313
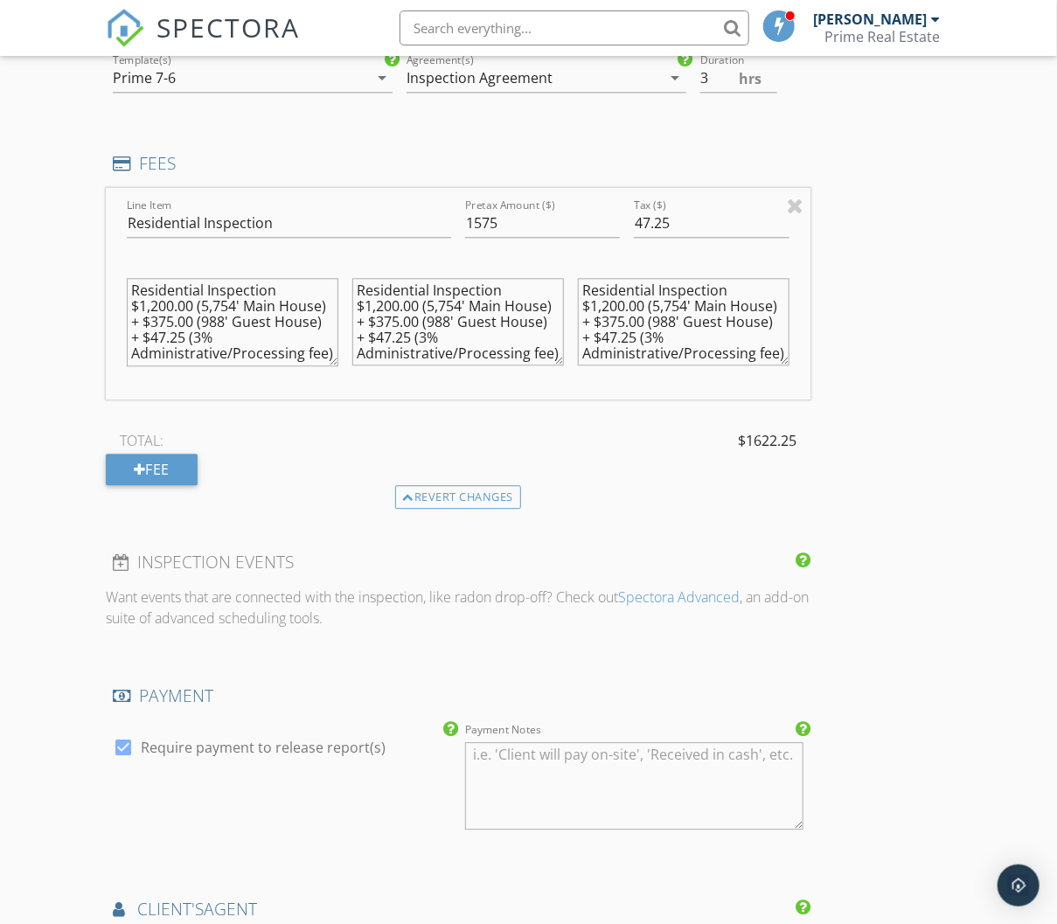
scroll to position [1478, 0]
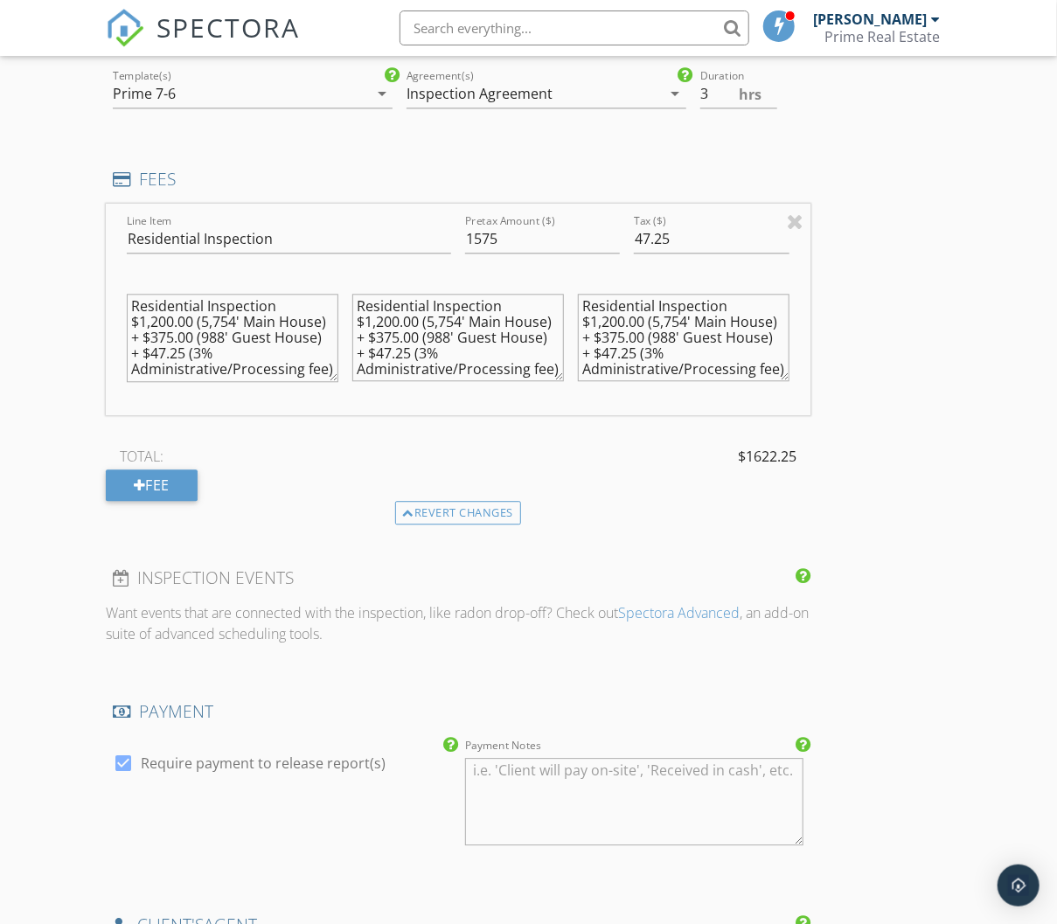
click at [1010, 566] on div "New Inspection Click here to use the New Order Form INSPECTOR(S) check_box JT A…" at bounding box center [528, 370] width 1057 height 3457
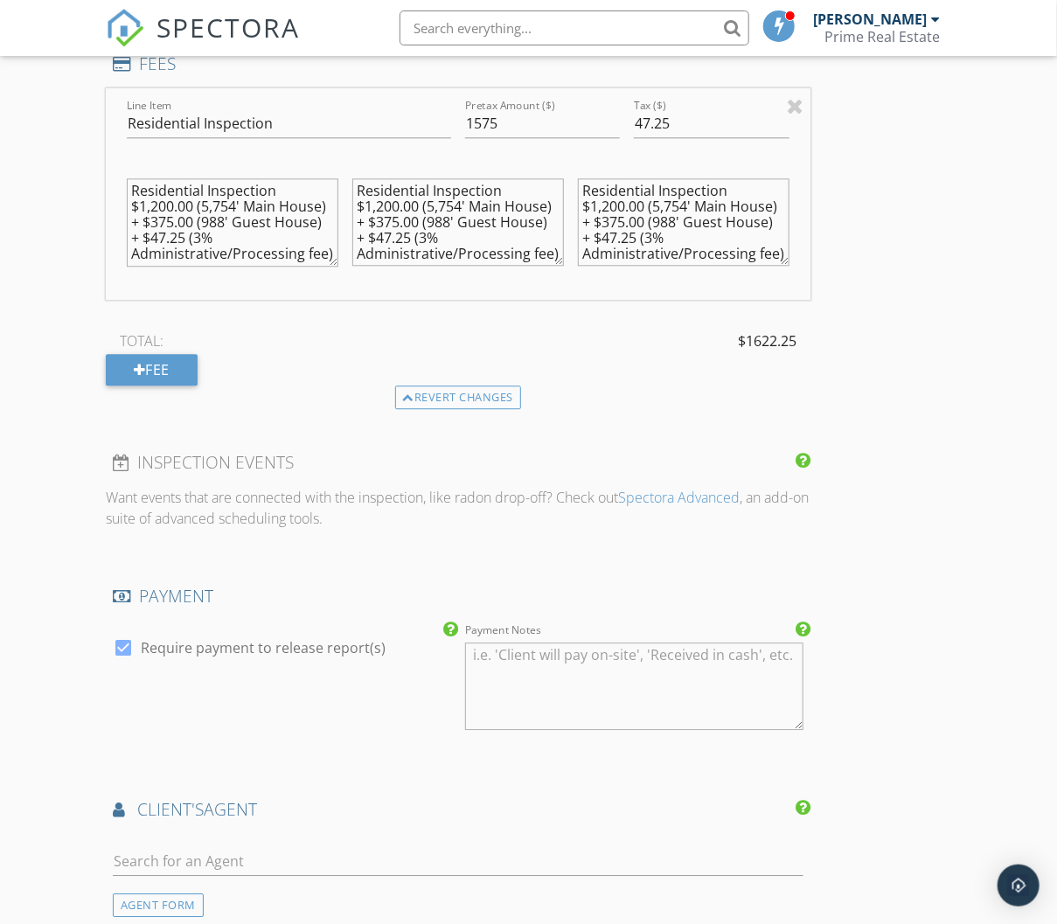
scroll to position [1908, 0]
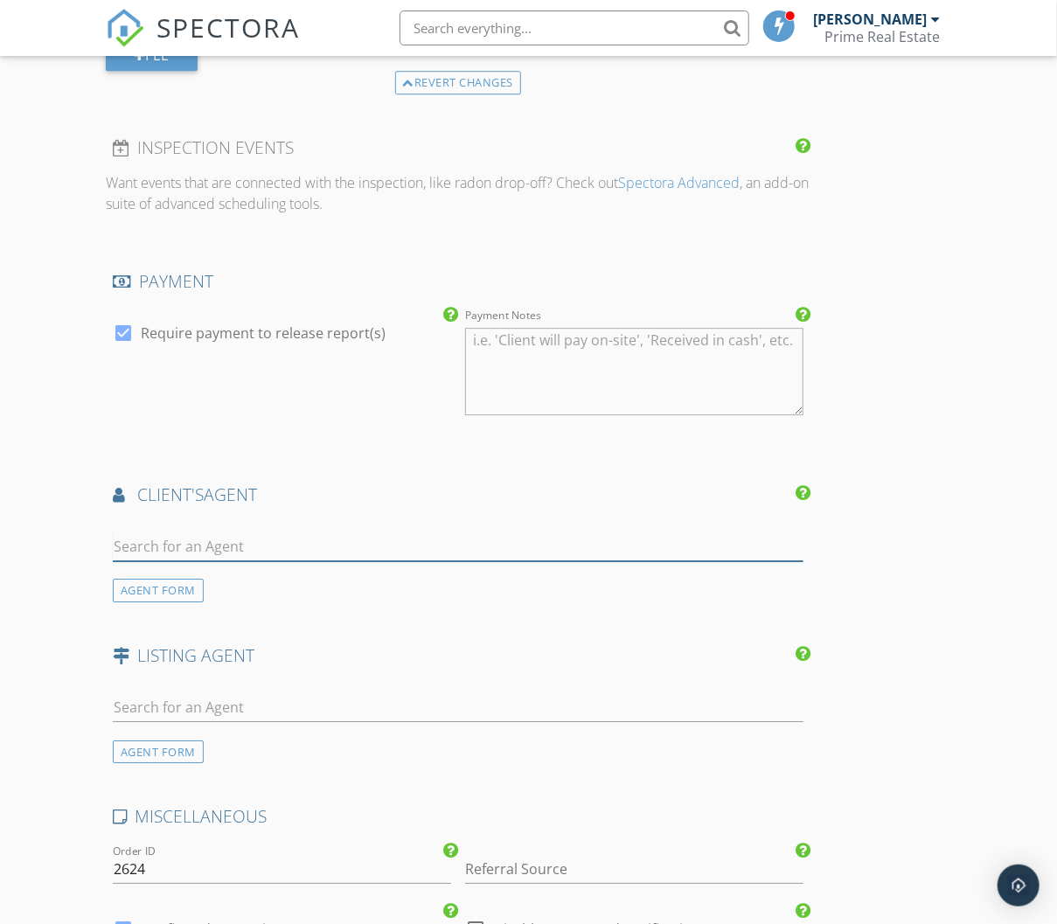
click at [162, 533] on input "text" at bounding box center [458, 546] width 690 height 29
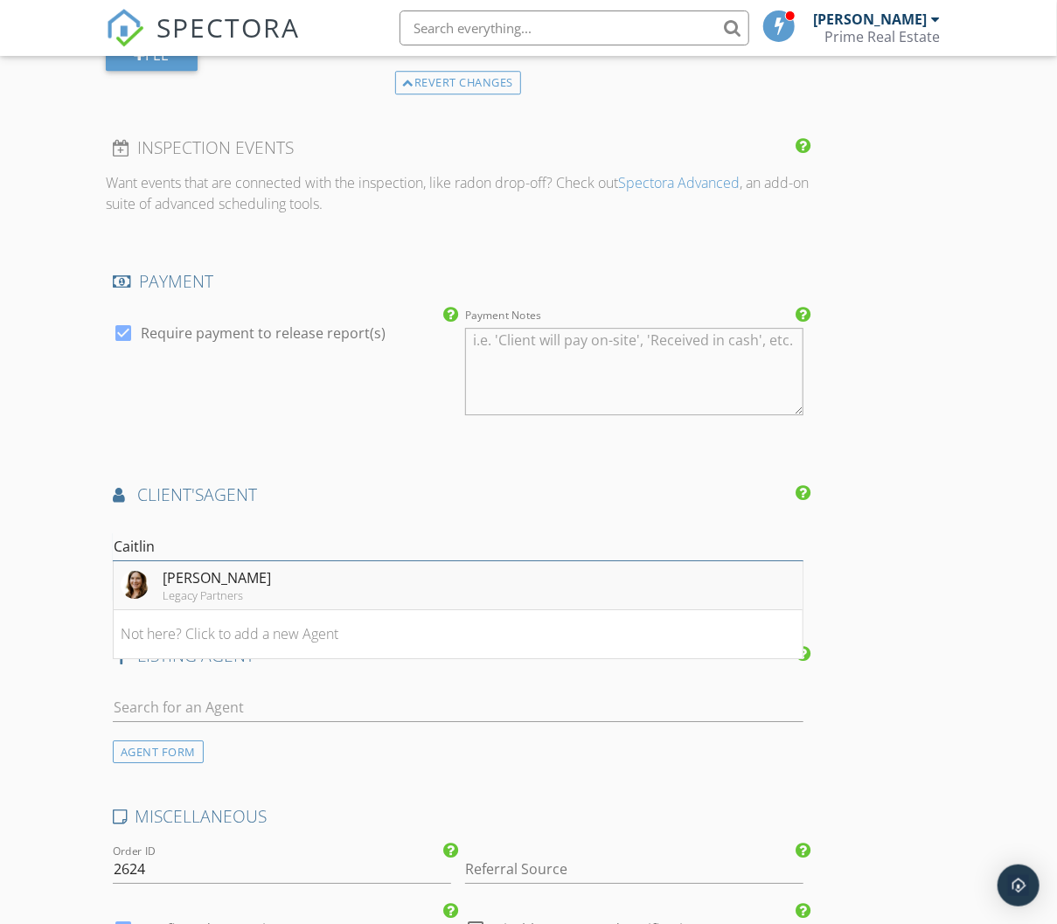
type input "Caitlin"
click at [231, 588] on div "Legacy Partners" at bounding box center [217, 595] width 108 height 14
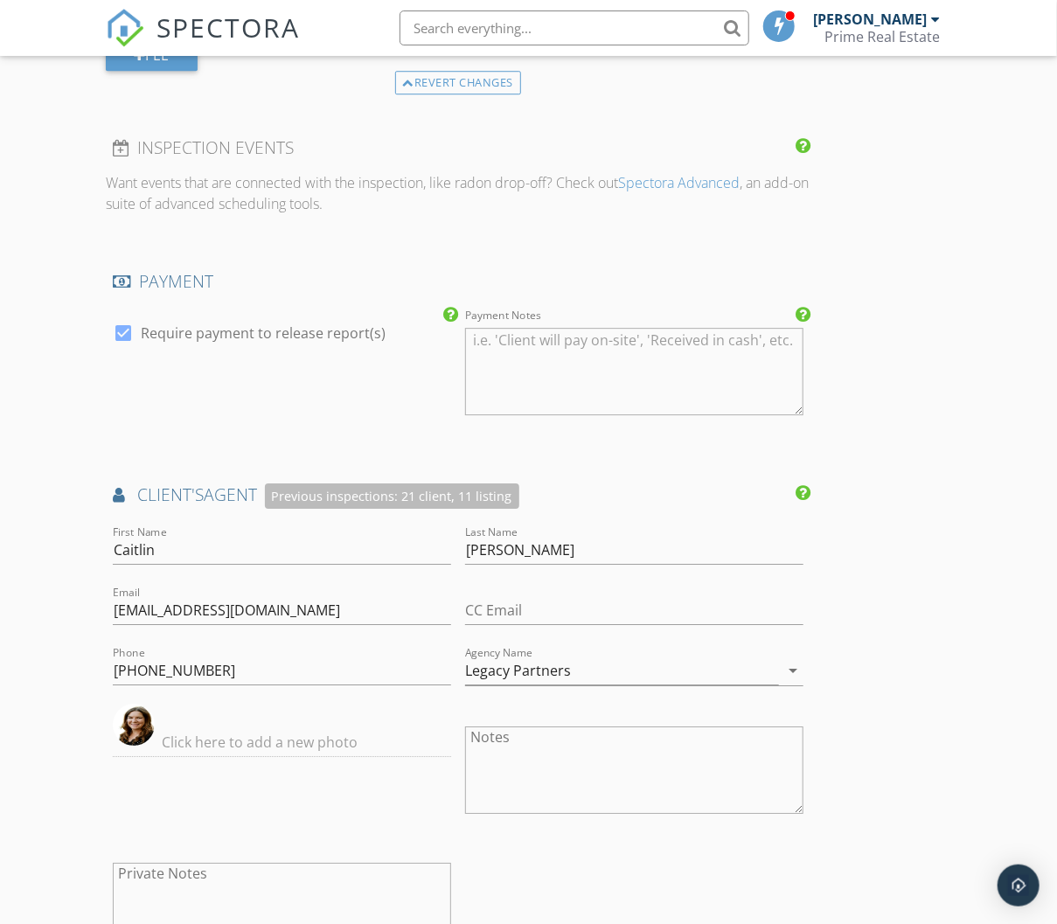
click at [954, 522] on div "New Inspection Click here to use the New Order Form INSPECTOR(S) check_box JT A…" at bounding box center [528, 139] width 1057 height 3854
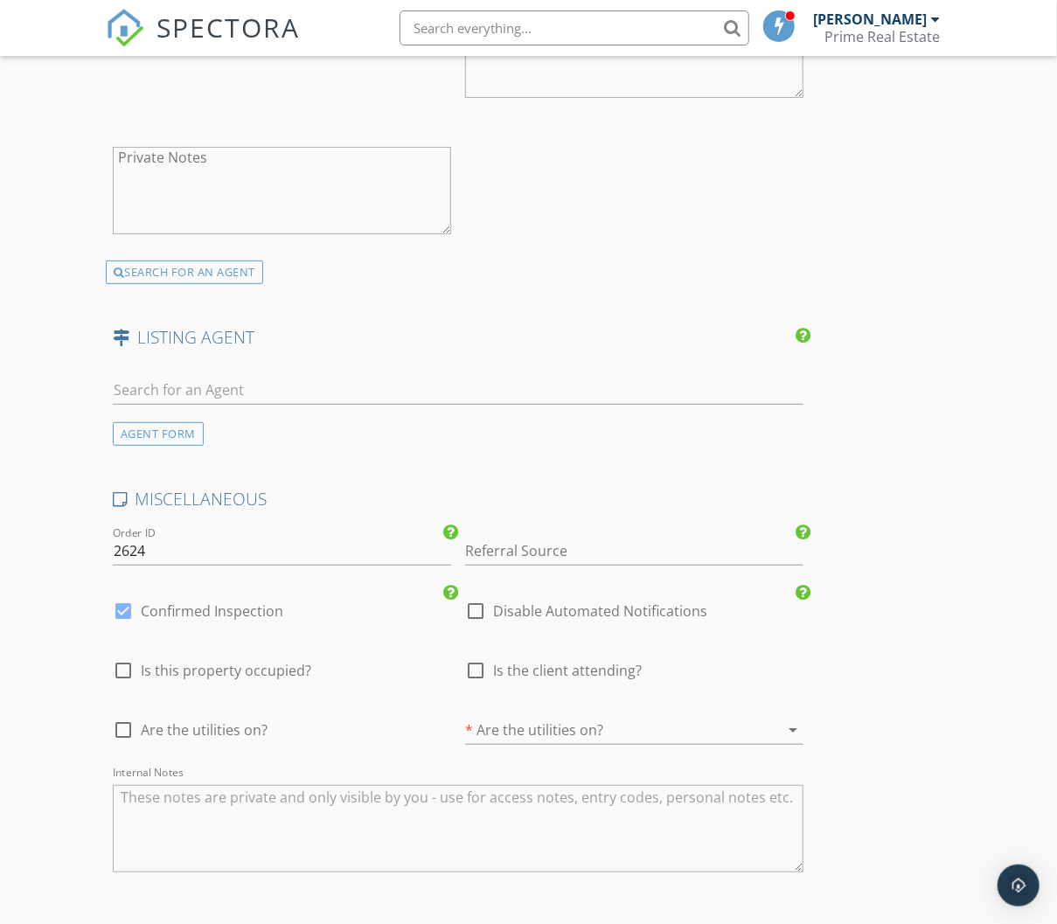
scroll to position [2439, 0]
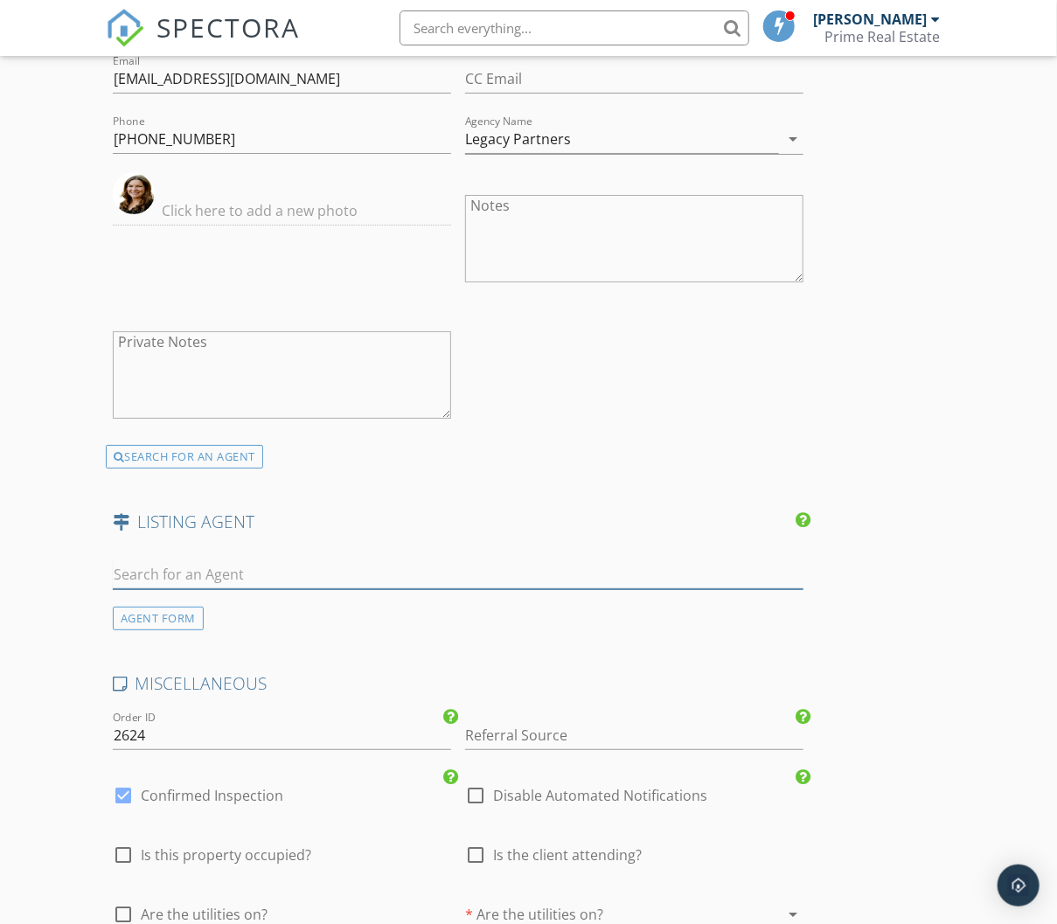
drag, startPoint x: 230, startPoint y: 563, endPoint x: 242, endPoint y: 558, distance: 13.3
click at [242, 560] on input "text" at bounding box center [458, 574] width 690 height 29
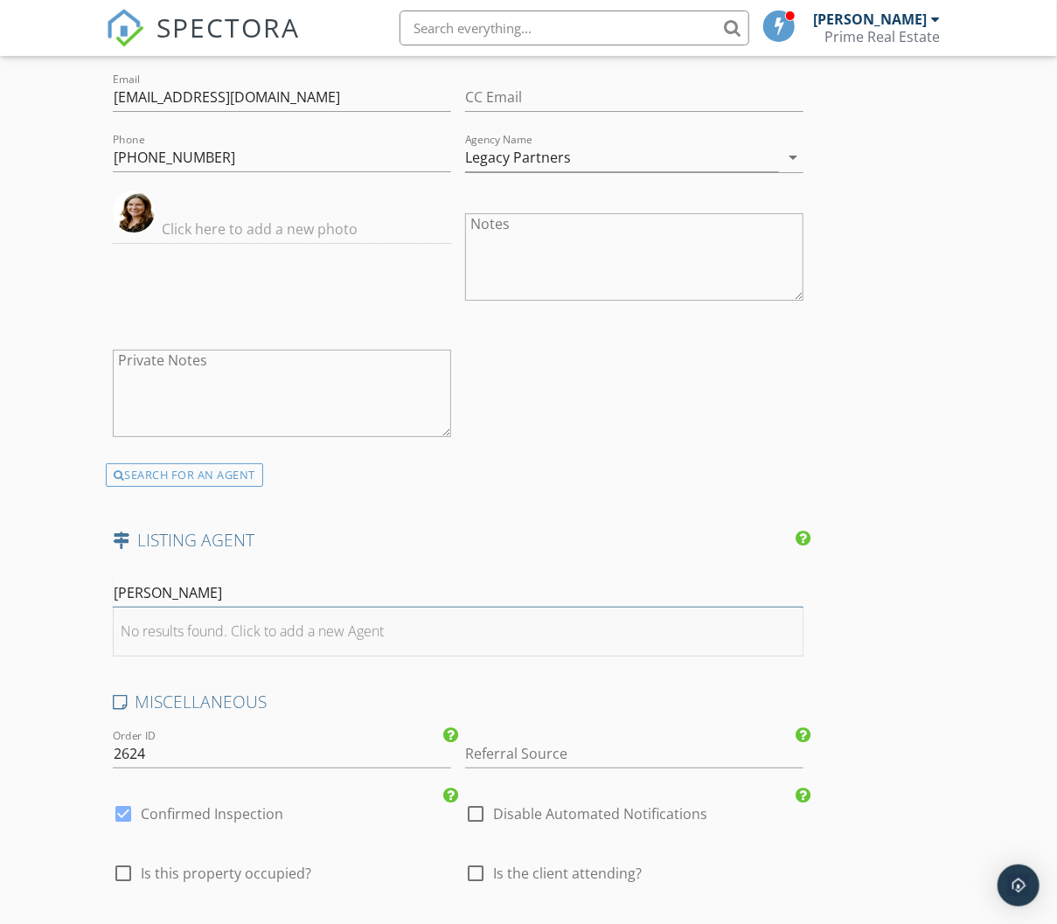
type input "John hut"
click at [176, 624] on div "No results found. Click to add a new Agent" at bounding box center [252, 631] width 263 height 21
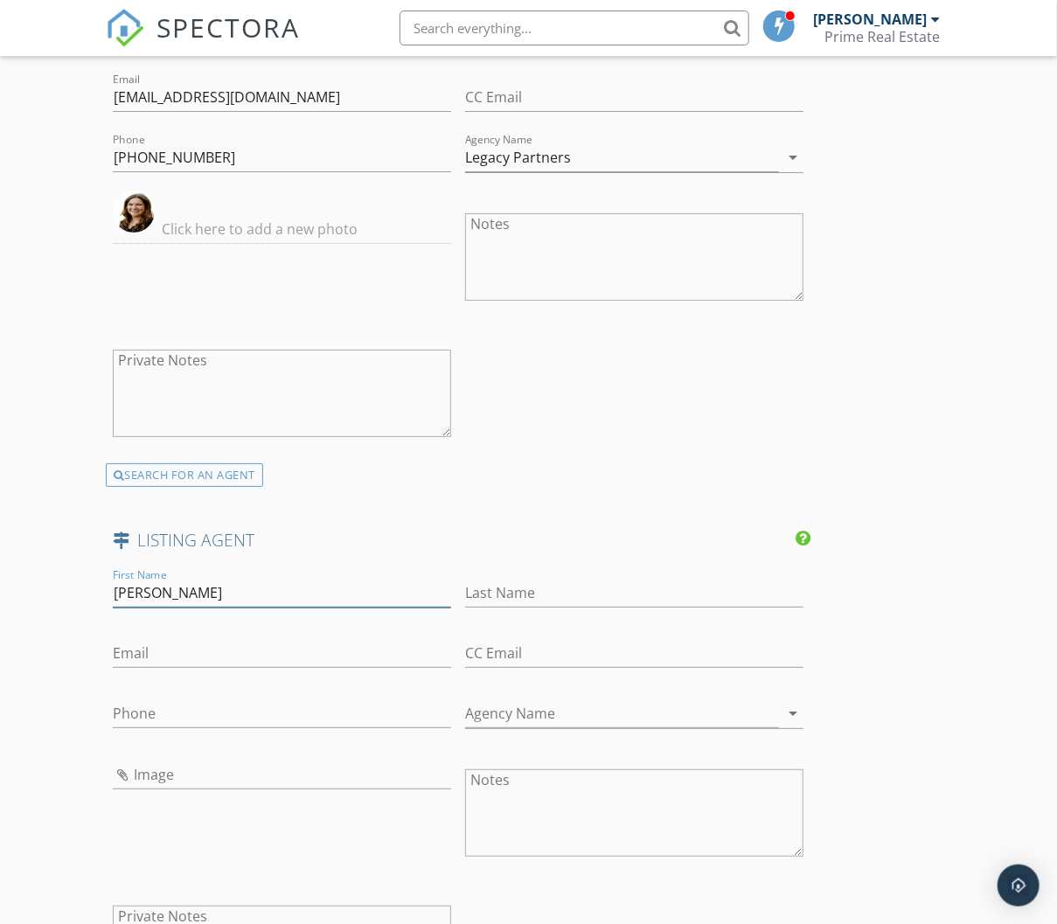
type input "John"
type input "Hutto"
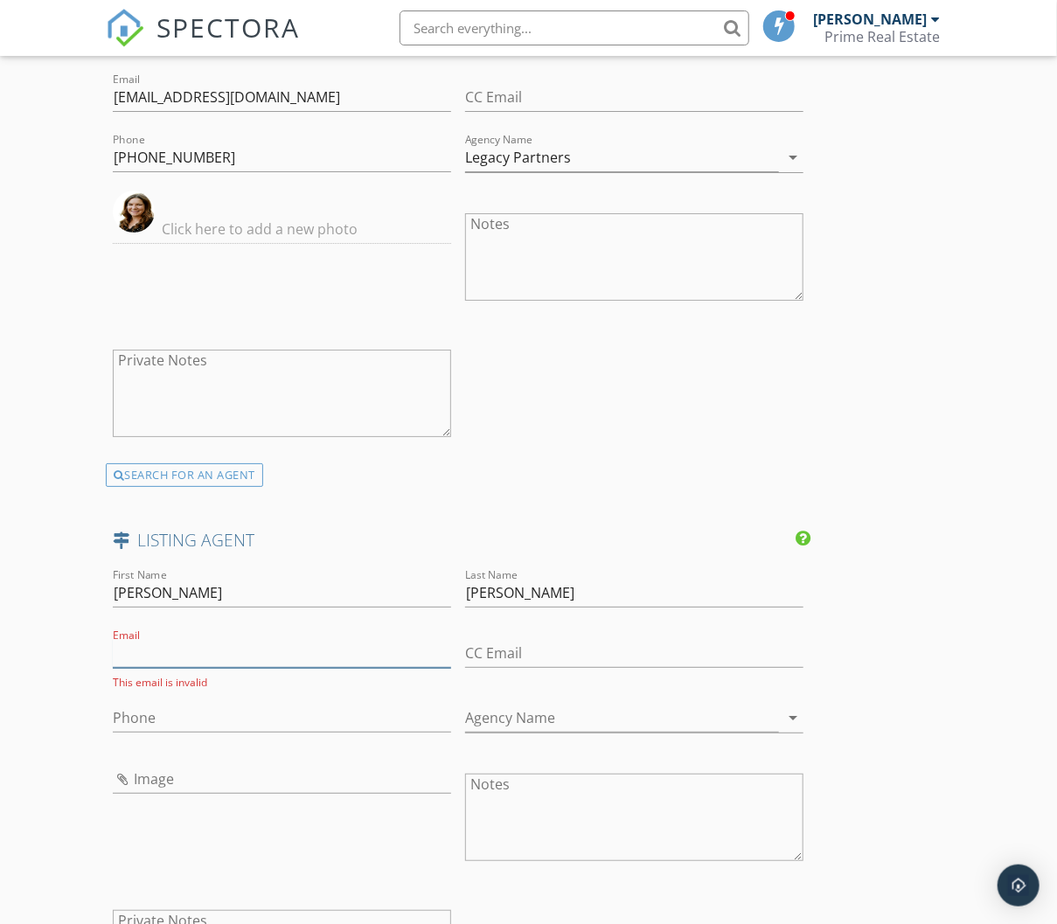
click at [171, 639] on input "Email" at bounding box center [282, 653] width 338 height 29
paste input "johnahutto@gmail.com"
type input "johnahutto@gmail.com"
paste input "830-486-5888"
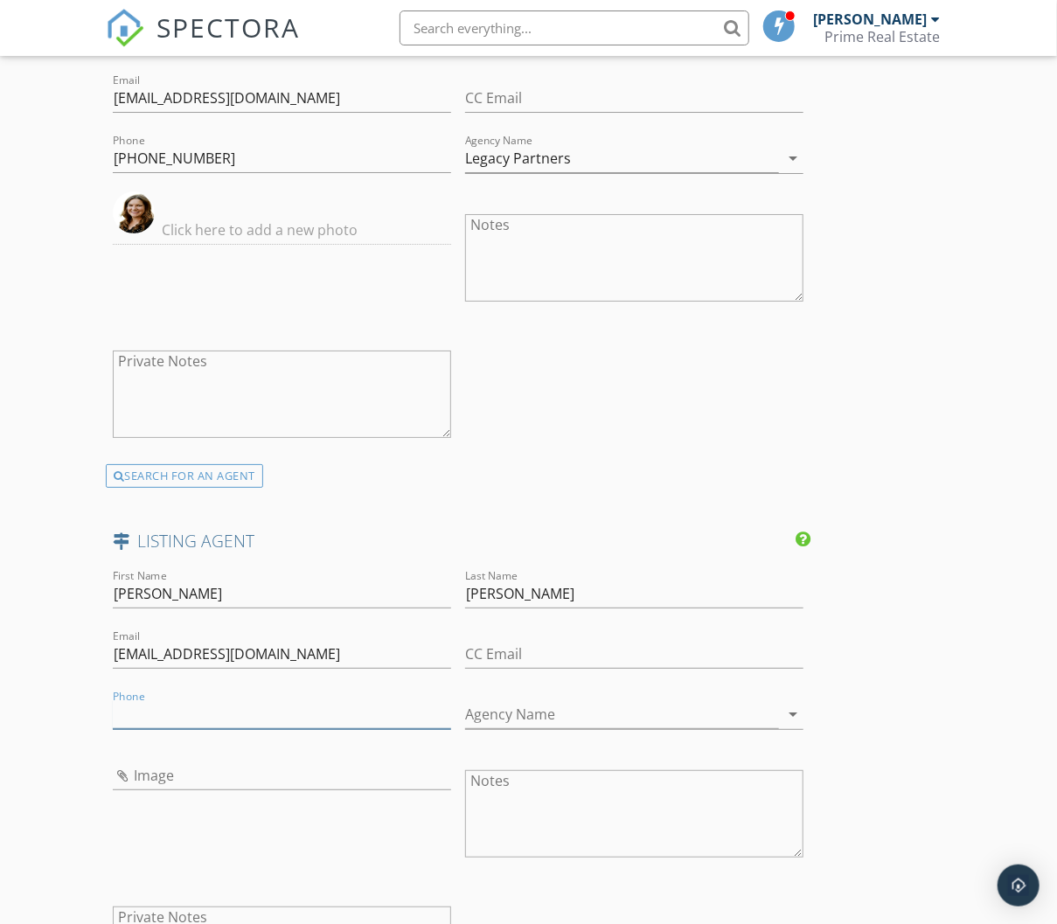
type input "830-486-5888"
type input "Utopia Ranch Realty"
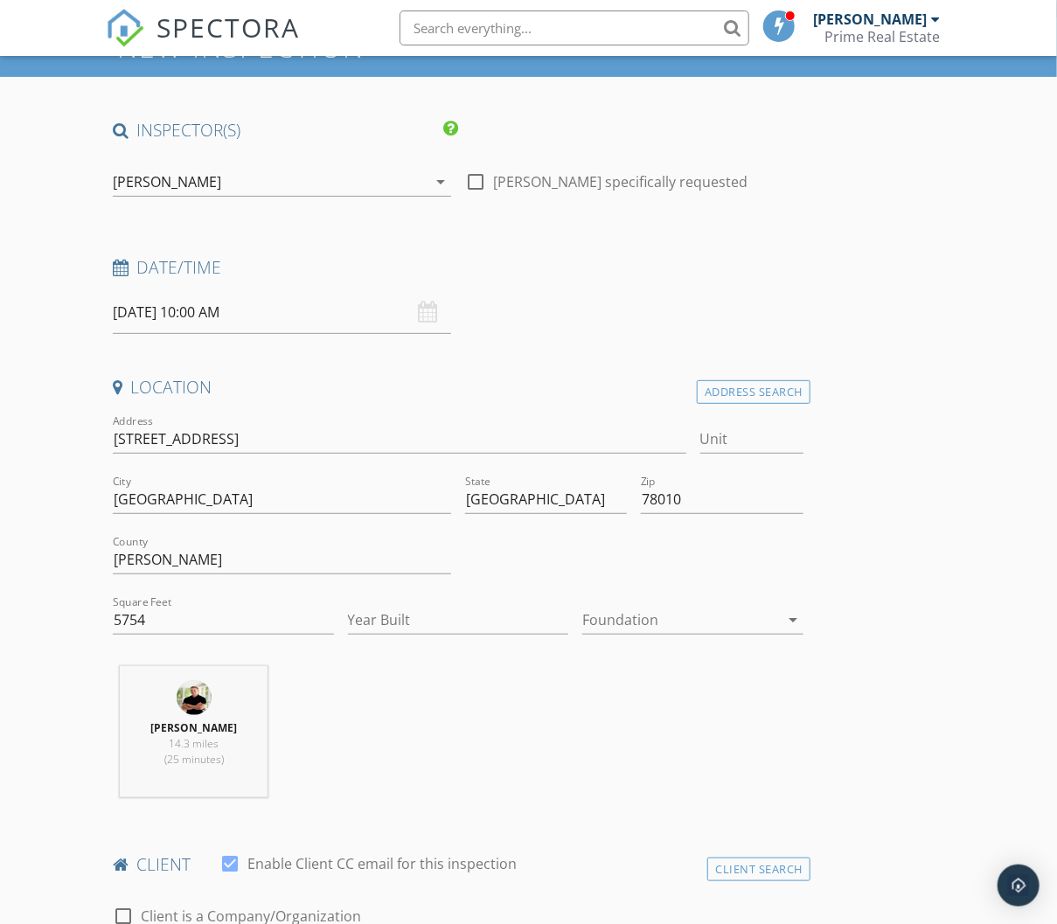
scroll to position [78, 0]
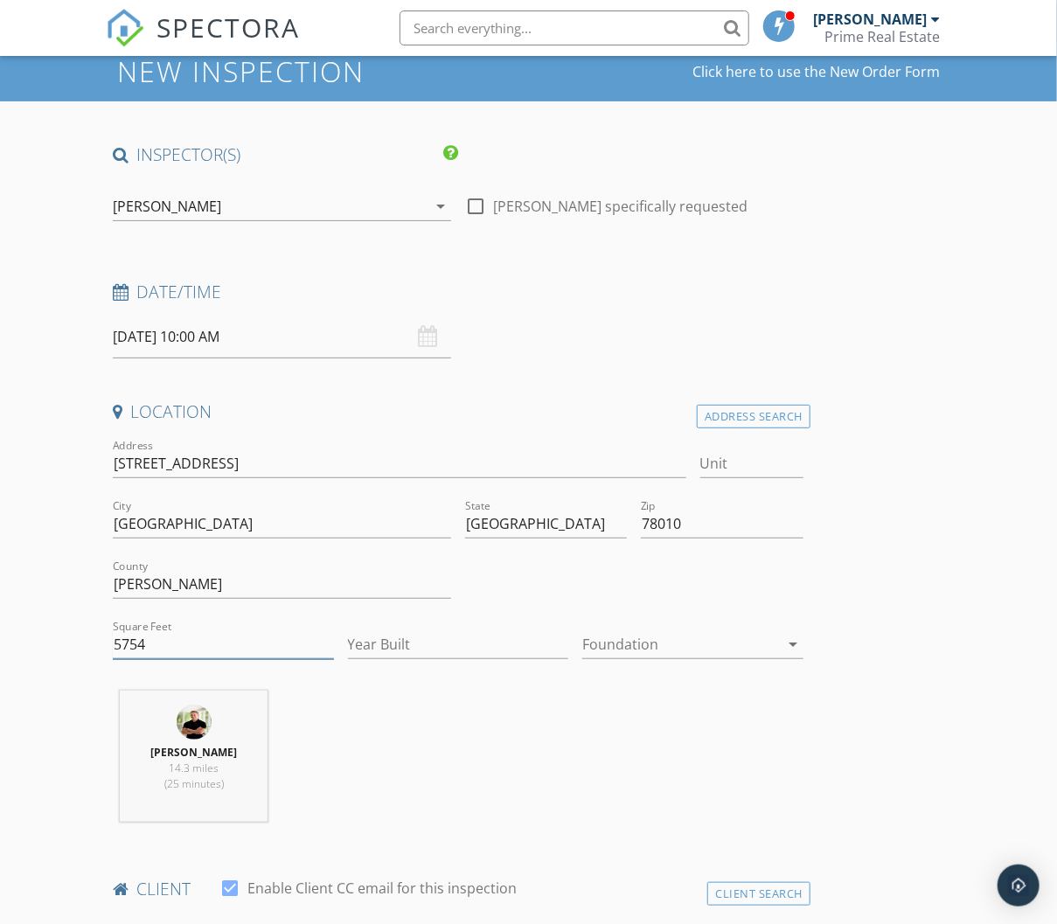
drag, startPoint x: 153, startPoint y: 638, endPoint x: 45, endPoint y: 616, distance: 109.7
type input "6742"
type input "7.25"
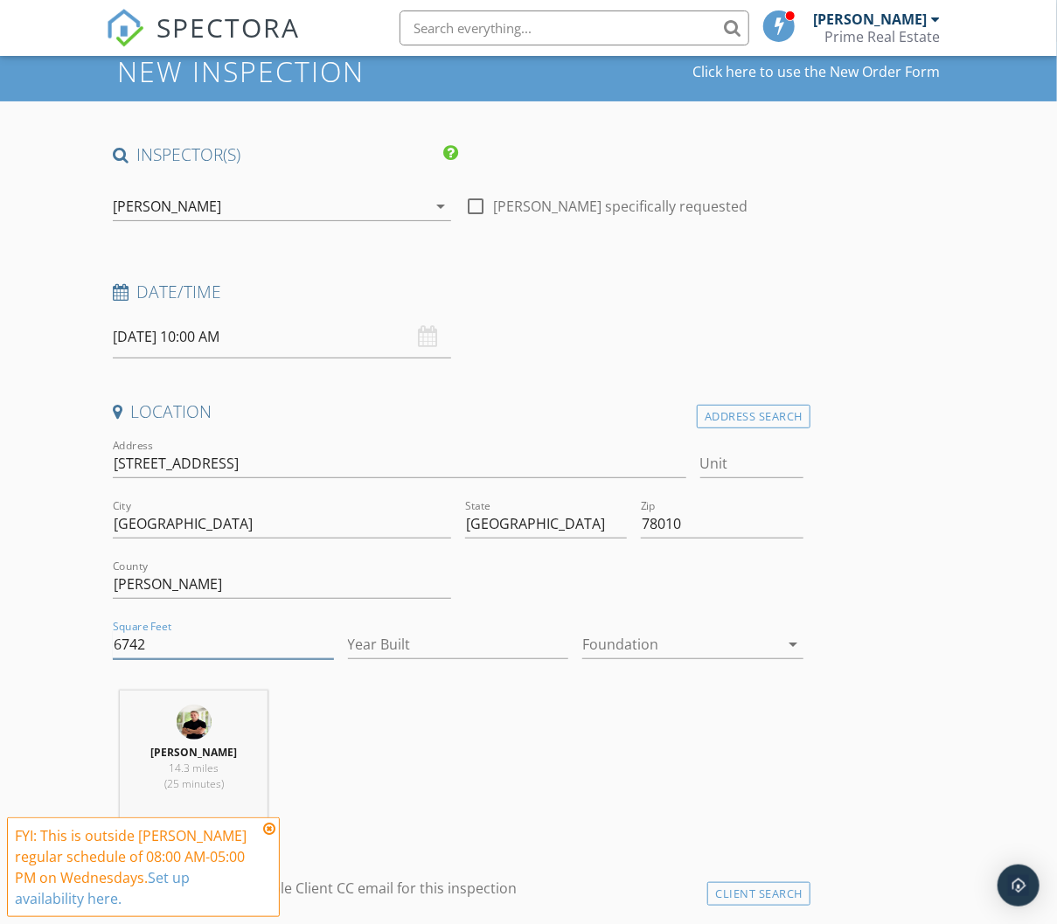
type input "6742"
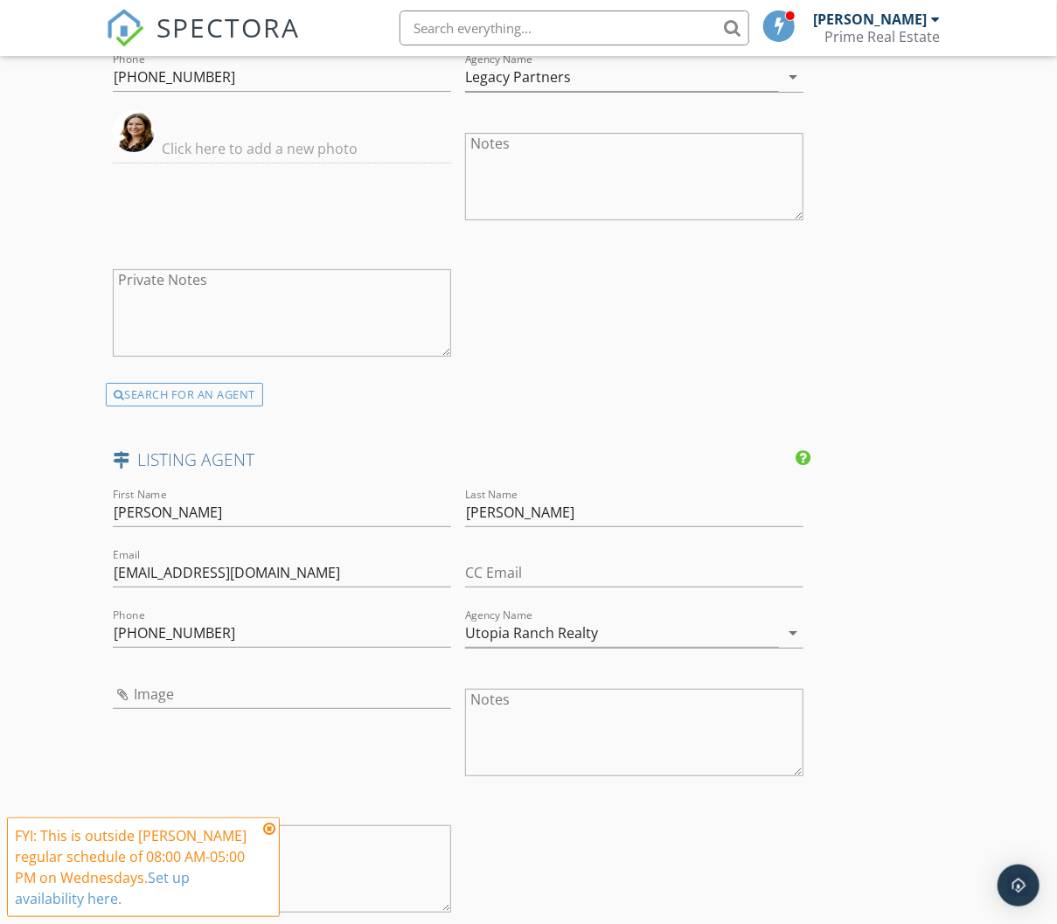
scroll to position [2502, 0]
click at [273, 836] on icon at bounding box center [269, 829] width 12 height 14
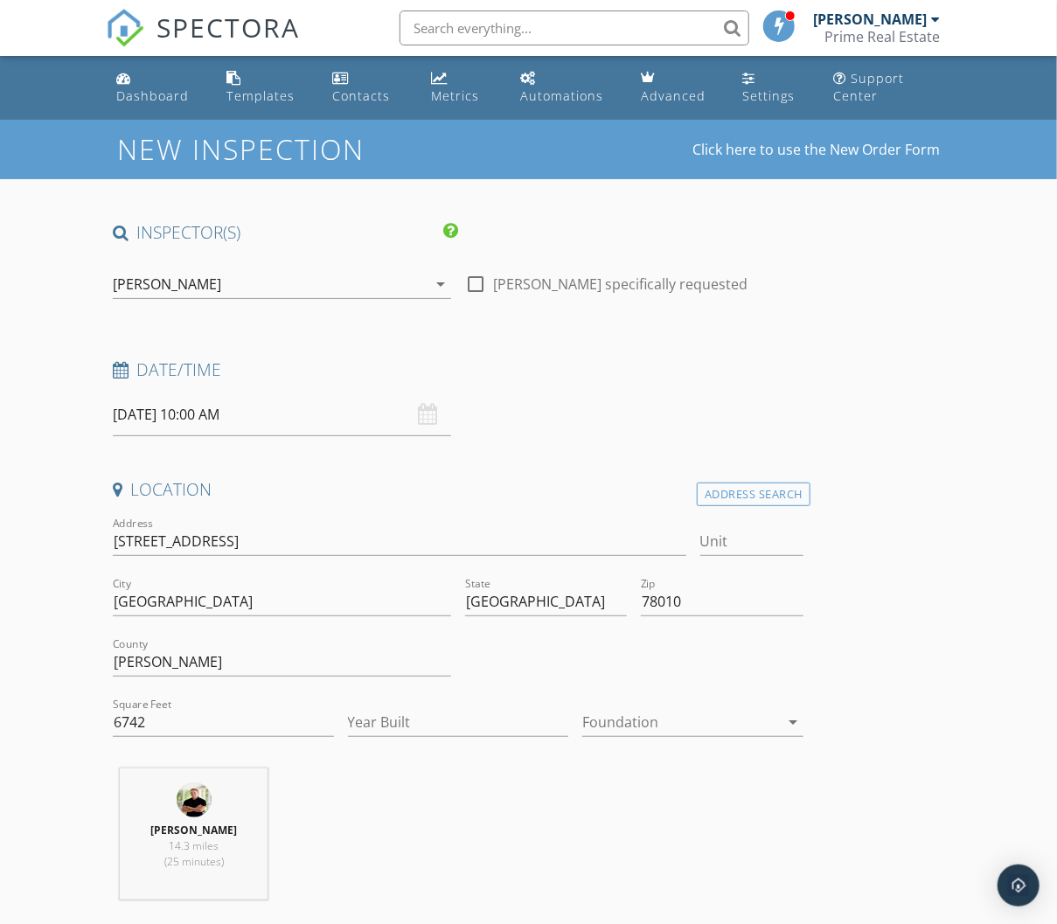
scroll to position [0, 0]
click at [254, 288] on div "[PERSON_NAME]" at bounding box center [270, 284] width 314 height 28
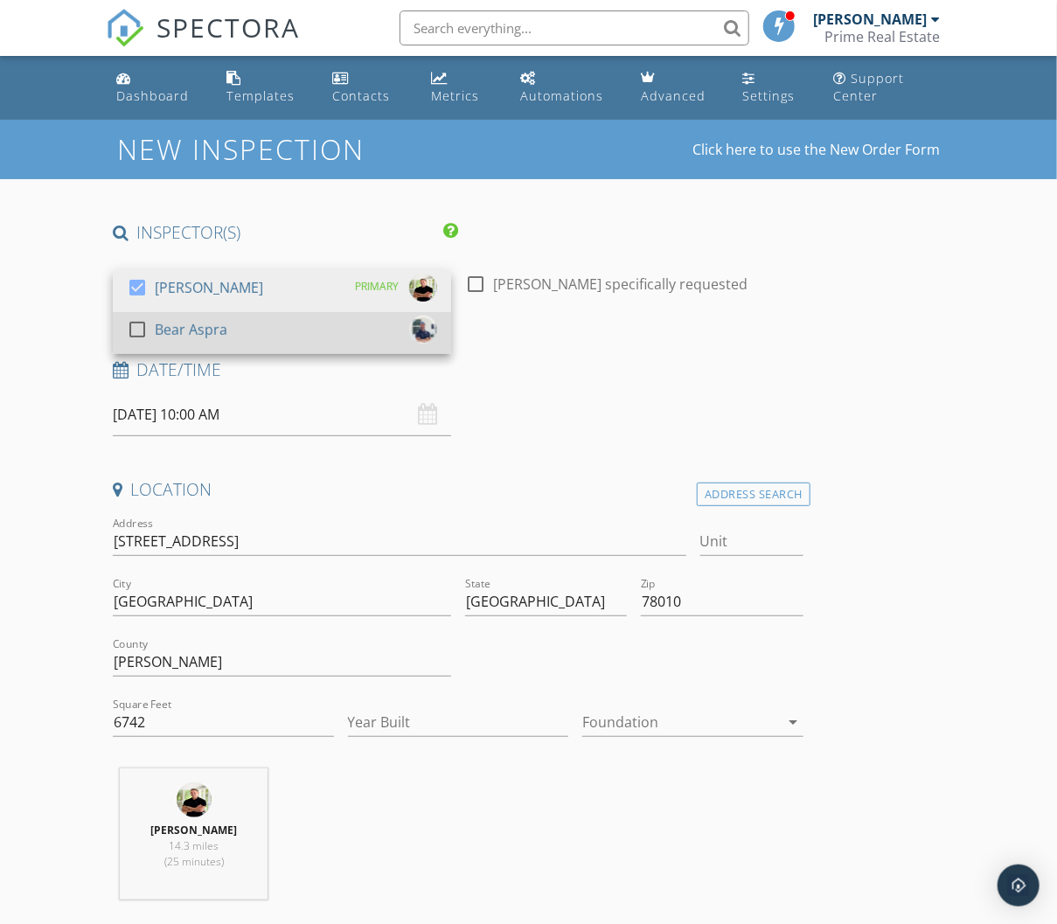
click at [142, 328] on div at bounding box center [137, 330] width 30 height 30
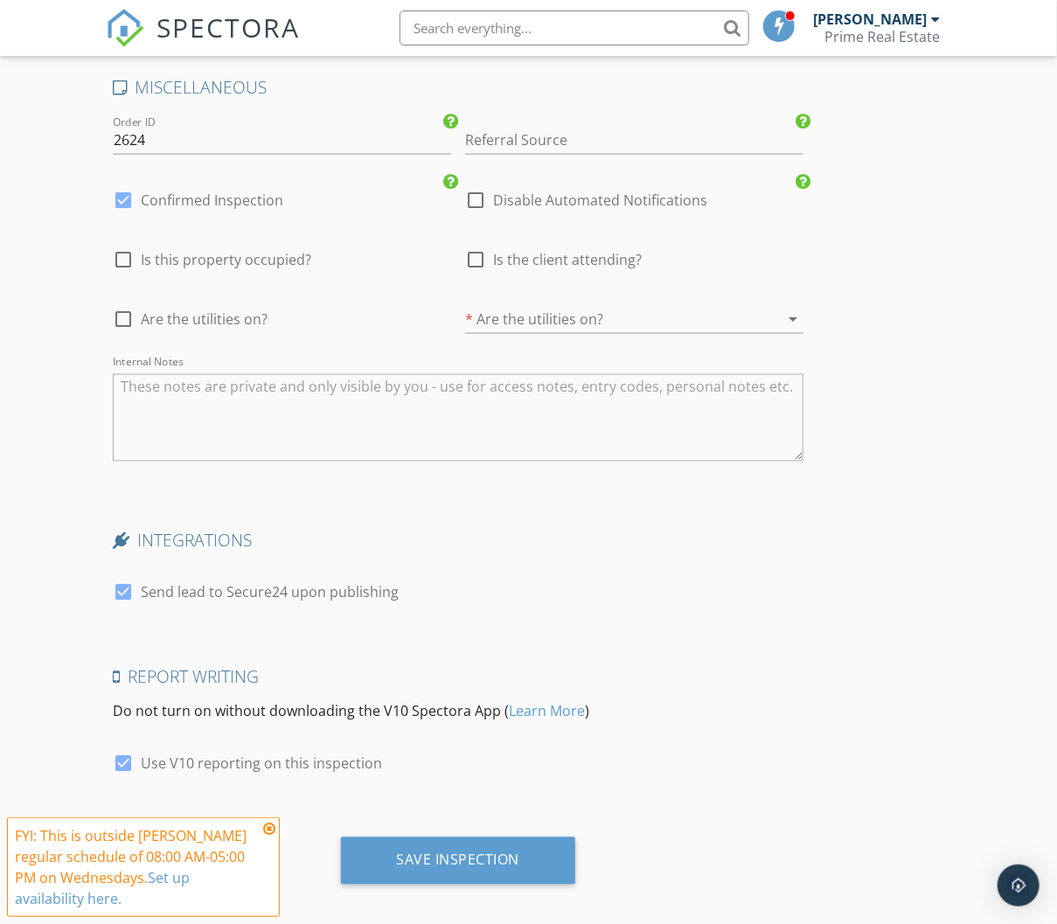
scroll to position [3445, 0]
click at [123, 186] on div at bounding box center [123, 201] width 30 height 30
checkbox input "false"
checkbox input "true"
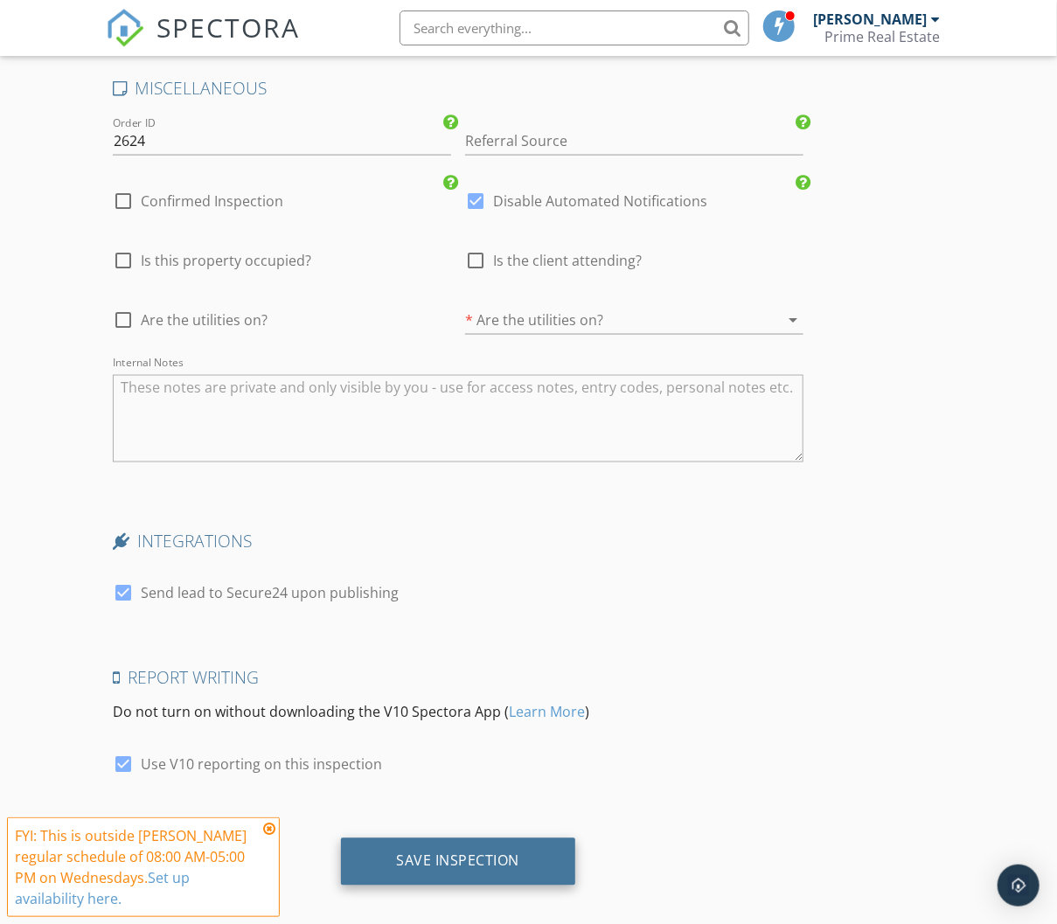
click at [449, 852] on div "Save Inspection" at bounding box center [458, 860] width 123 height 17
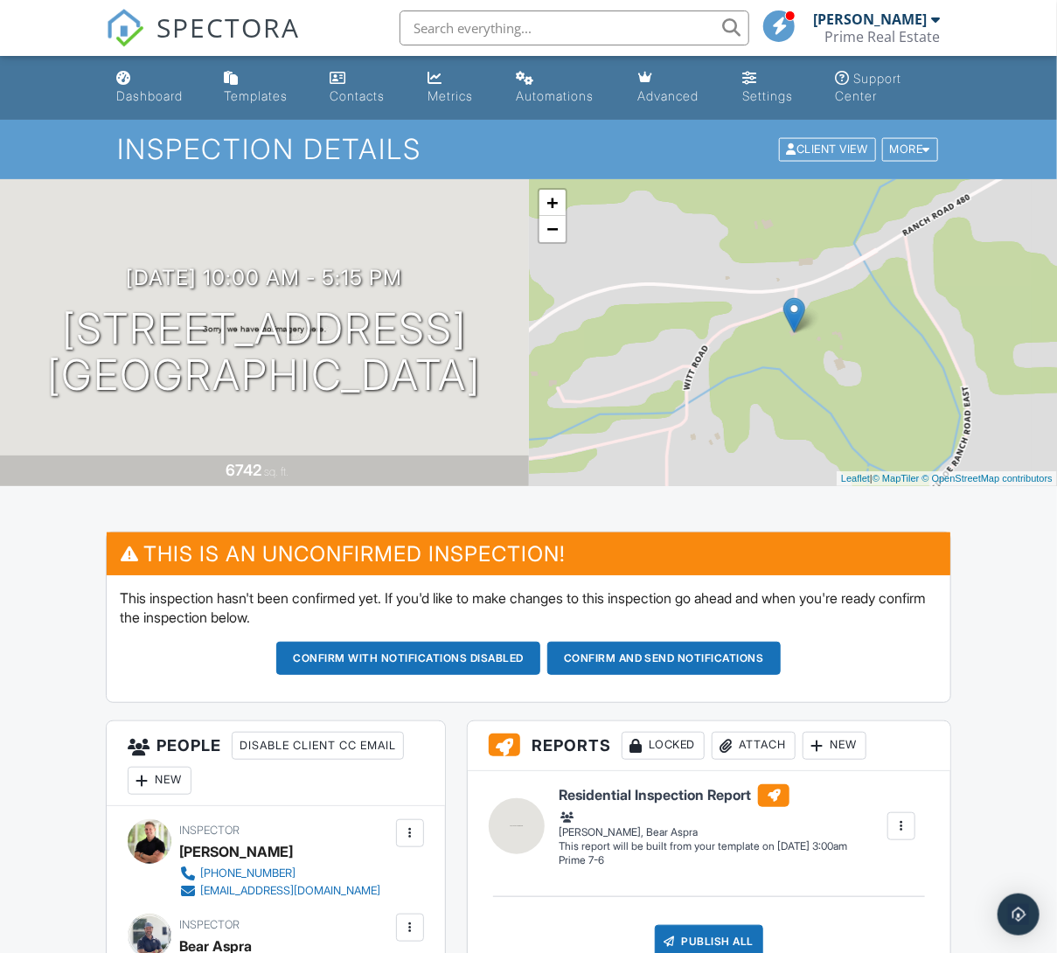
click at [132, 86] on link "Dashboard" at bounding box center [156, 88] width 94 height 50
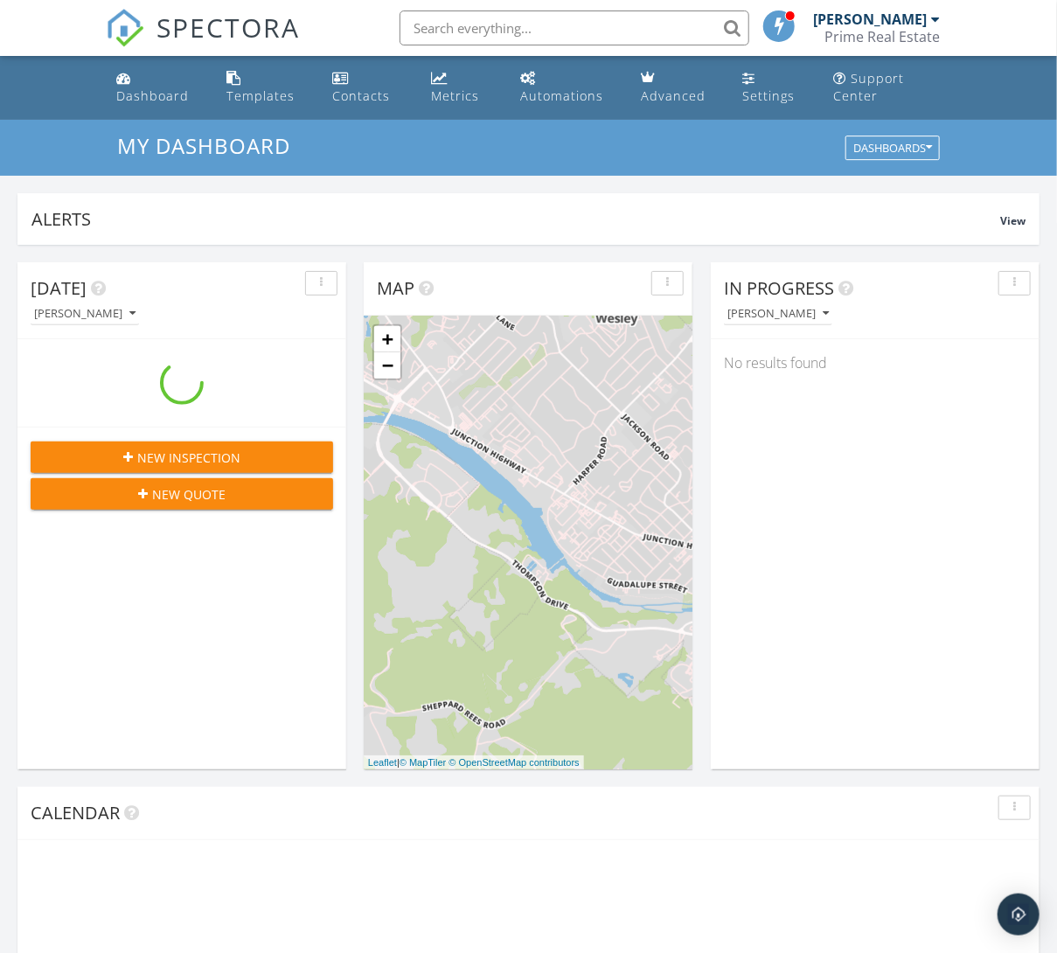
scroll to position [1592, 1058]
